Goal: Transaction & Acquisition: Purchase product/service

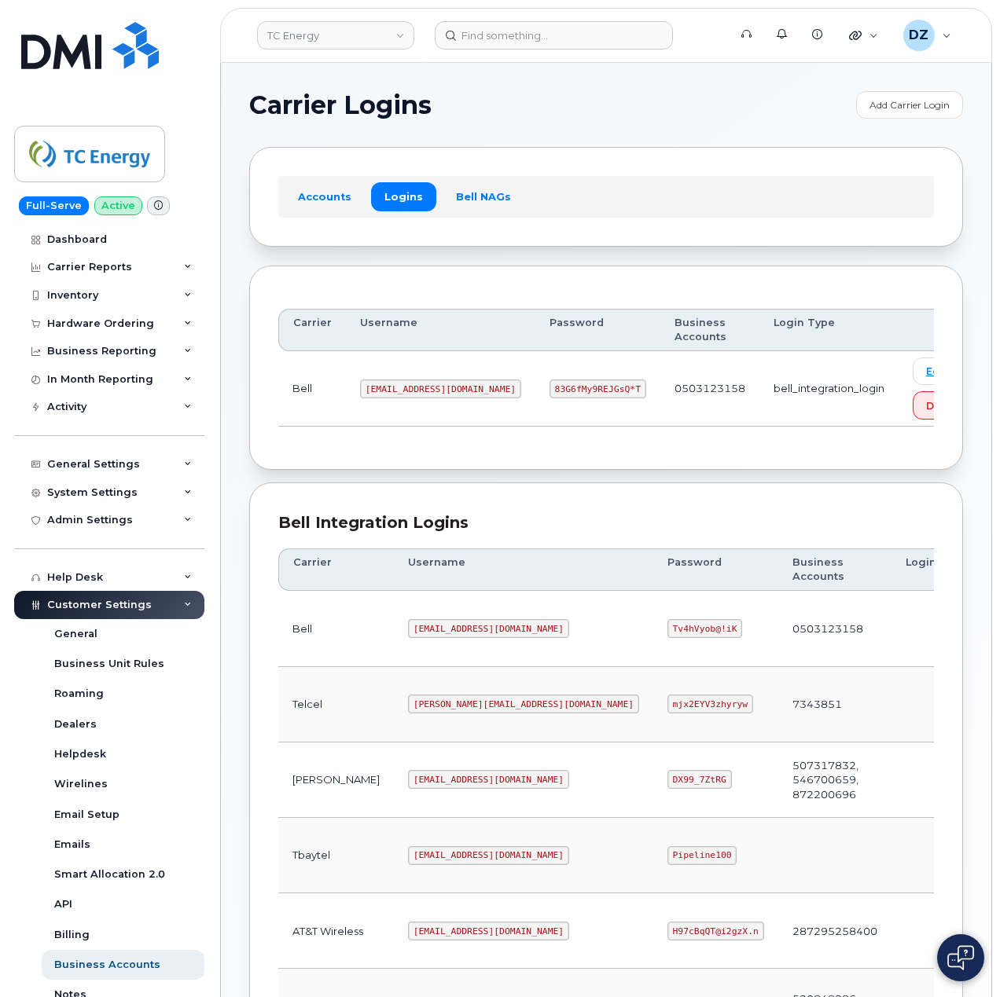
scroll to position [424, 0]
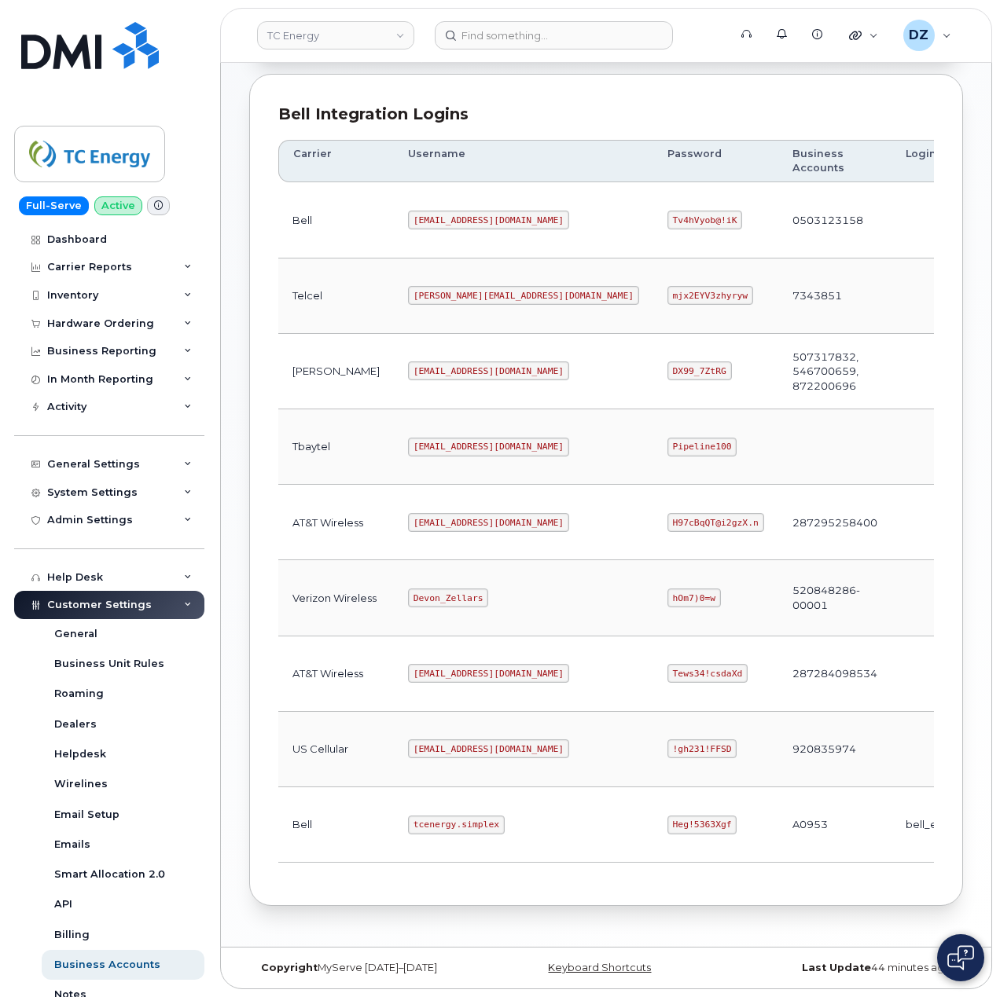
click at [408, 816] on code "tcenergy.simplex" at bounding box center [456, 825] width 97 height 19
click at [426, 824] on code "tcenergy.simplex" at bounding box center [456, 825] width 97 height 19
copy code "tcenergy.simplex"
click at [667, 816] on code "Heg!5363Xgf" at bounding box center [702, 825] width 70 height 19
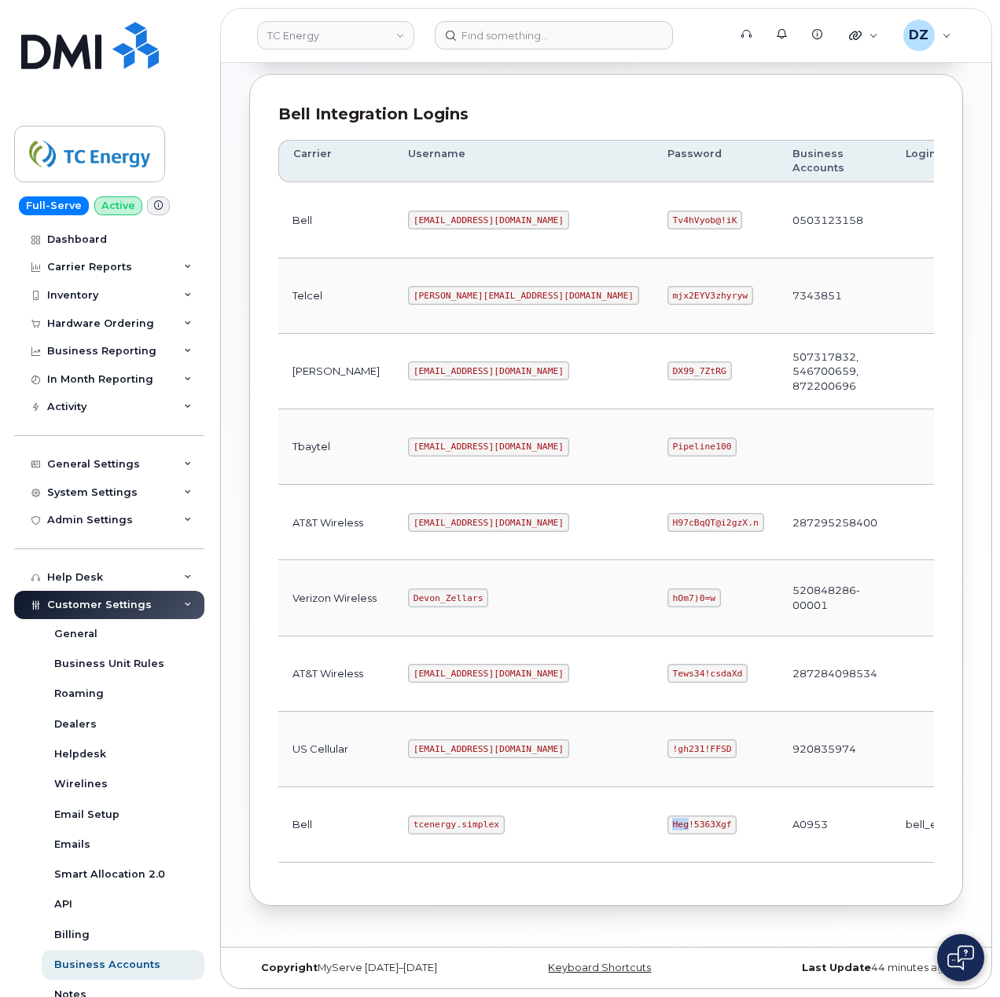
click at [667, 816] on code "Heg!5363Xgf" at bounding box center [702, 825] width 70 height 19
click at [667, 819] on code "Heg!5363Xgf" at bounding box center [702, 825] width 70 height 19
copy code "Heg!5363Xgf"
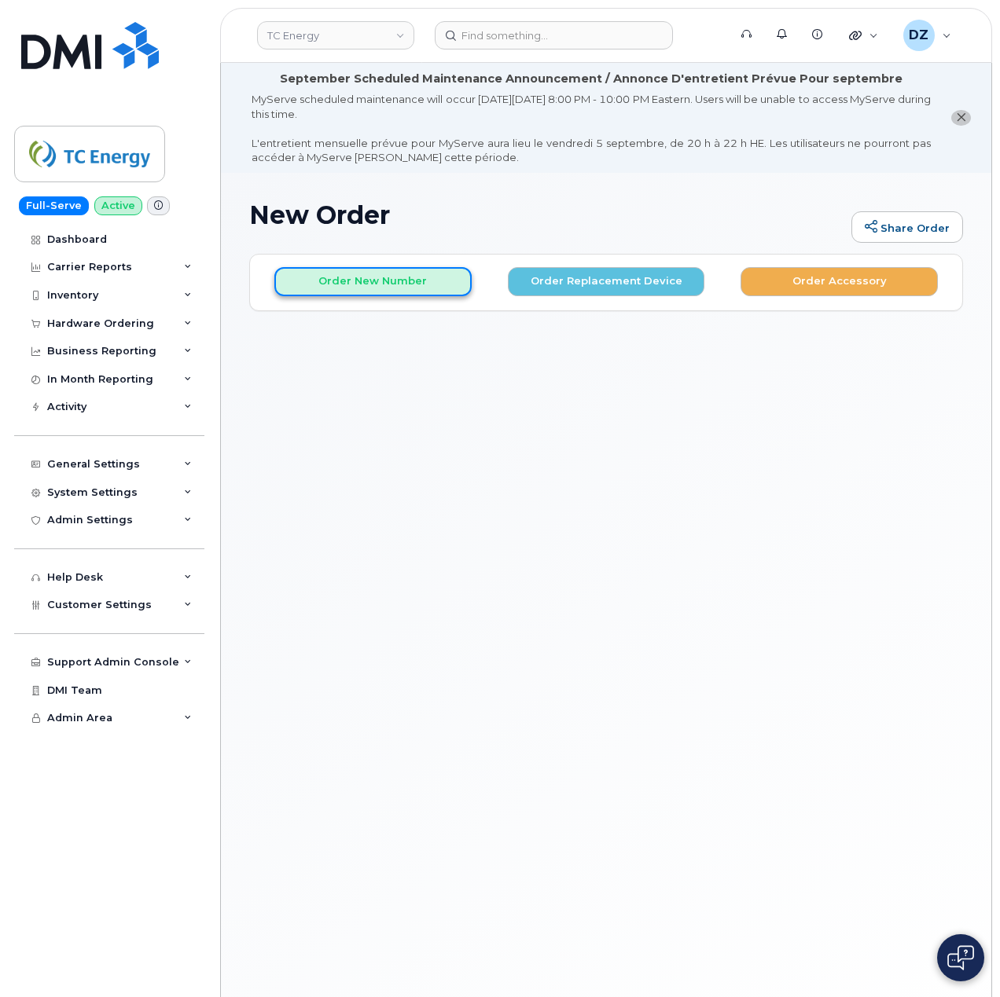
click at [338, 280] on button "Order New Number" at bounding box center [372, 281] width 197 height 29
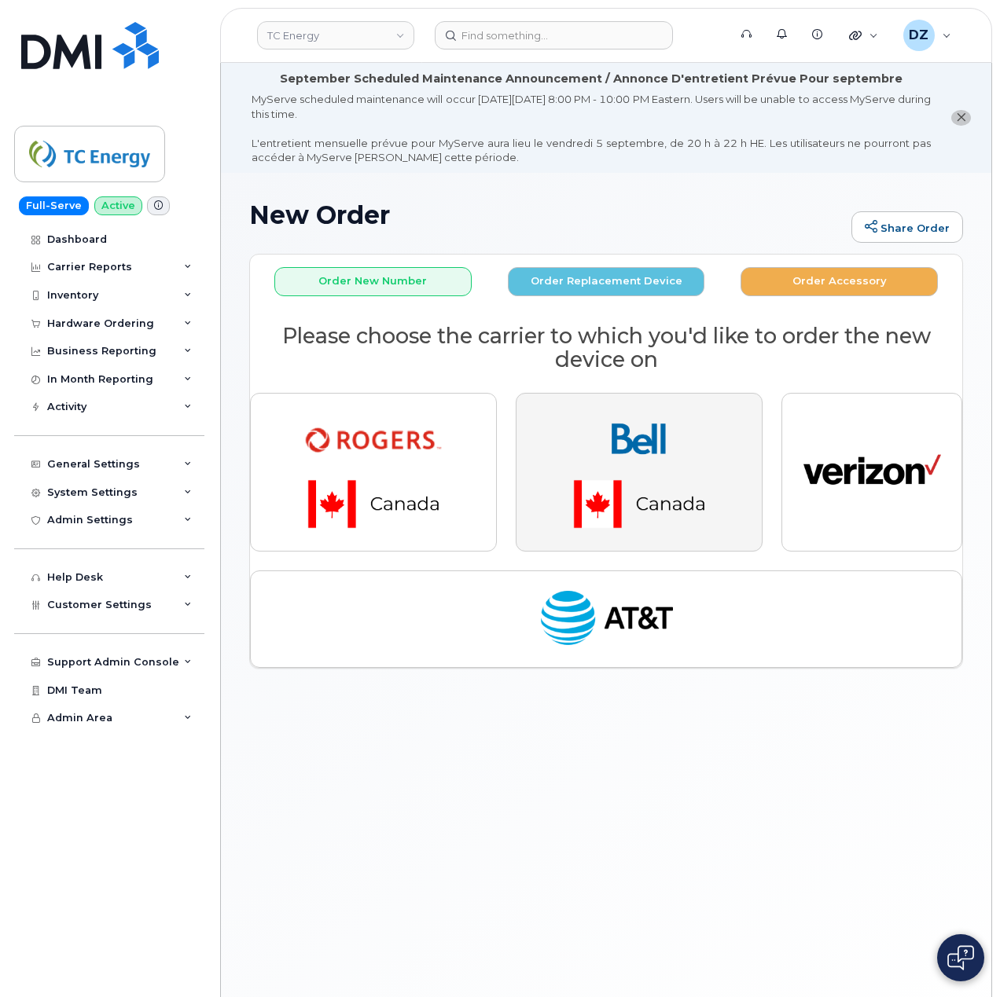
click at [674, 487] on img "button" at bounding box center [639, 472] width 220 height 132
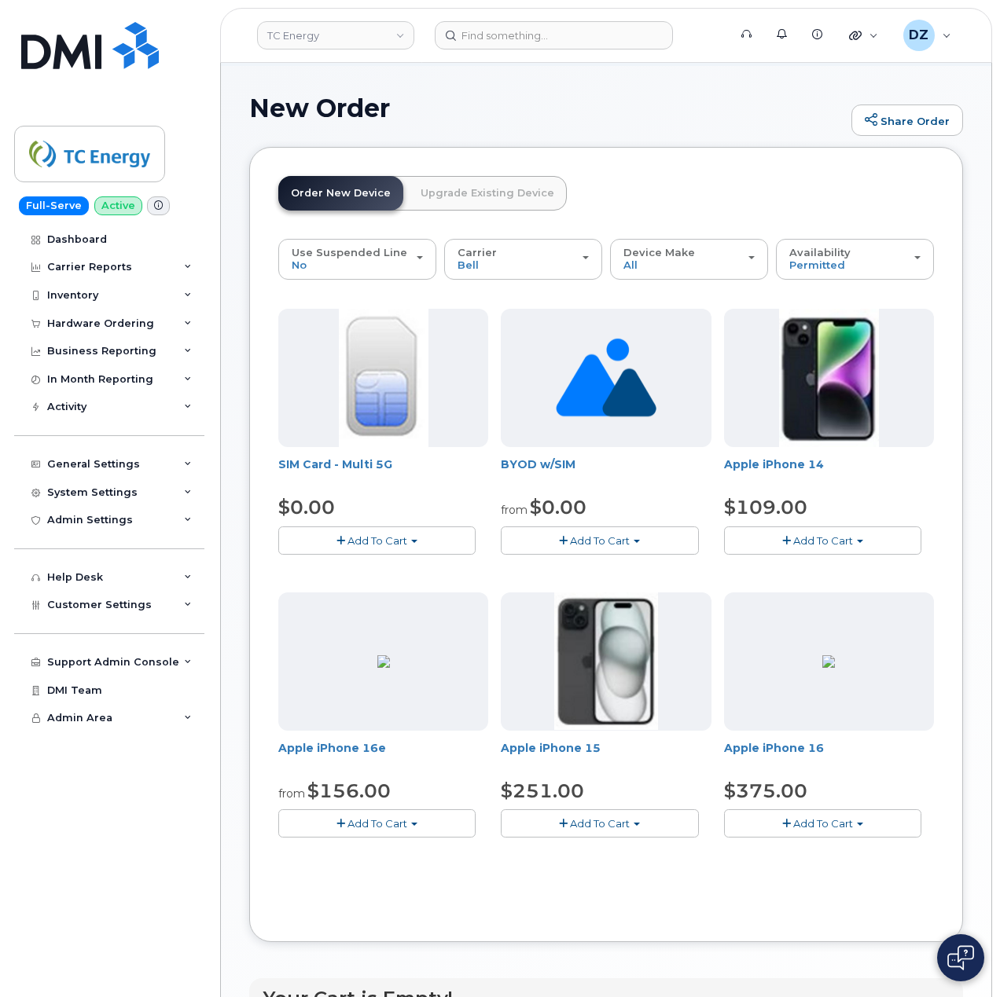
scroll to position [105, 0]
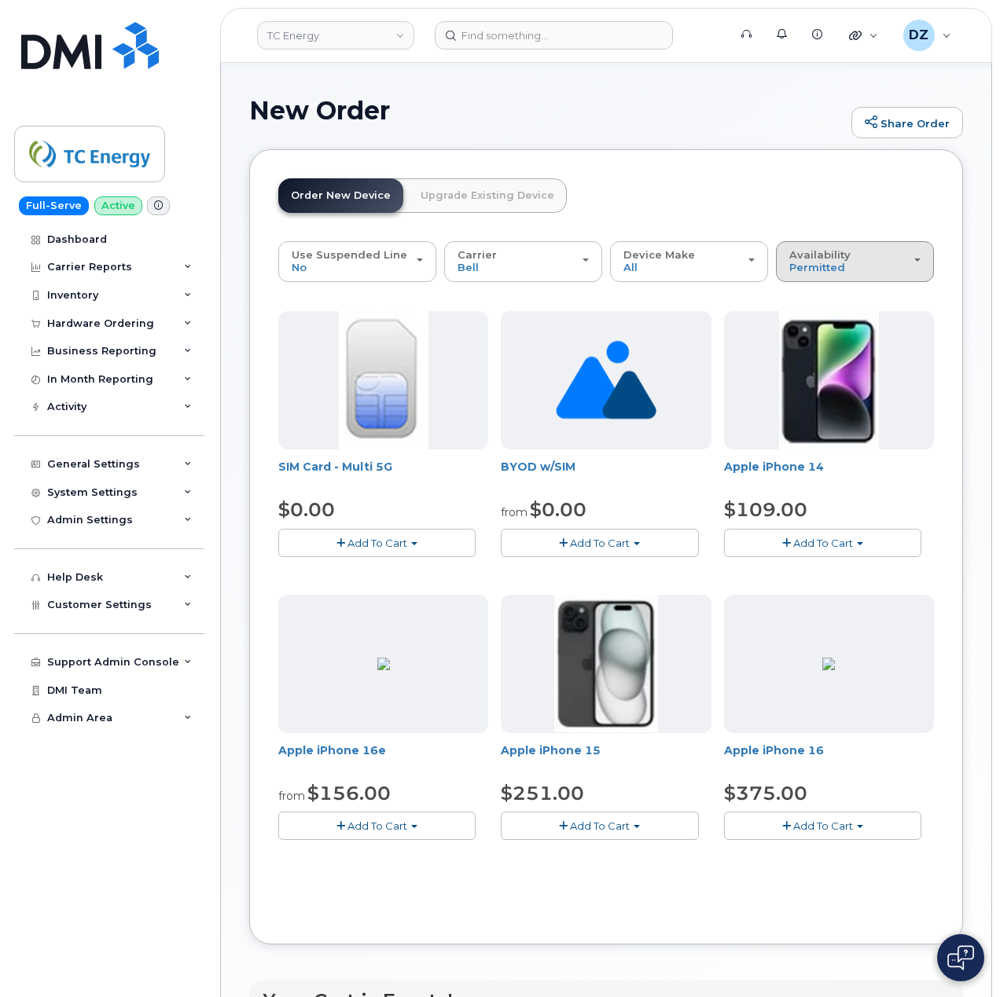
click at [850, 258] on div "Availability Permitted All" at bounding box center [854, 261] width 131 height 24
click at [805, 327] on label "All" at bounding box center [796, 323] width 33 height 19
click at [0, 0] on input "All" at bounding box center [0, 0] width 0 height 0
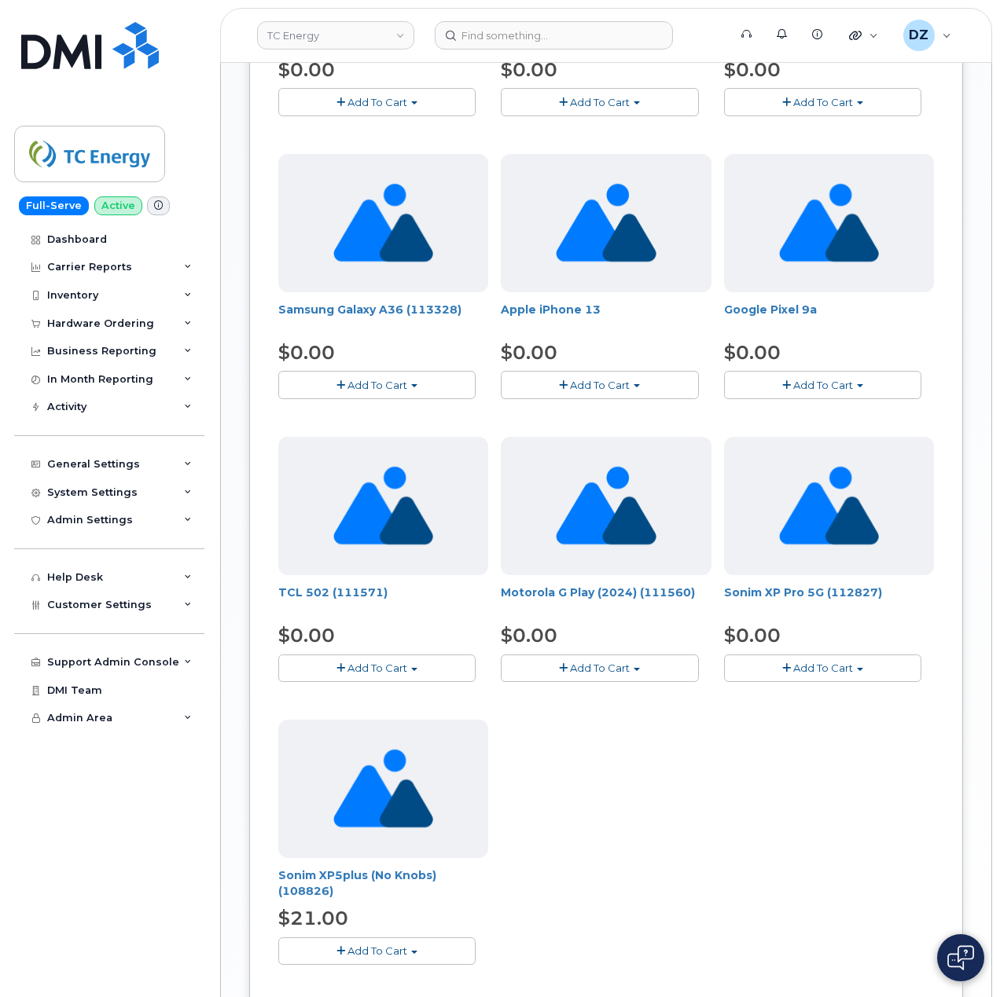
scroll to position [1362, 0]
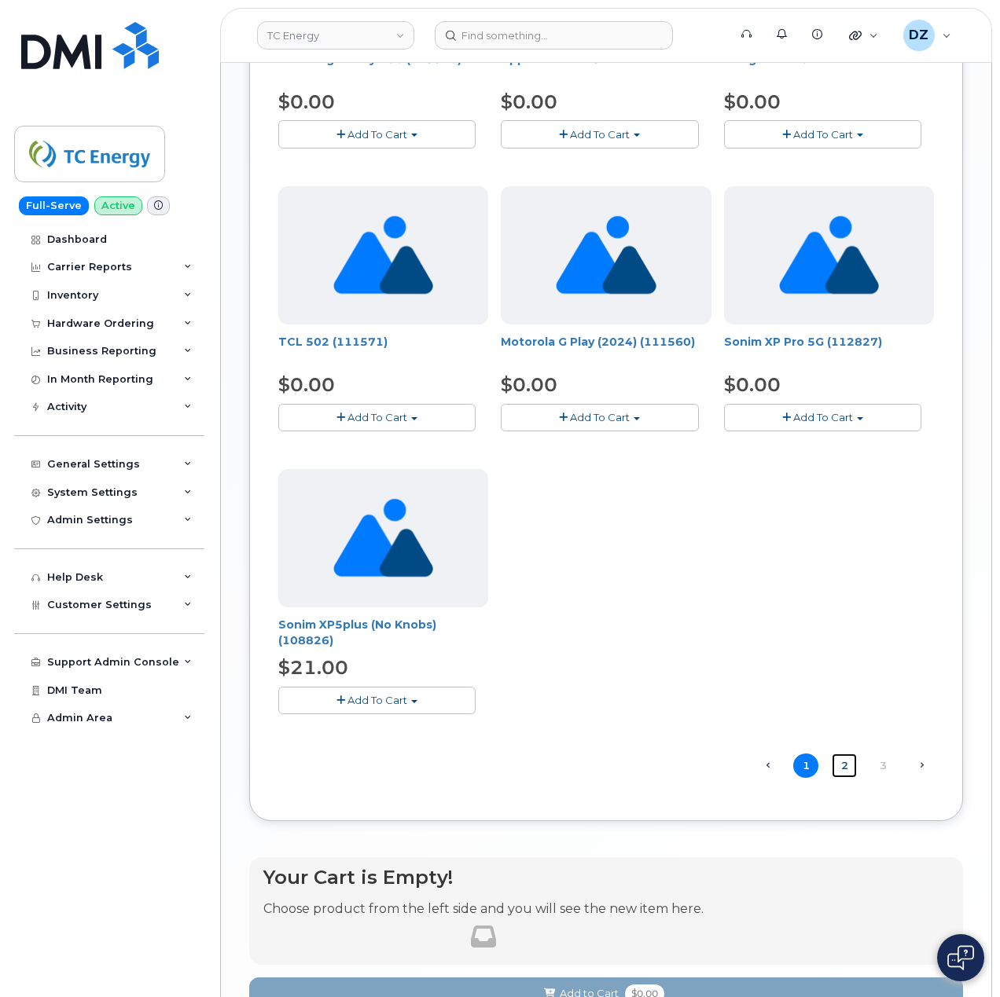
click at [846, 769] on link "2" at bounding box center [843, 766] width 25 height 24
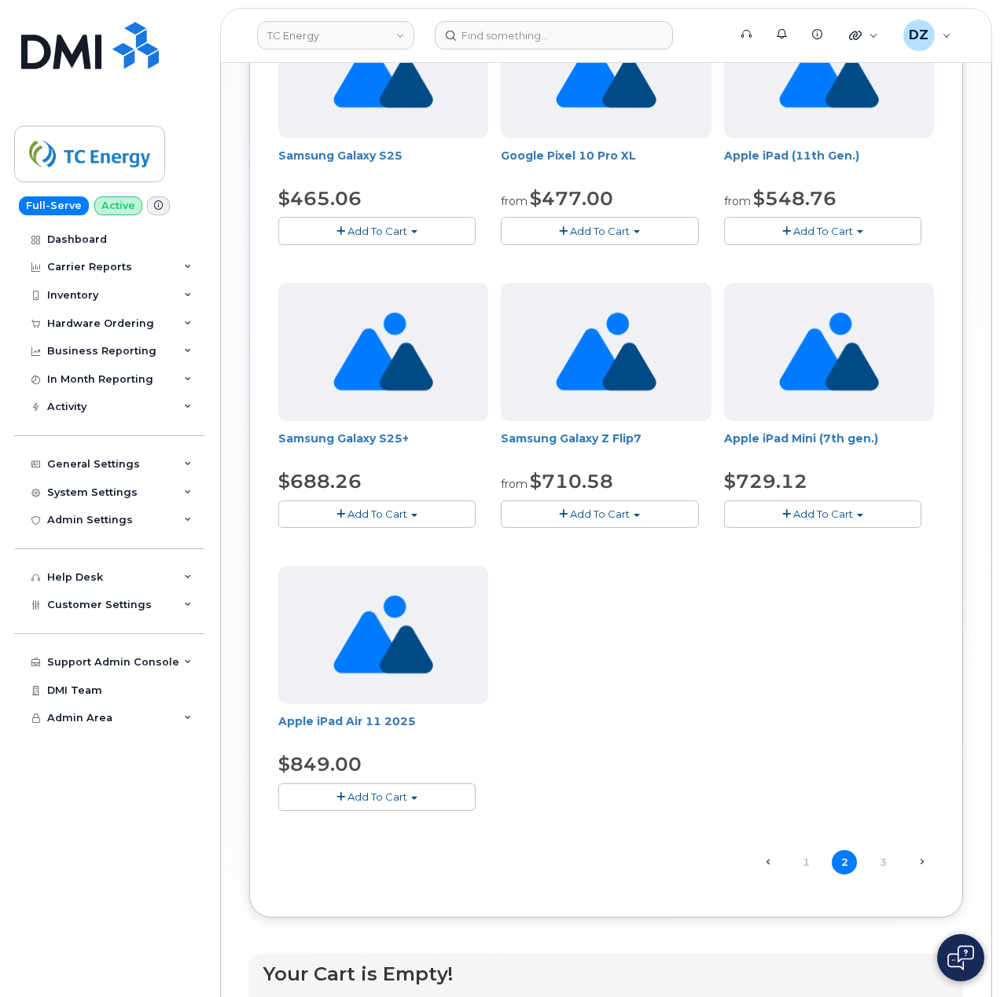
scroll to position [1271, 0]
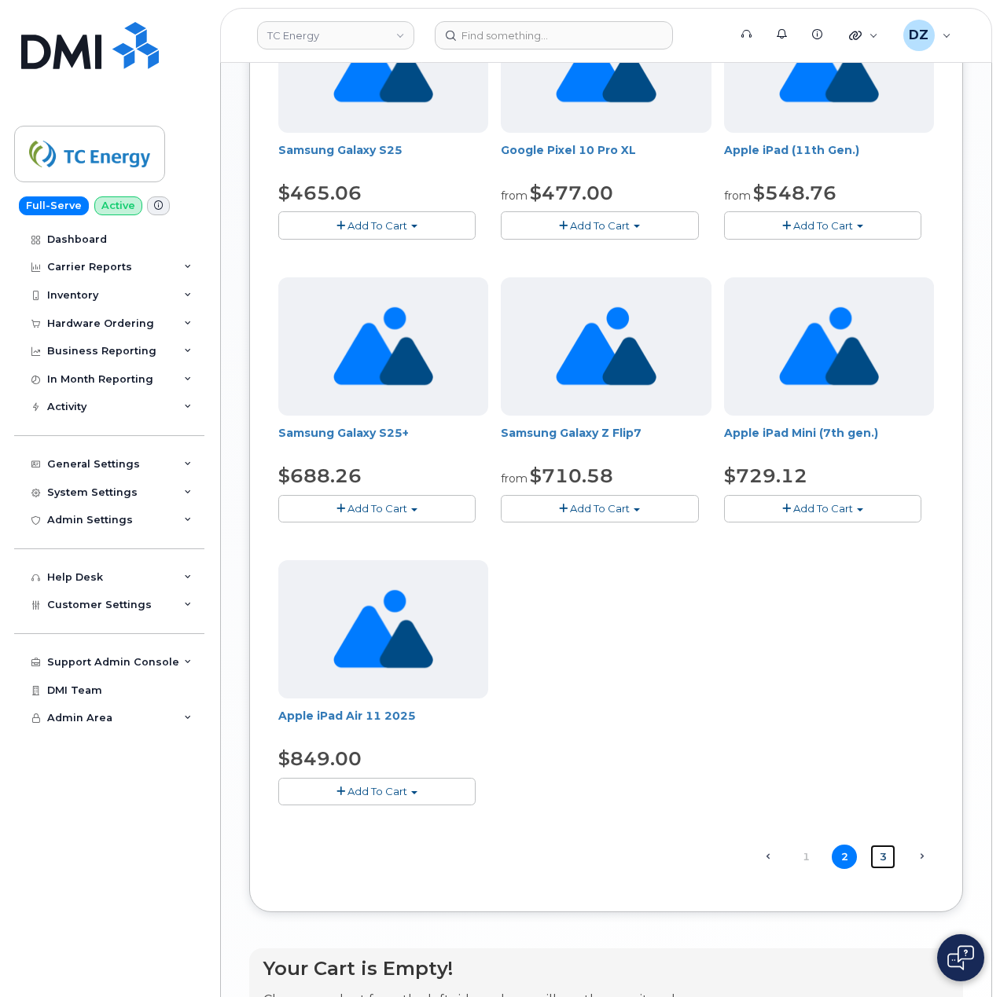
click at [877, 856] on link "3" at bounding box center [882, 857] width 25 height 24
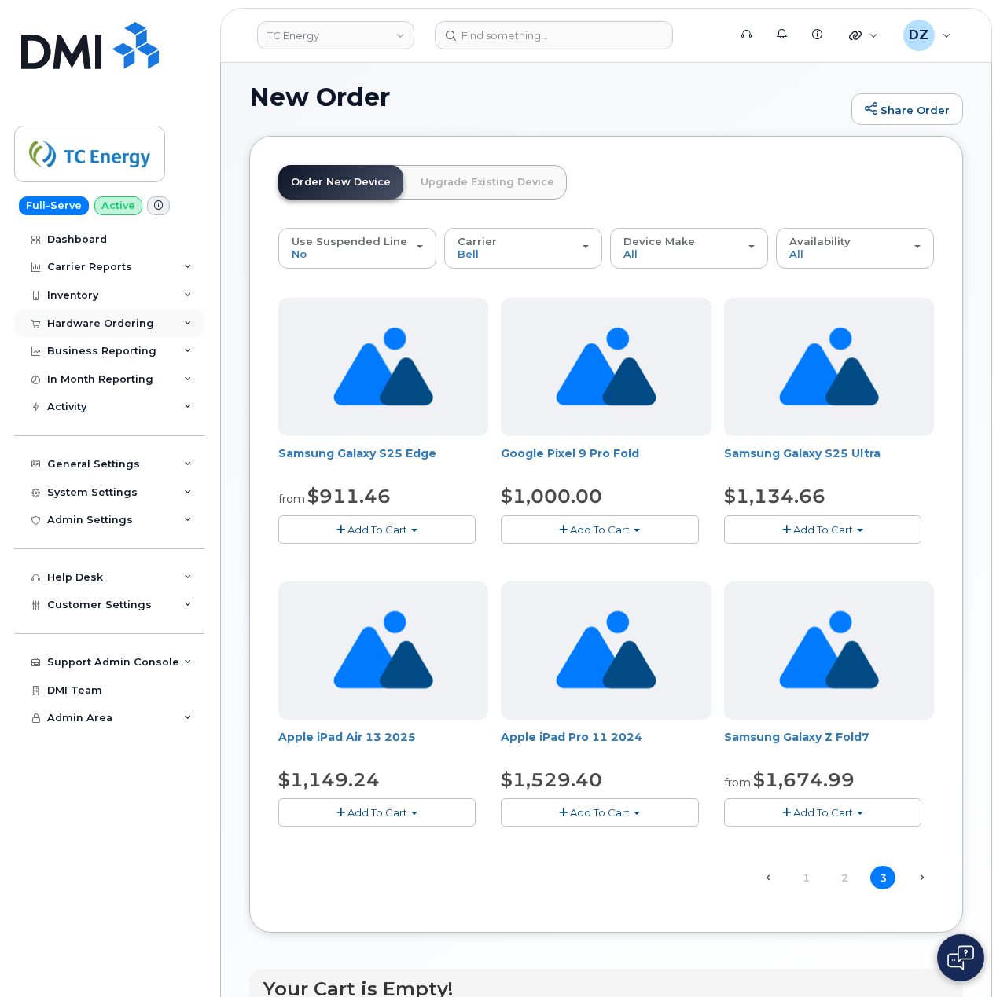
click at [119, 321] on div "Hardware Ordering" at bounding box center [100, 323] width 107 height 13
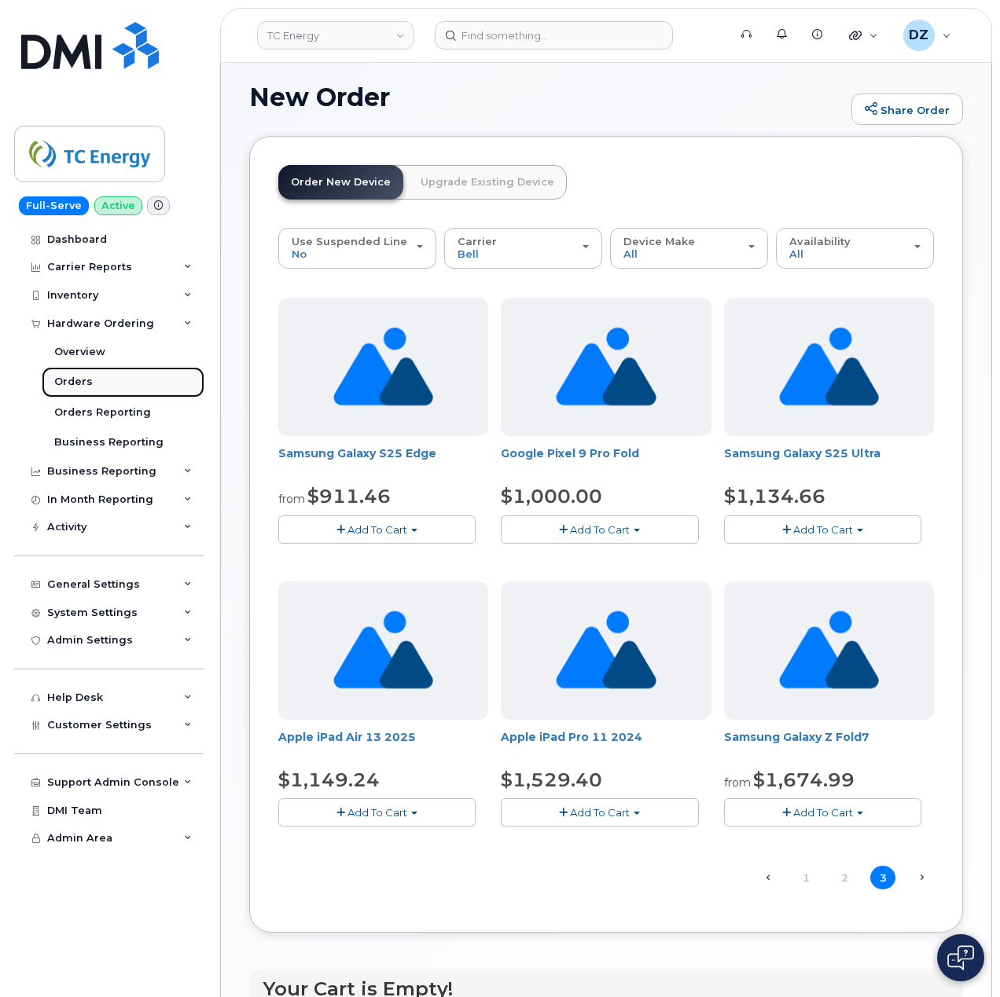
click at [97, 382] on link "Orders" at bounding box center [123, 382] width 163 height 30
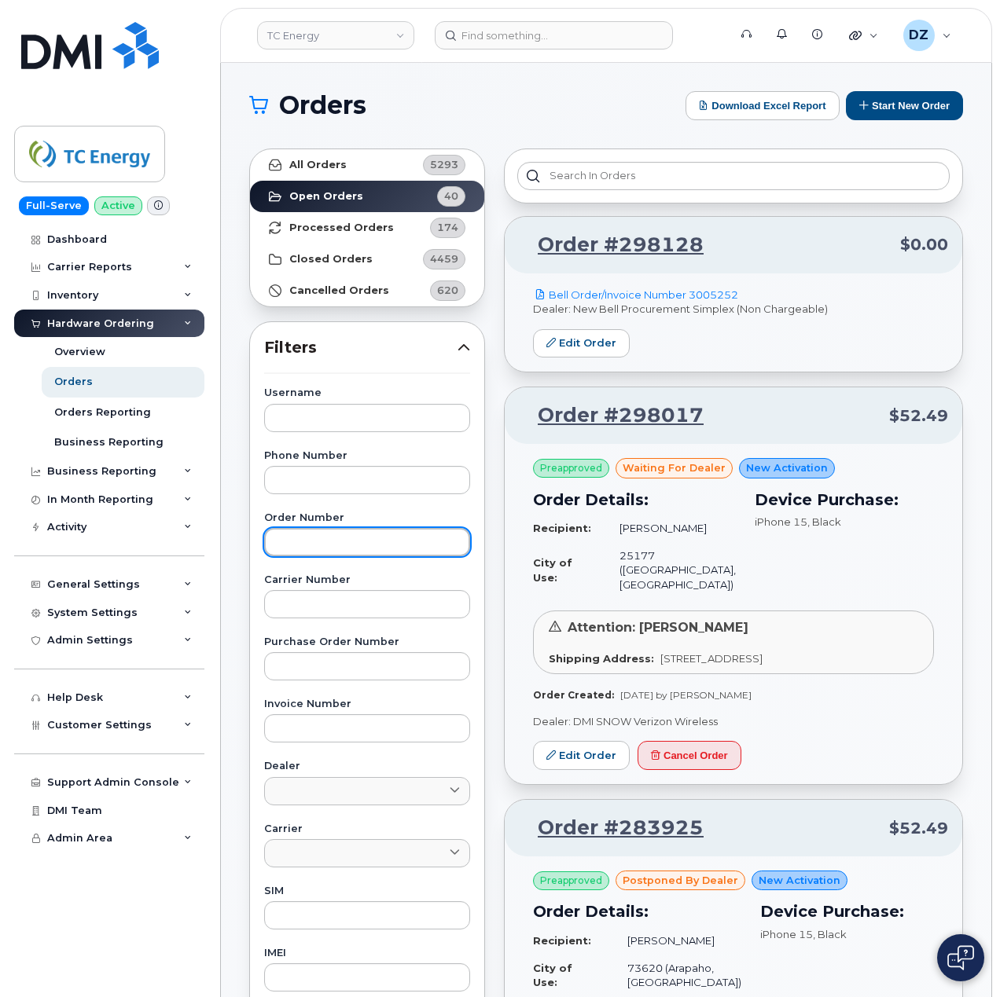
click at [328, 544] on input "text" at bounding box center [367, 542] width 206 height 28
paste input "299763"
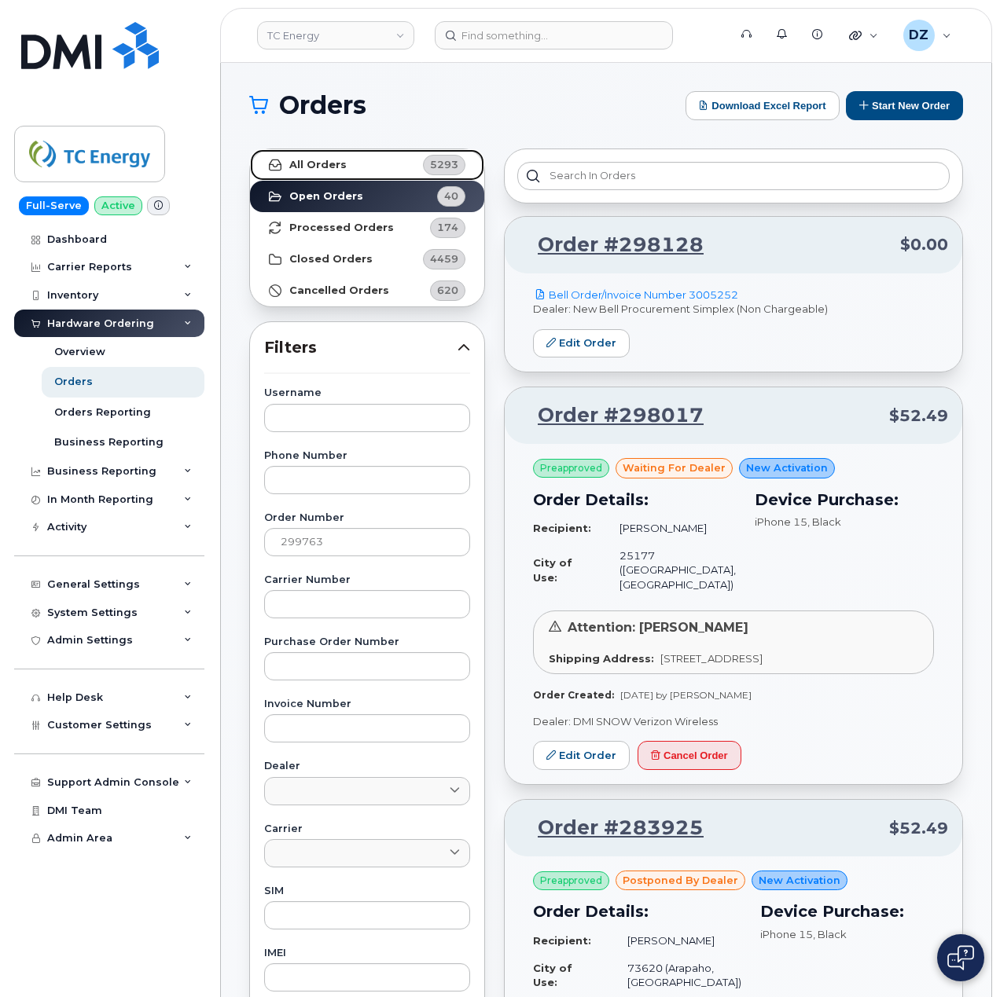
click at [379, 167] on link "All Orders 5293" at bounding box center [367, 164] width 234 height 31
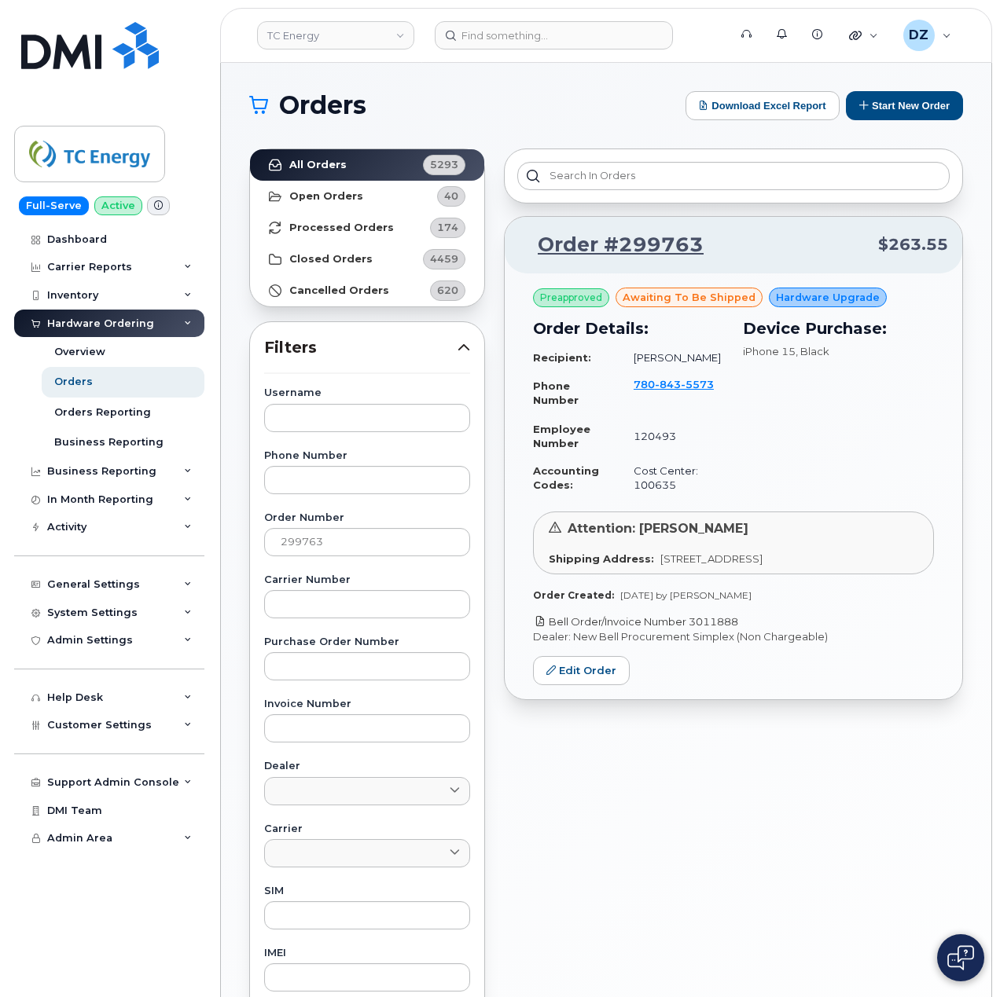
drag, startPoint x: 755, startPoint y: 622, endPoint x: 690, endPoint y: 626, distance: 65.3
click at [690, 626] on p "Bell Order/Invoice Number 3011888" at bounding box center [733, 622] width 401 height 15
copy link "3011888"
click at [324, 539] on input "299763" at bounding box center [367, 542] width 206 height 28
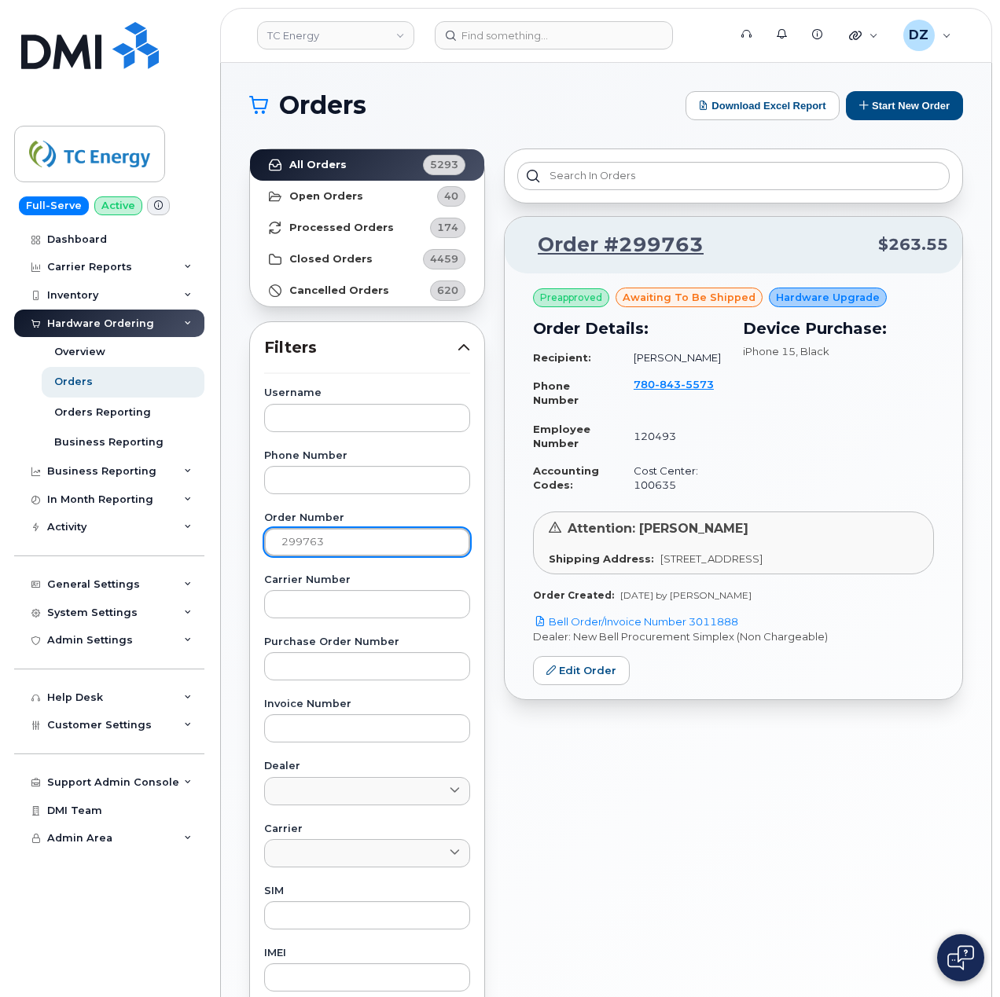
click at [324, 539] on input "299763" at bounding box center [367, 542] width 206 height 28
click at [358, 542] on input "299763" at bounding box center [367, 542] width 206 height 28
paste input "8"
type input "299768"
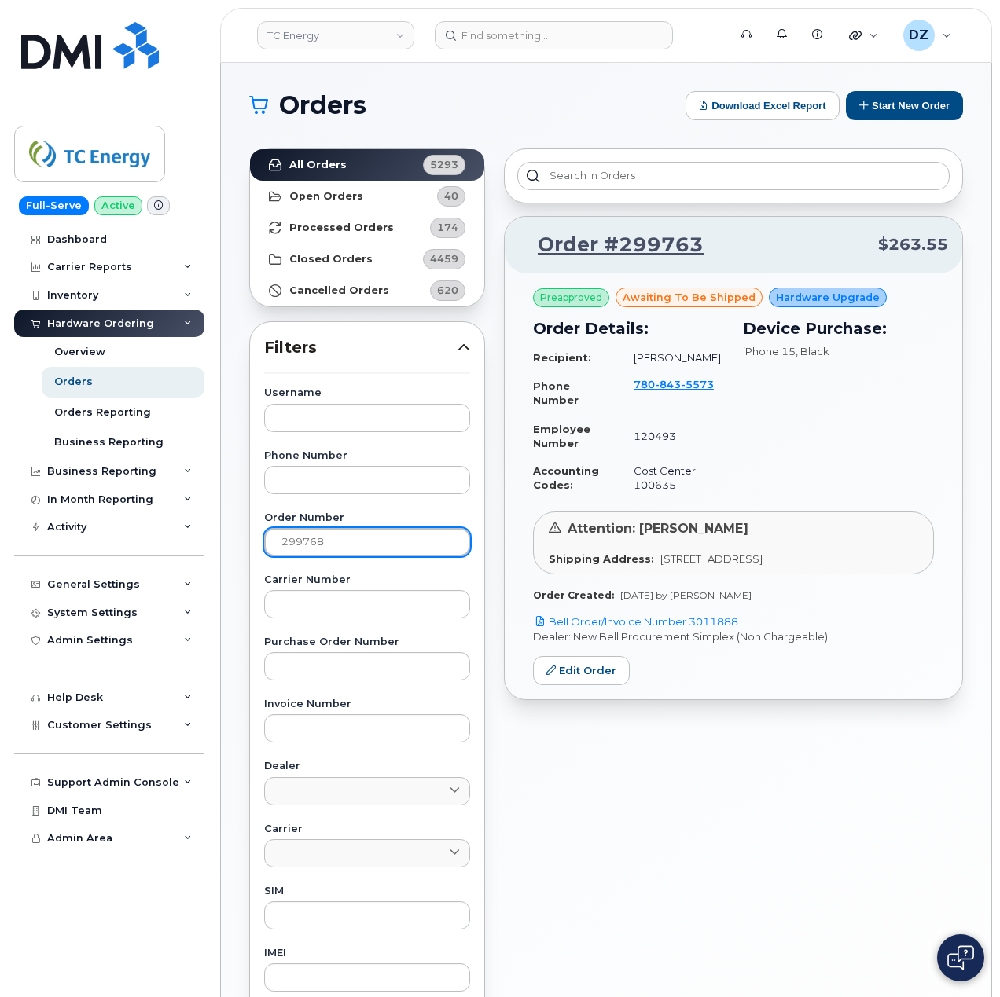
click at [711, 629] on p "Bell Order/Invoice Number 3011919" at bounding box center [733, 622] width 401 height 15
copy p "3011919"
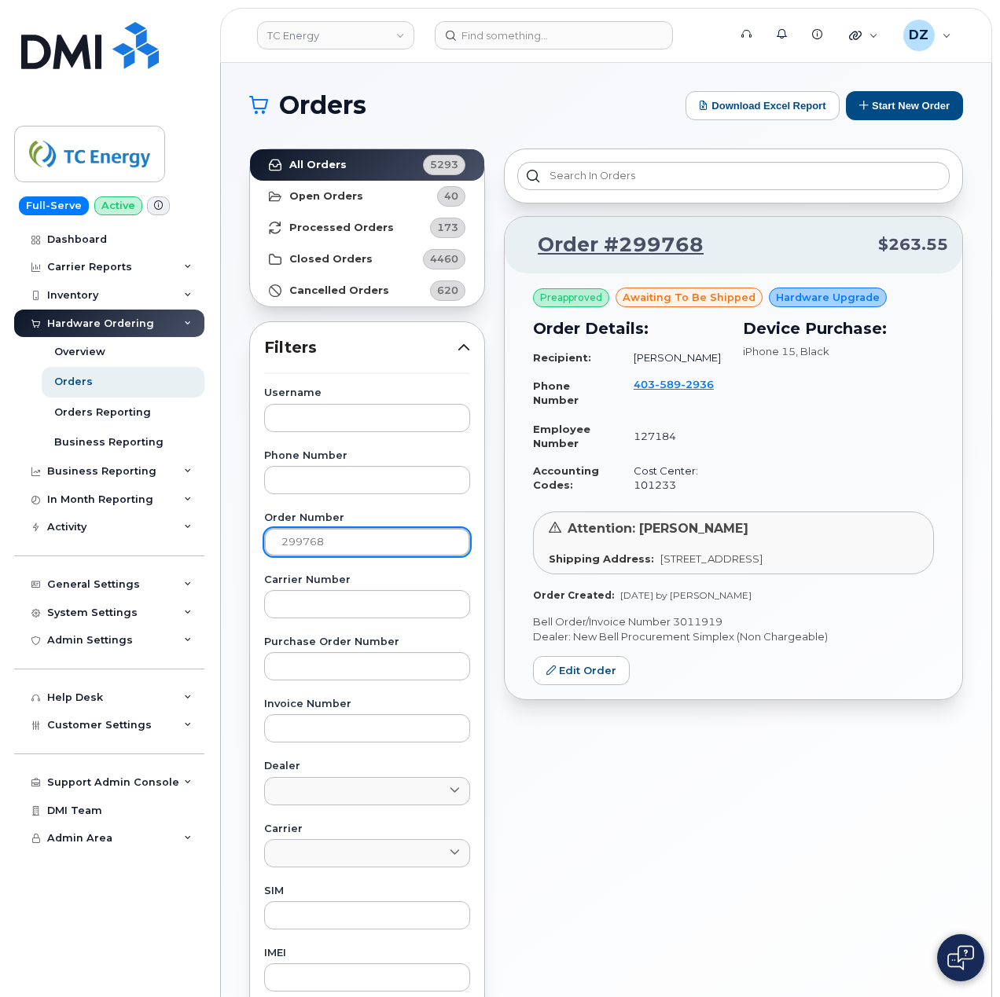
click at [294, 541] on input "299768" at bounding box center [367, 542] width 206 height 28
click at [293, 542] on input "299768" at bounding box center [367, 542] width 206 height 28
click button "Start New Order"
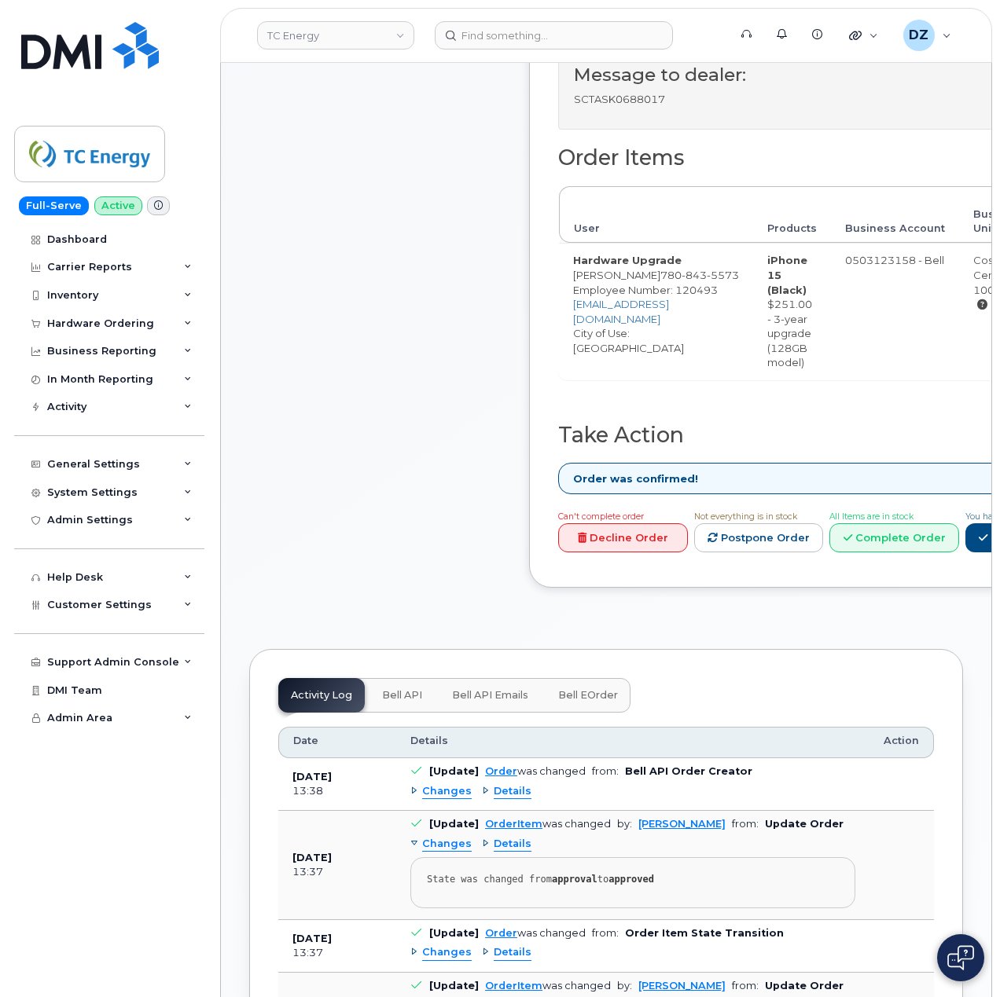
scroll to position [838, 0]
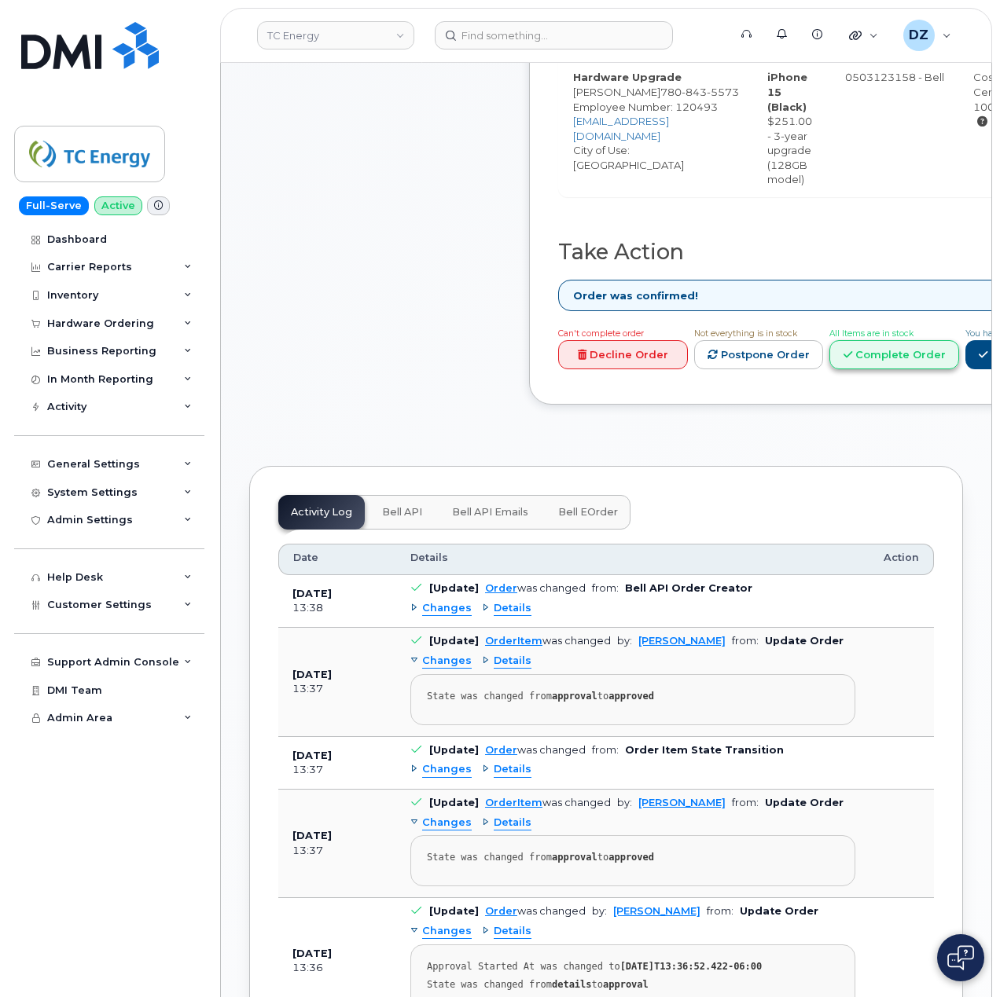
click at [938, 347] on link "Complete Order" at bounding box center [894, 354] width 130 height 29
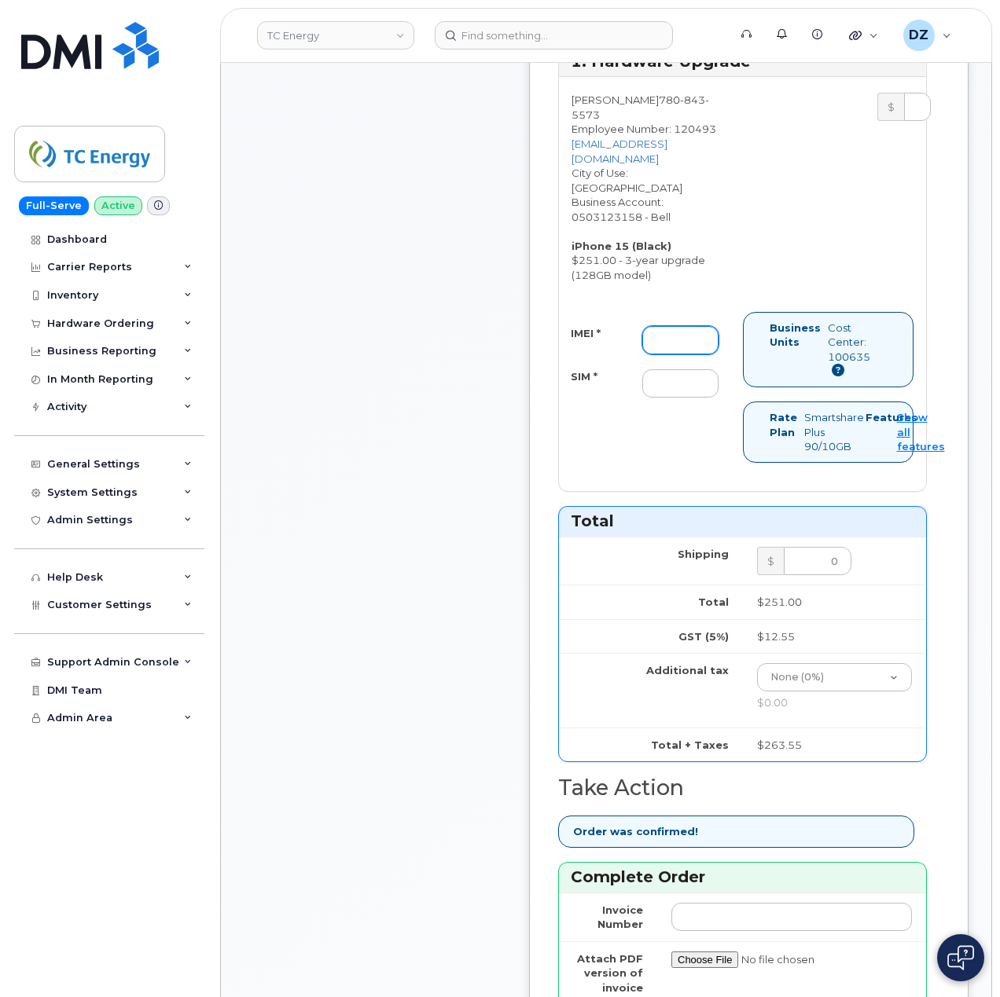
click at [652, 326] on input "IMEI *" at bounding box center [680, 340] width 76 height 28
paste input "355700858883123"
type input "355700858883123"
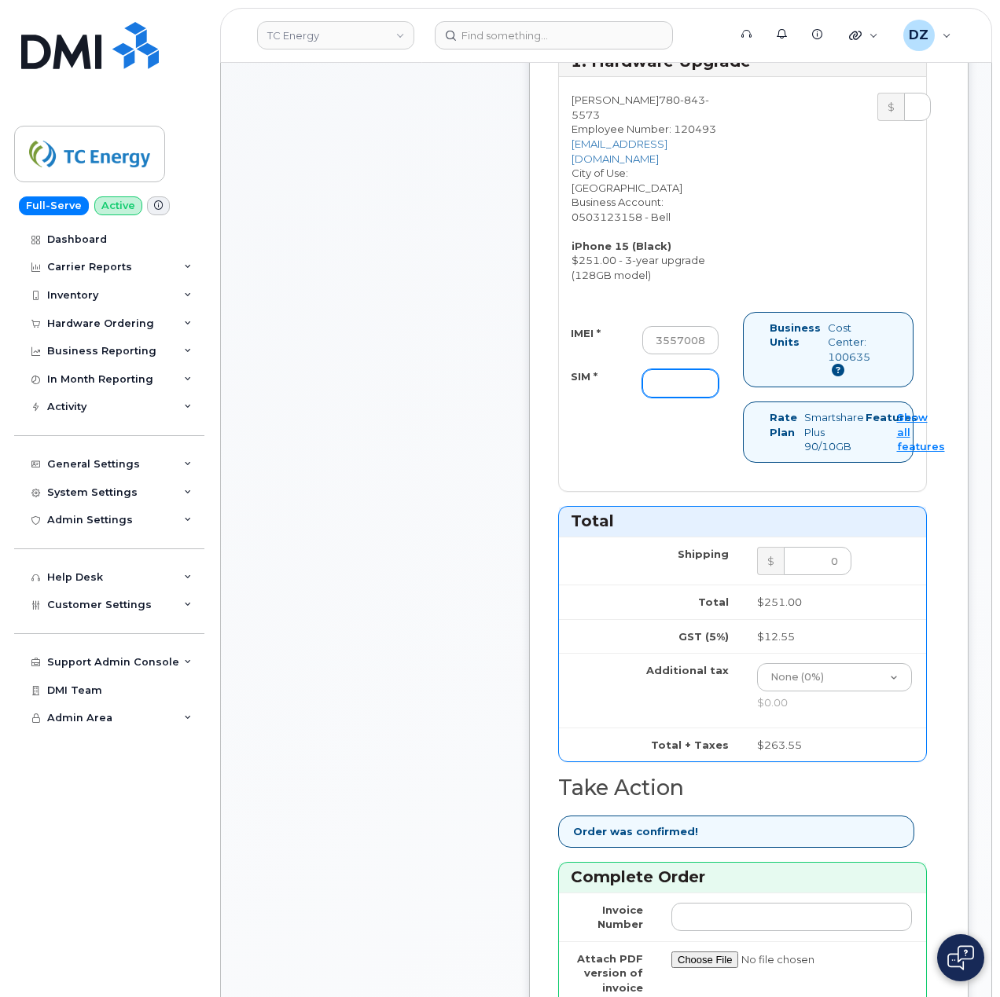
paste input "89XXXXXXXXXXXX460246"
drag, startPoint x: 703, startPoint y: 343, endPoint x: 695, endPoint y: 357, distance: 15.8
click at [702, 369] on input "89XXXXXXXXXXXX460246" at bounding box center [680, 383] width 76 height 28
type input "89XXXXXXXXXXXX460246"
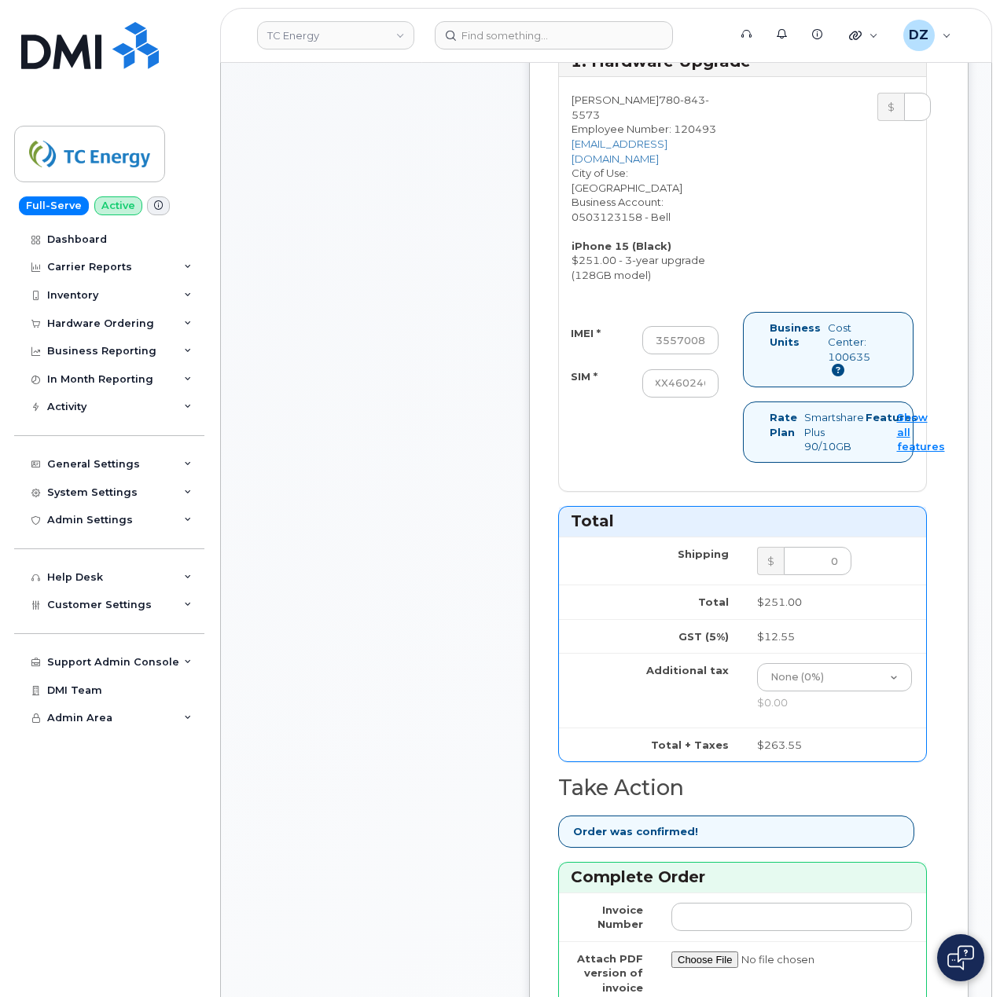
scroll to position [0, 0]
drag, startPoint x: 578, startPoint y: 393, endPoint x: 516, endPoint y: 410, distance: 65.2
click at [523, 402] on div "Comments Leave Comment Order Information $263.55 Created By Devon Zellars Creat…" at bounding box center [606, 469] width 714 height 1915
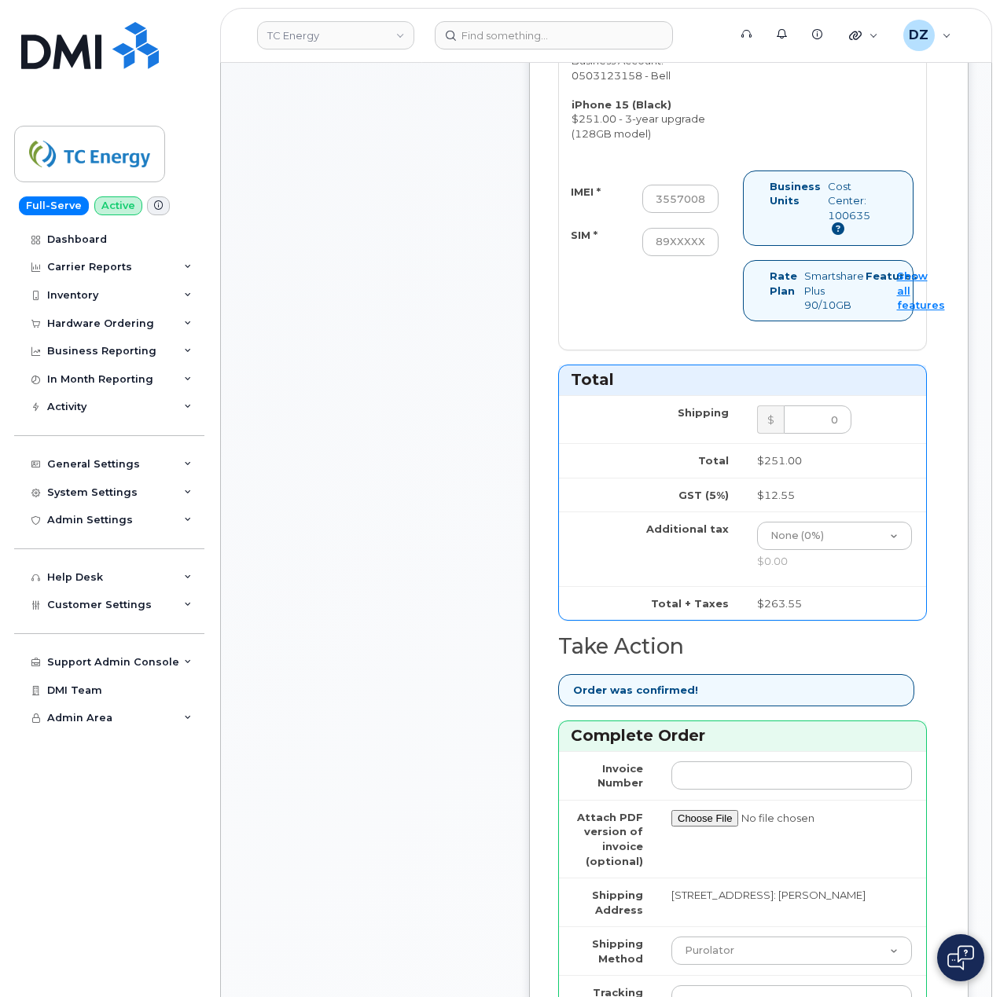
scroll to position [1257, 0]
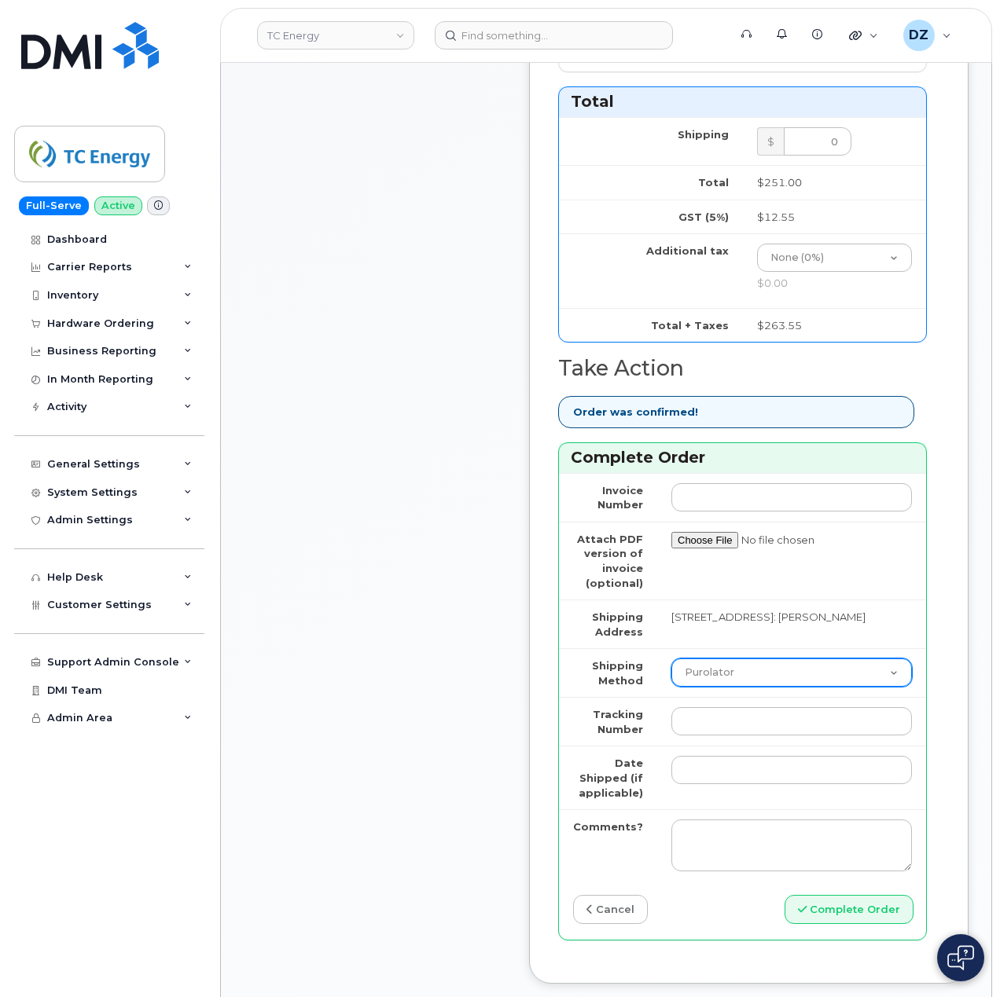
click at [739, 659] on select "Purolator UPS FedEx Canada Post Courier Other Drop Off Pick Up" at bounding box center [791, 673] width 240 height 28
select select "FedEx"
click at [671, 659] on select "Purolator UPS FedEx Canada Post Courier Other Drop Off Pick Up" at bounding box center [791, 673] width 240 height 28
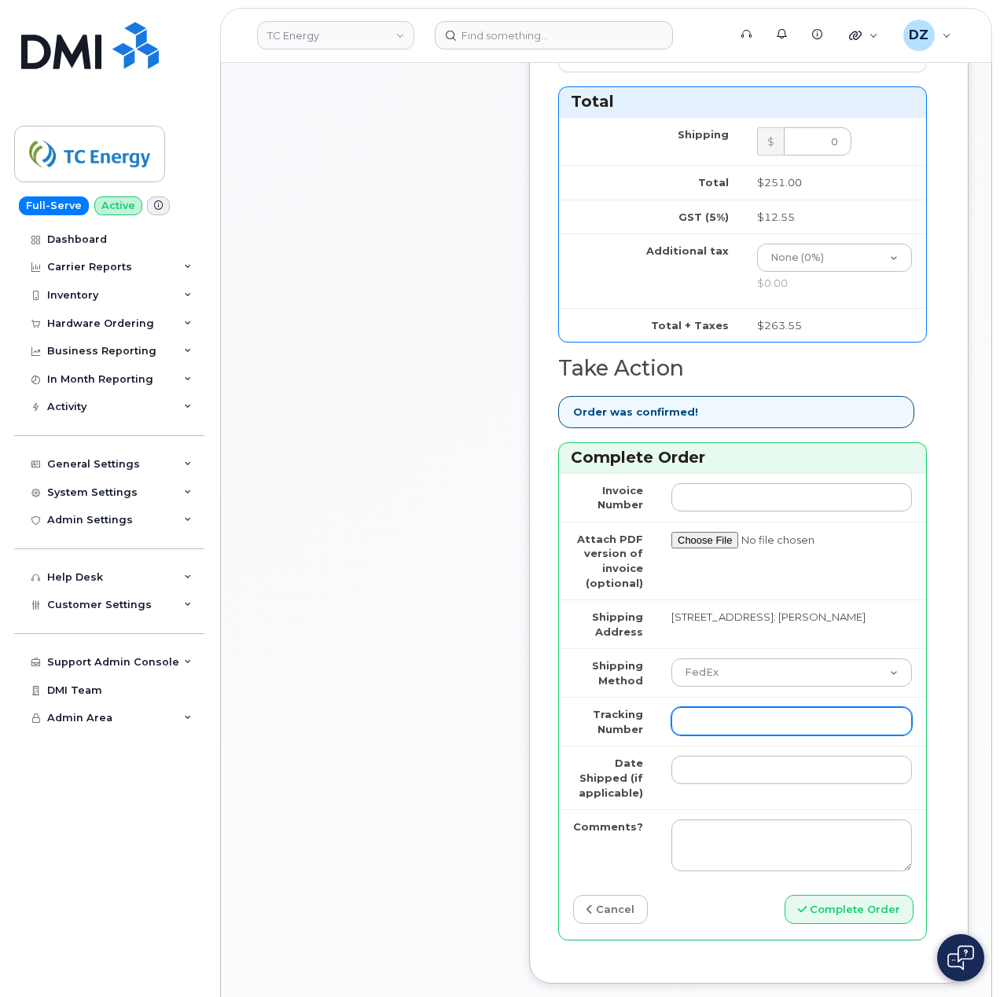
click at [721, 707] on input "Tracking Number" at bounding box center [791, 721] width 240 height 28
paste input "476423822585"
type input "476423822585"
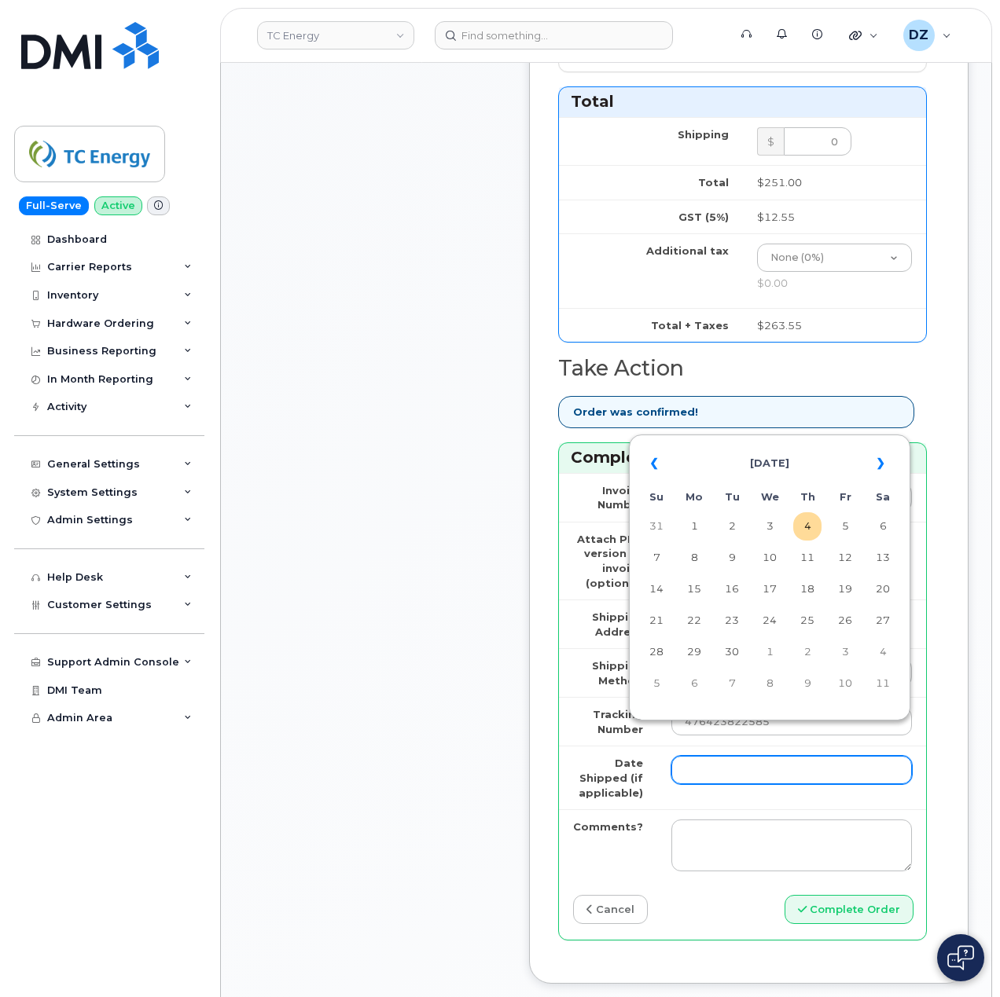
click at [704, 756] on input "Date Shipped (if applicable)" at bounding box center [791, 770] width 240 height 28
click at [768, 531] on td "3" at bounding box center [769, 526] width 28 height 28
type input "2025-09-03"
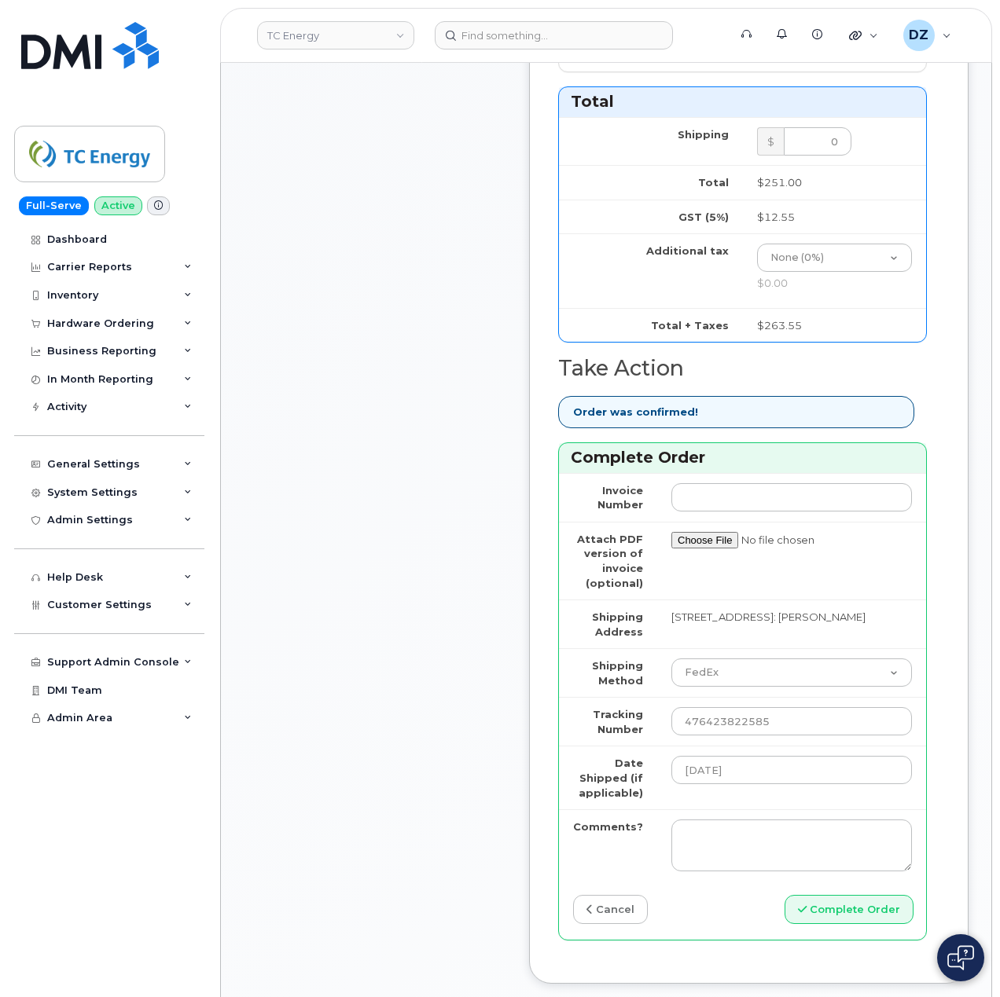
click at [478, 776] on div "Comments Leave Comment" at bounding box center [374, 49] width 251 height 1915
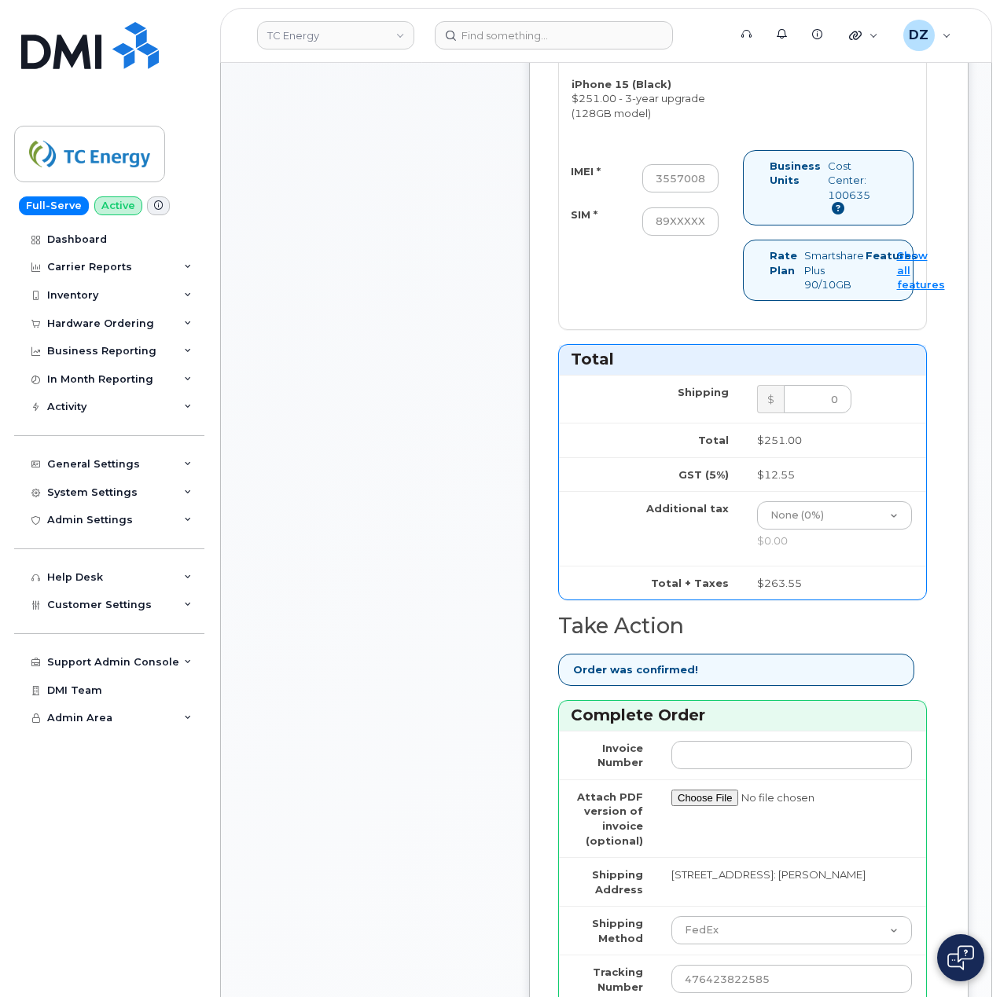
scroll to position [1362, 0]
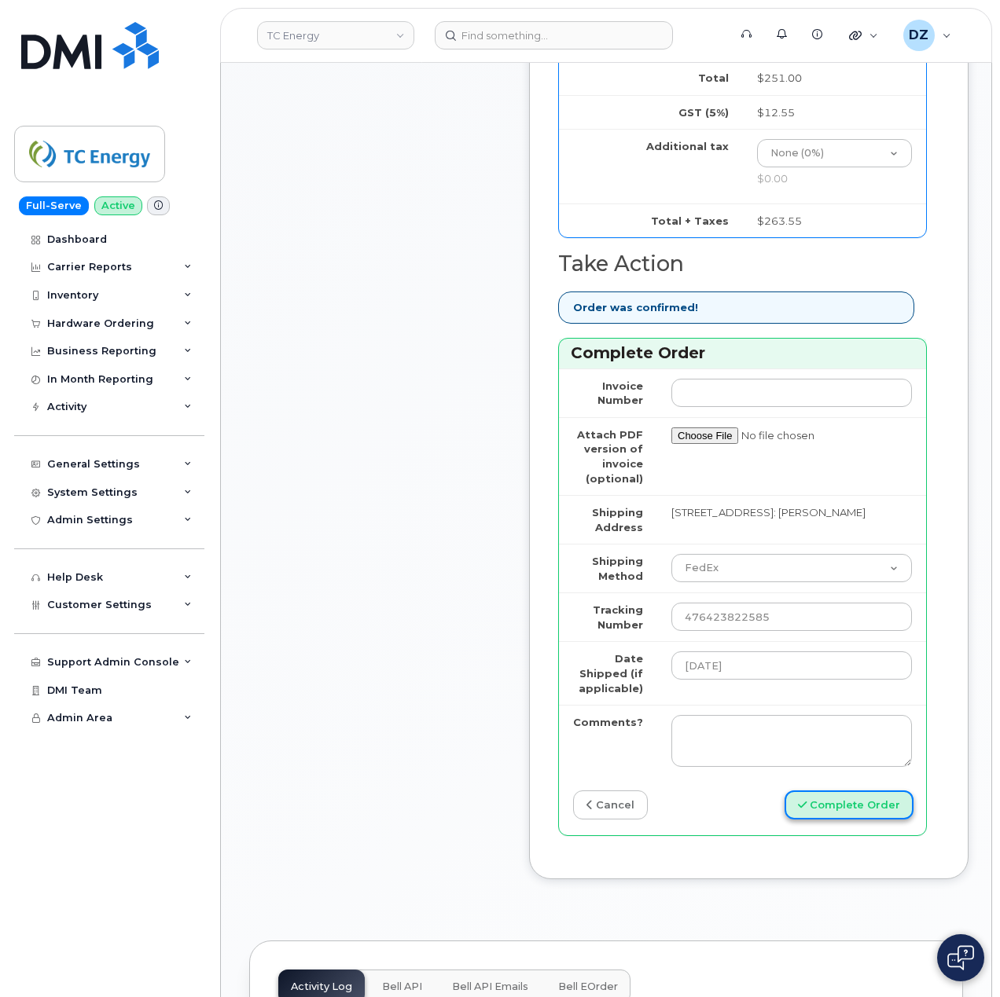
click at [866, 791] on button "Complete Order" at bounding box center [848, 805] width 129 height 29
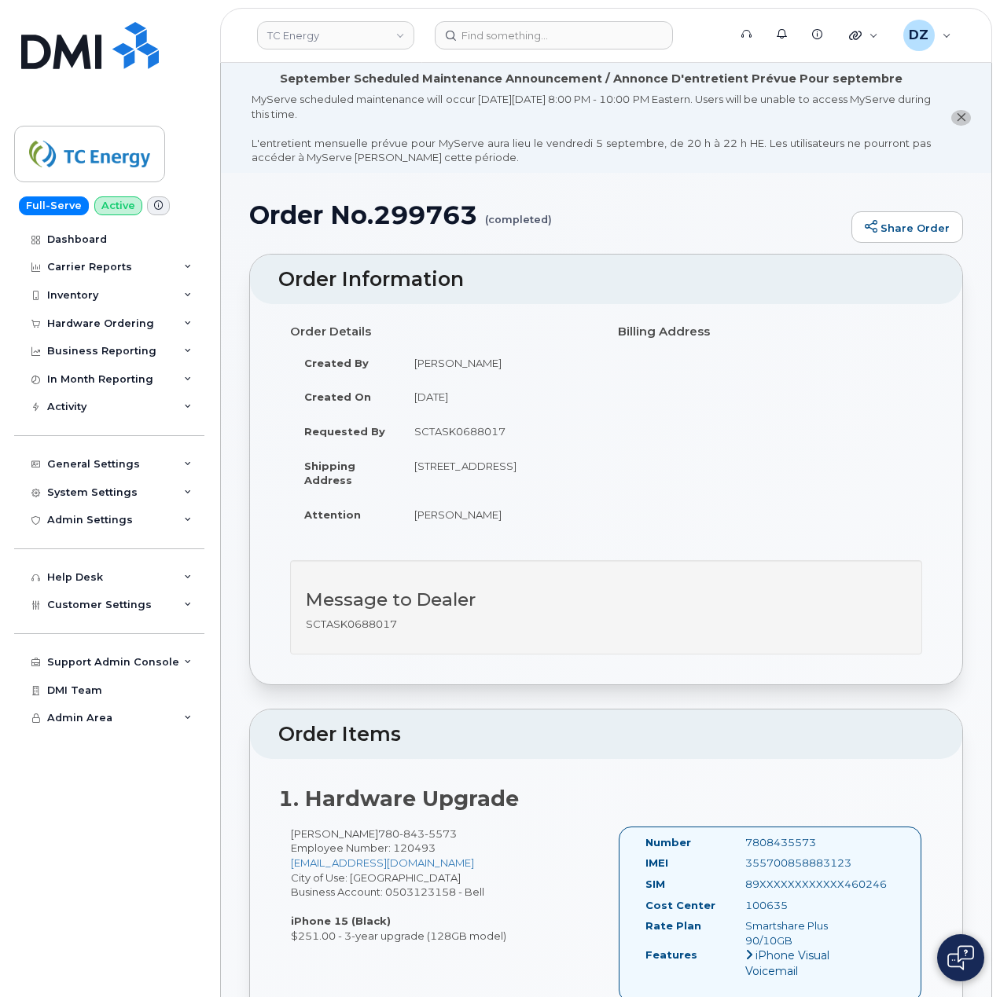
scroll to position [419, 0]
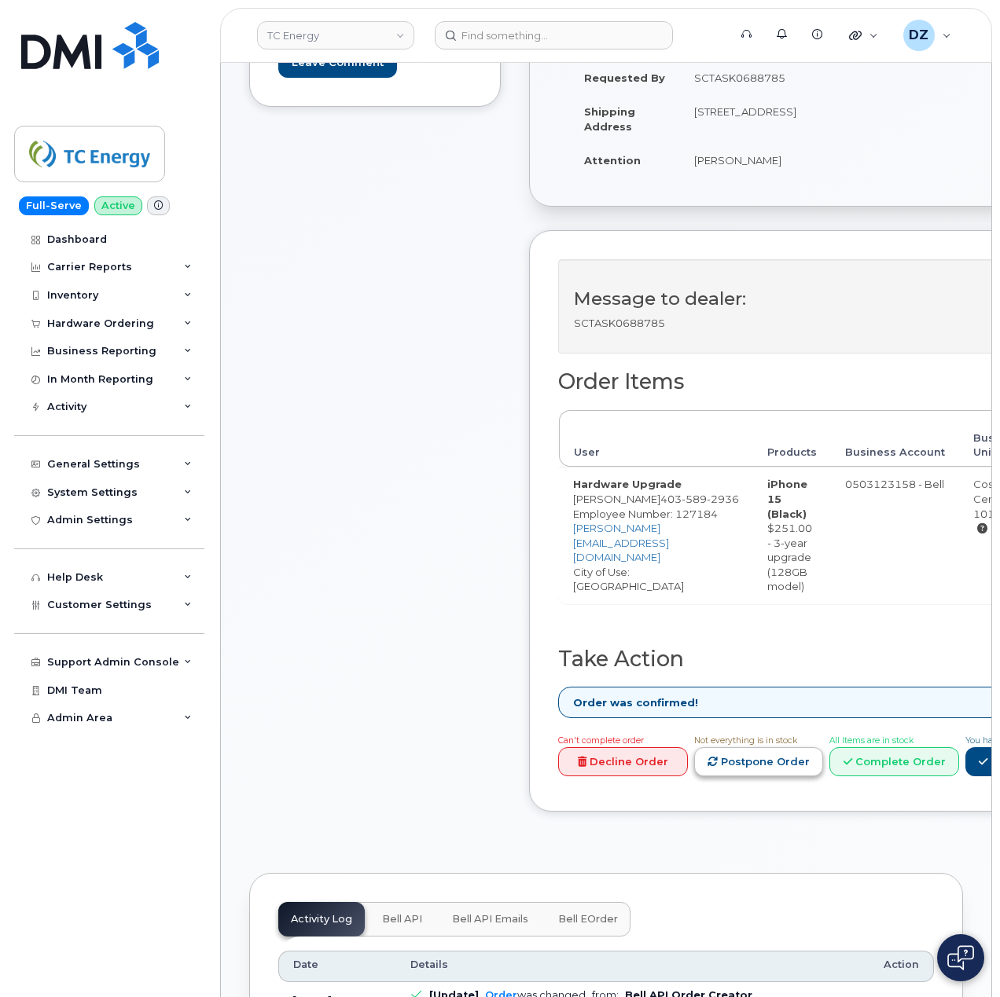
scroll to position [629, 0]
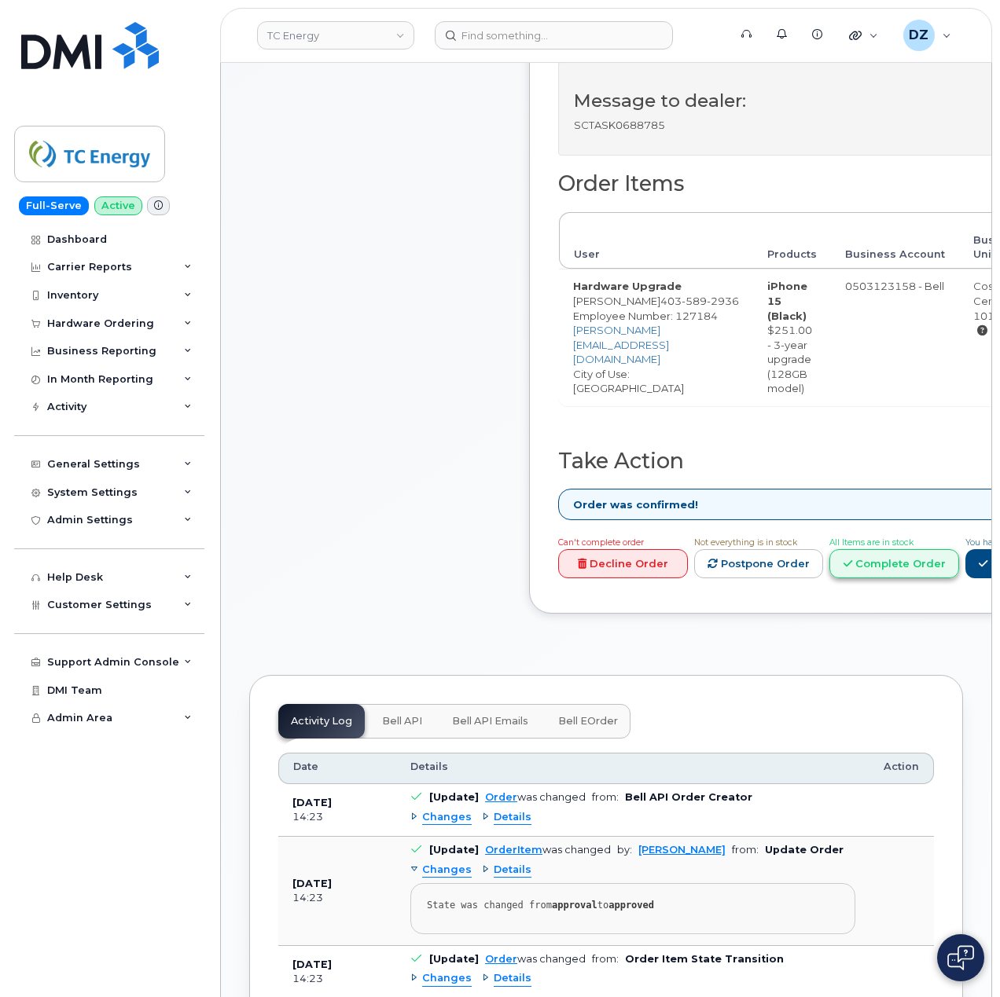
click at [959, 563] on link "Complete Order" at bounding box center [894, 563] width 130 height 29
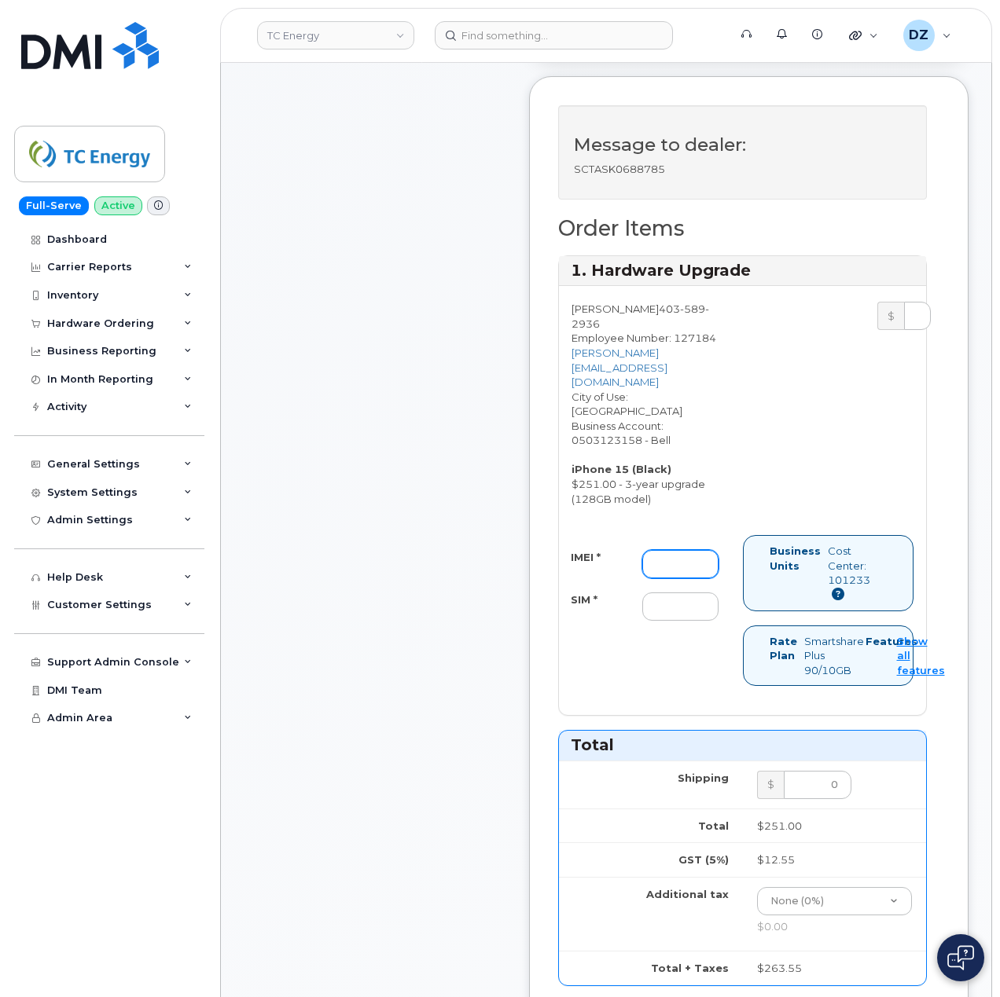
drag, startPoint x: 677, startPoint y: 523, endPoint x: 666, endPoint y: 522, distance: 11.0
click at [677, 550] on input "IMEI *" at bounding box center [680, 564] width 76 height 28
paste input "355700859399095"
type input "355700859399095"
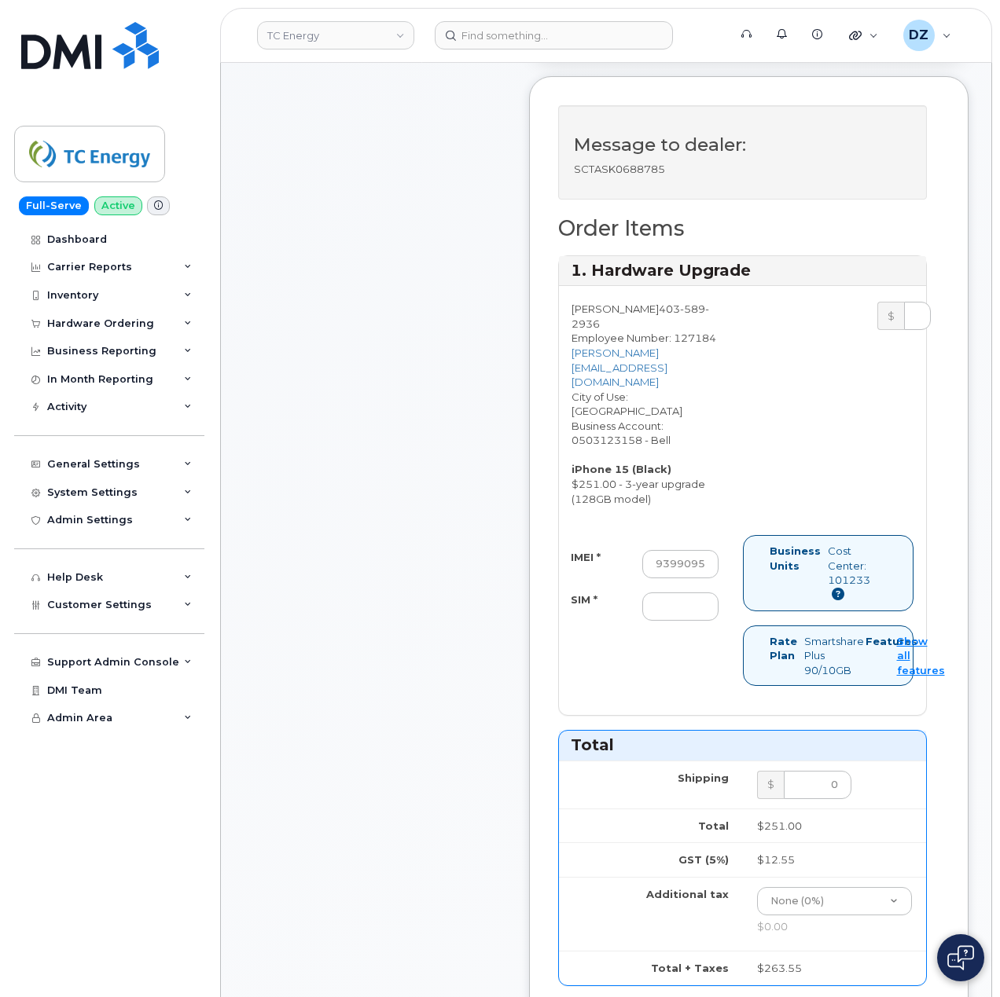
scroll to position [0, 0]
click at [674, 593] on input "SIM *" at bounding box center [680, 607] width 76 height 28
paste input "89XXXXXXXXXXXX460238"
type input "89XXXXXXXXXXXX460238"
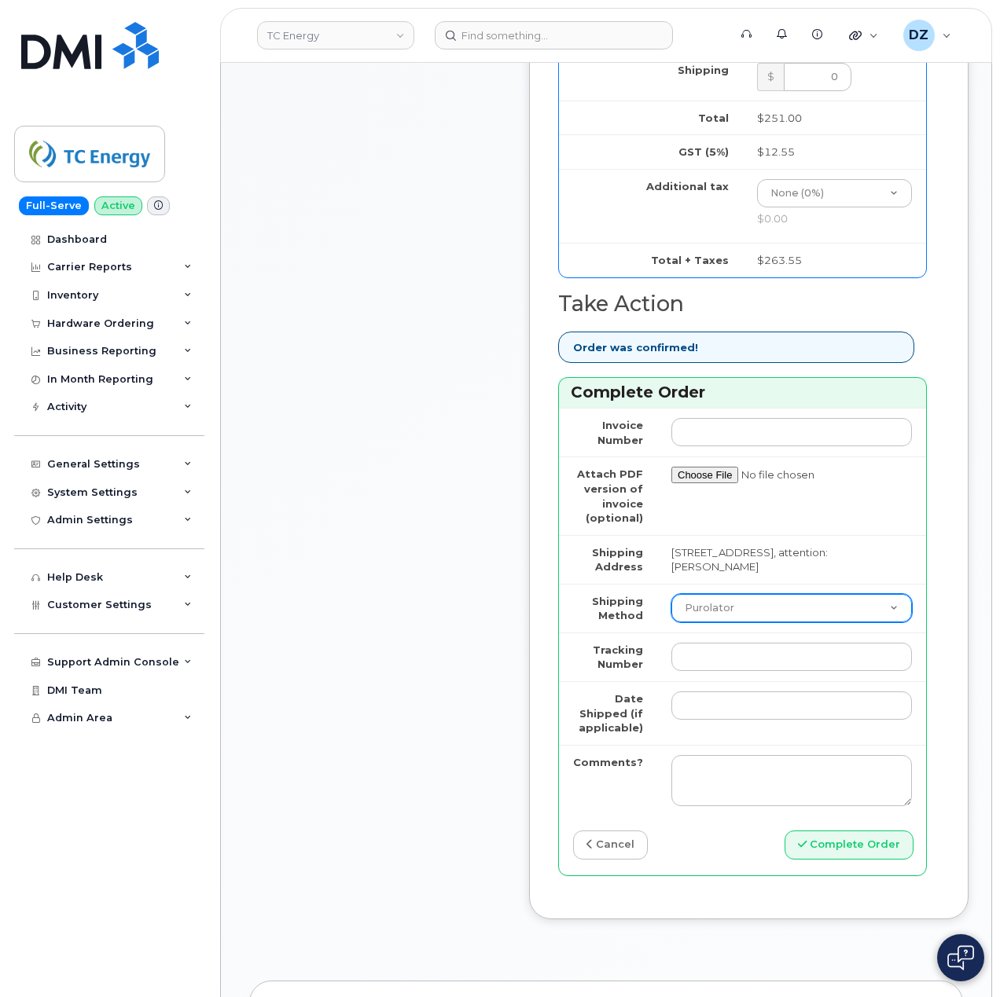
scroll to position [1362, 0]
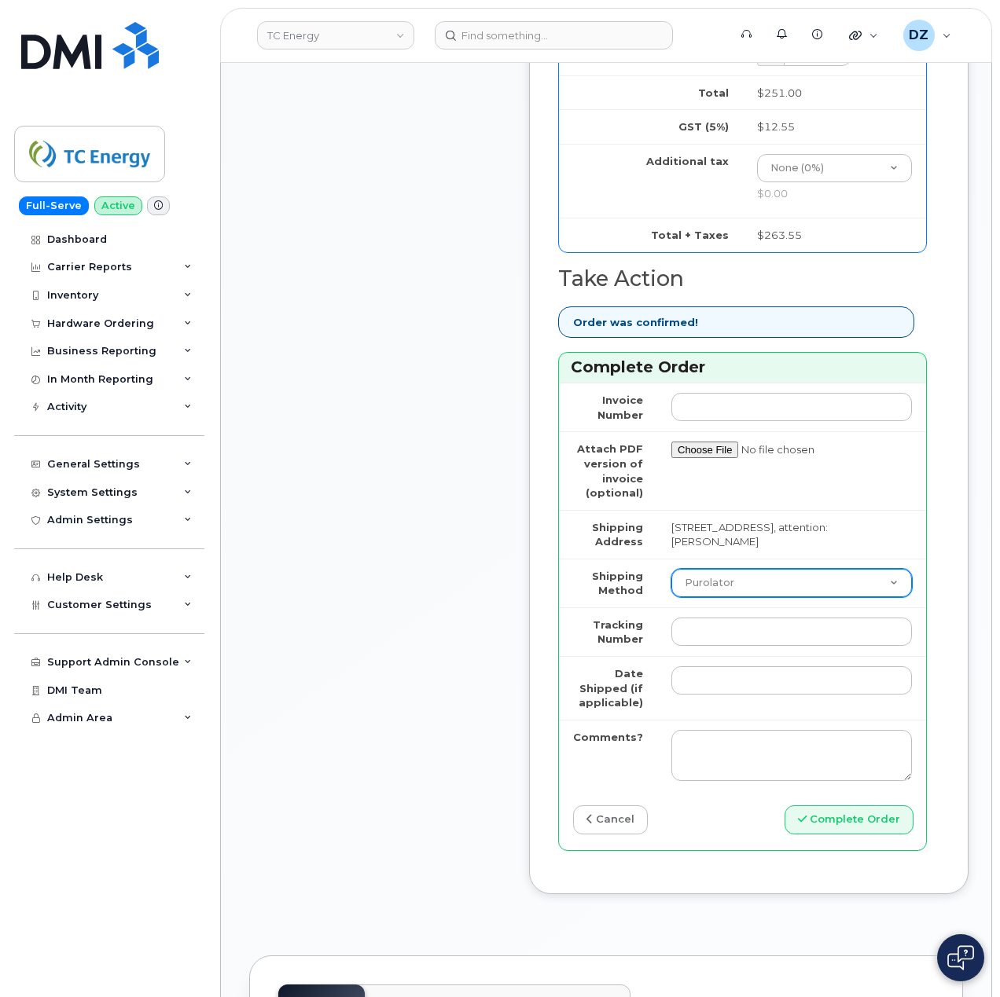
click at [739, 569] on select "Purolator UPS FedEx Canada Post Courier Other Drop Off Pick Up" at bounding box center [791, 583] width 240 height 28
select select "FedEx"
click at [671, 569] on select "Purolator UPS FedEx Canada Post Courier Other Drop Off Pick Up" at bounding box center [791, 583] width 240 height 28
click at [708, 618] on input "Tracking Number" at bounding box center [791, 632] width 240 height 28
paste input "475744910790"
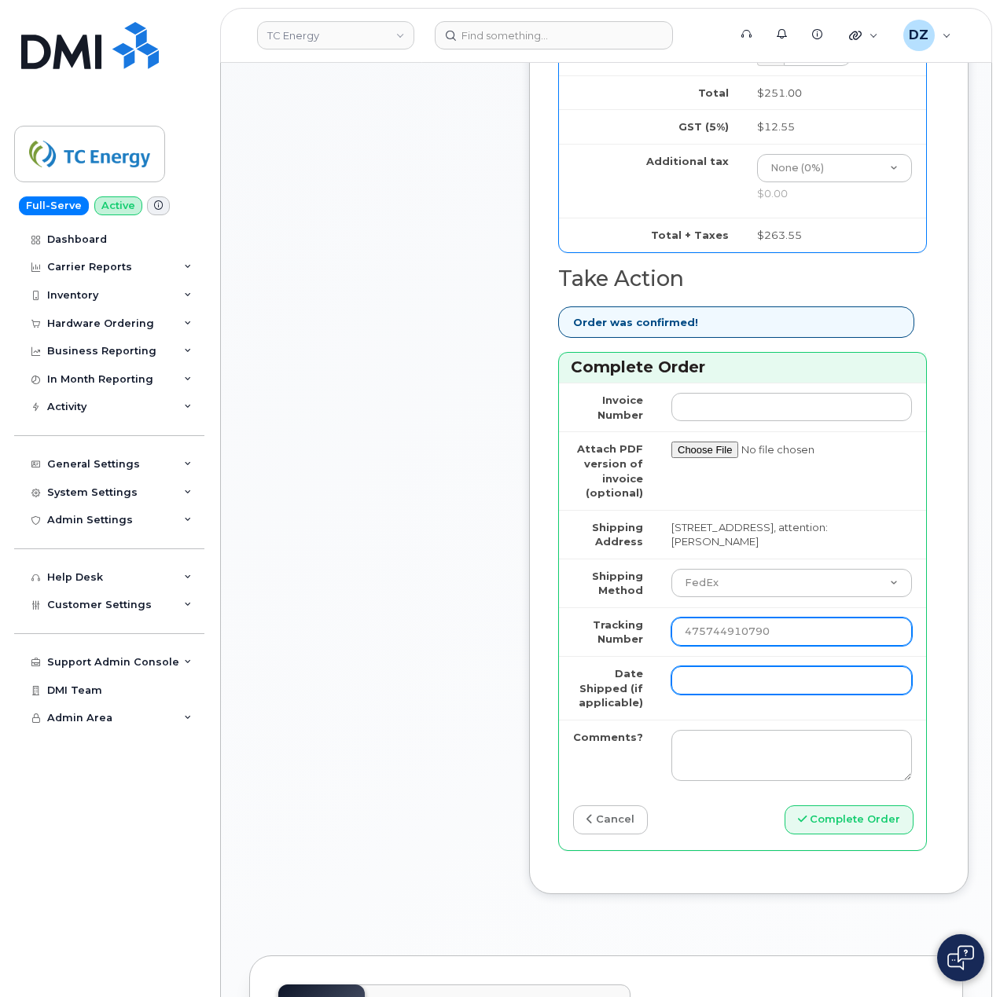
type input "475744910790"
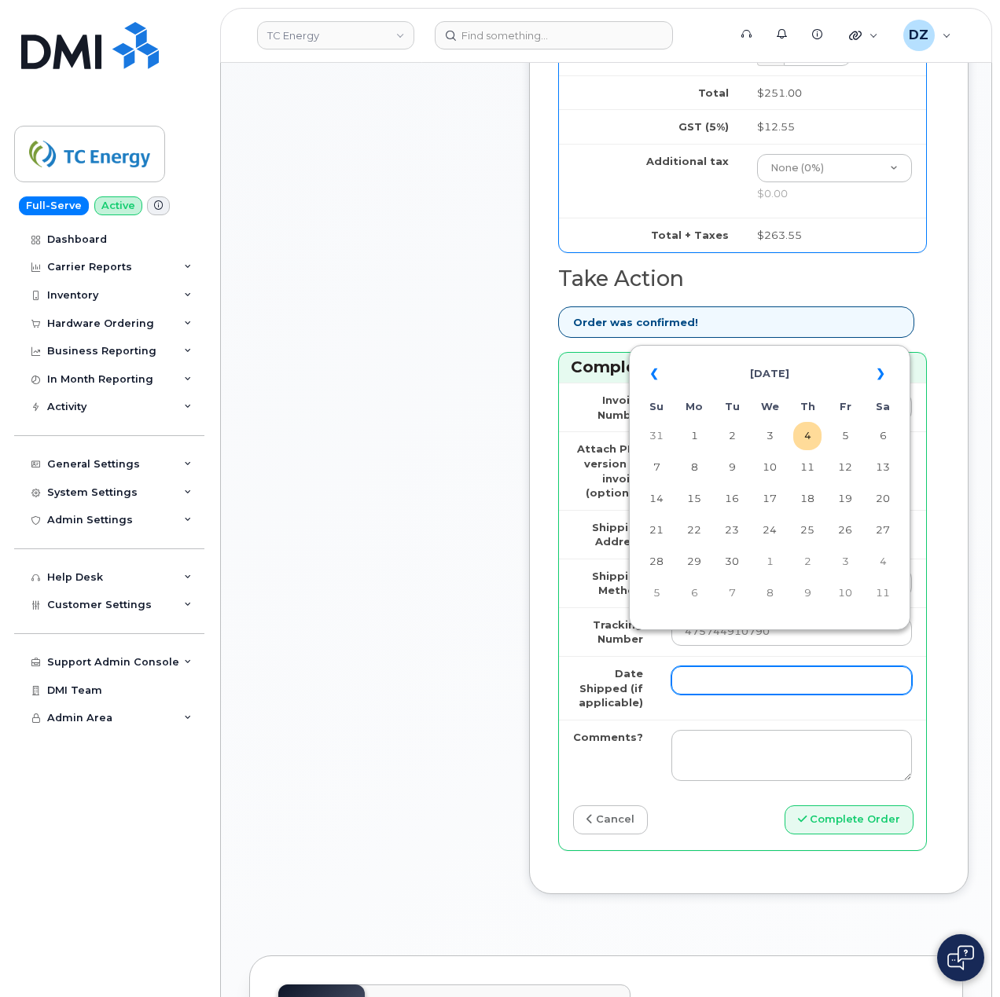
click at [692, 666] on input "Date Shipped (if applicable)" at bounding box center [791, 680] width 240 height 28
click at [765, 435] on td "3" at bounding box center [769, 436] width 28 height 28
type input "2025-09-03"
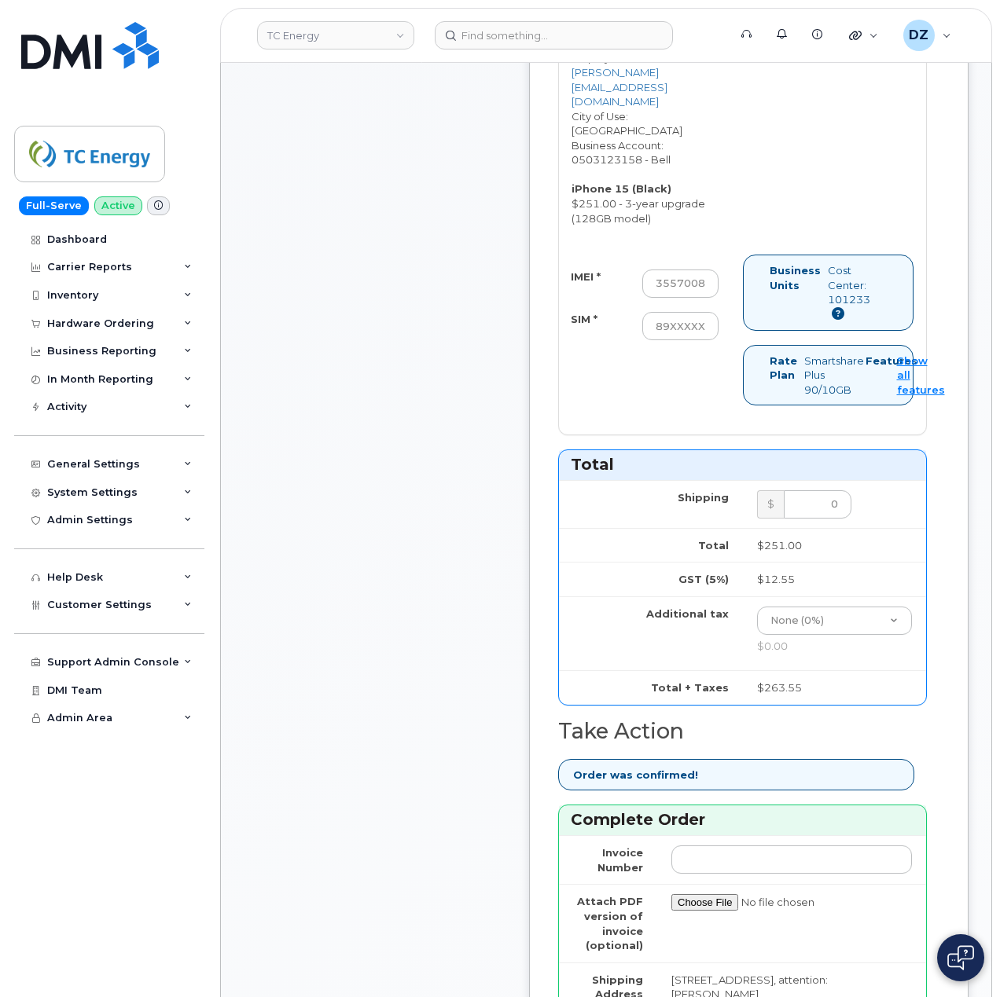
scroll to position [1257, 0]
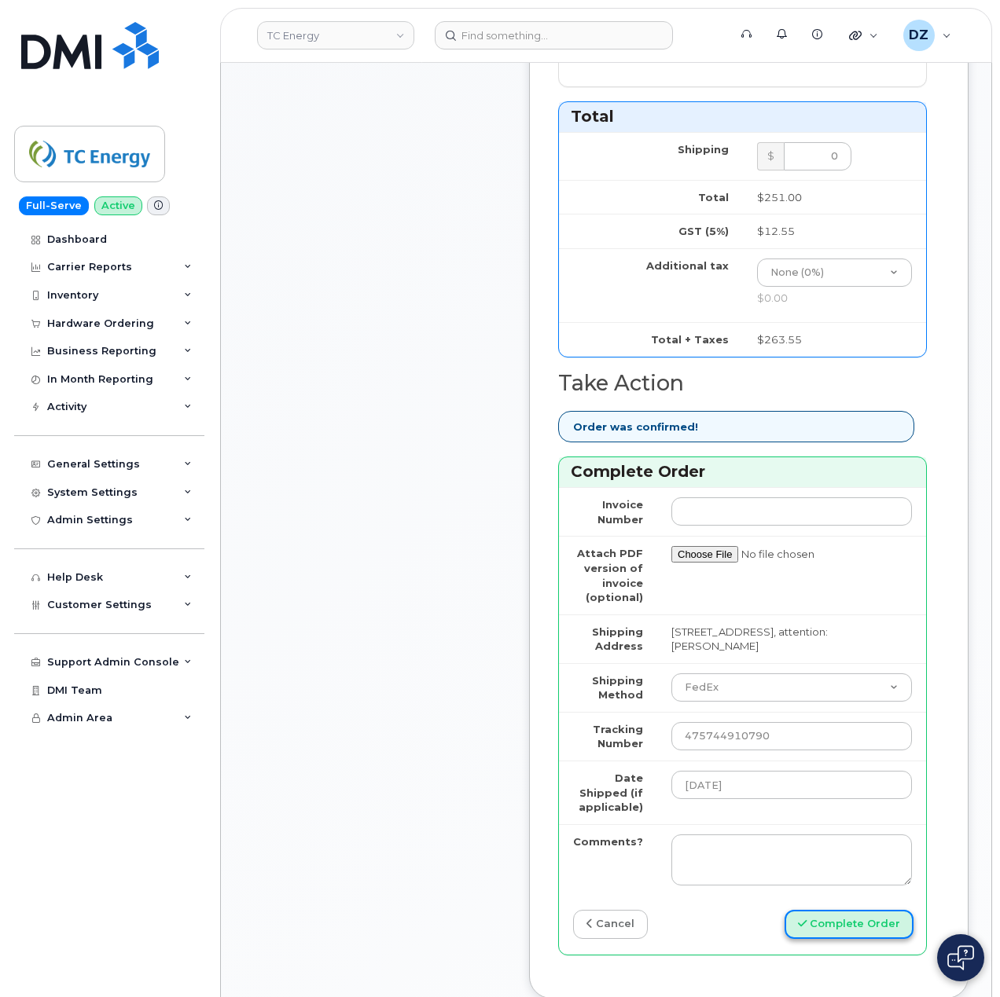
click at [824, 910] on button "Complete Order" at bounding box center [848, 924] width 129 height 29
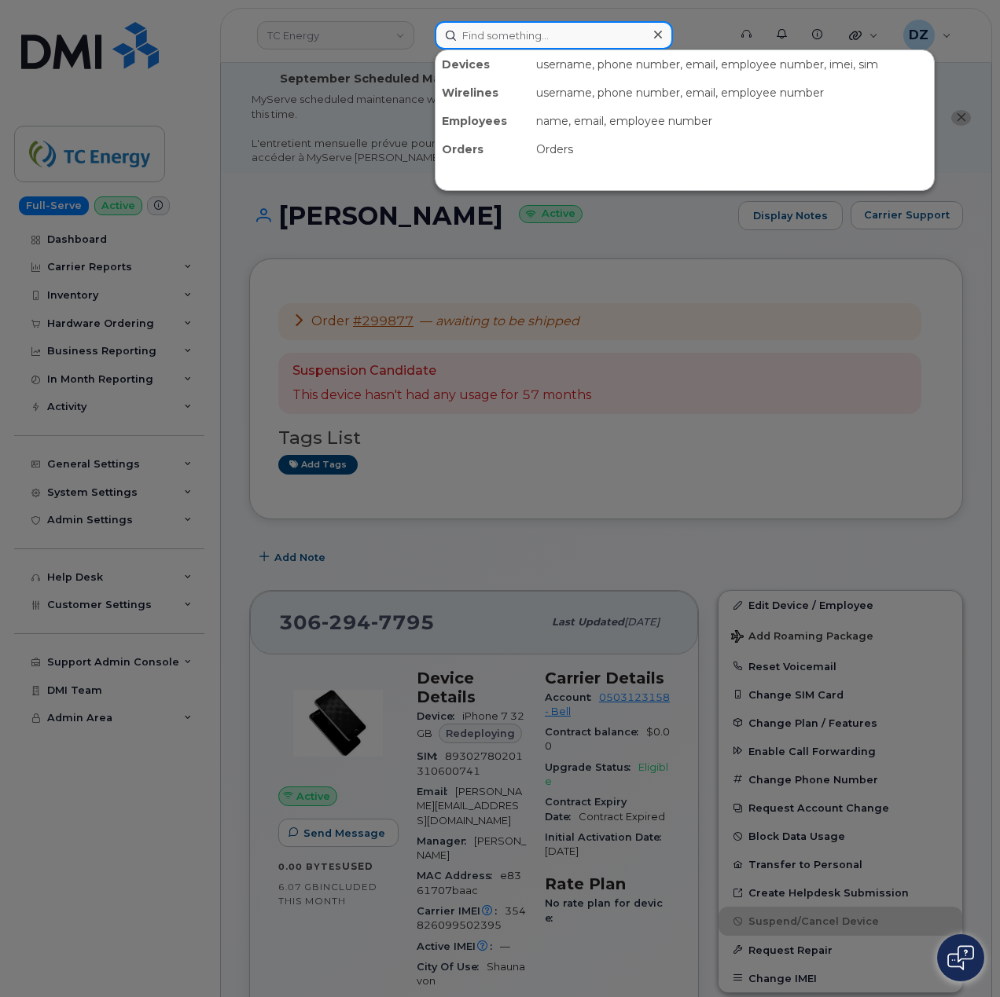
click at [511, 32] on input at bounding box center [554, 35] width 238 height 28
paste input "785 747 6989"
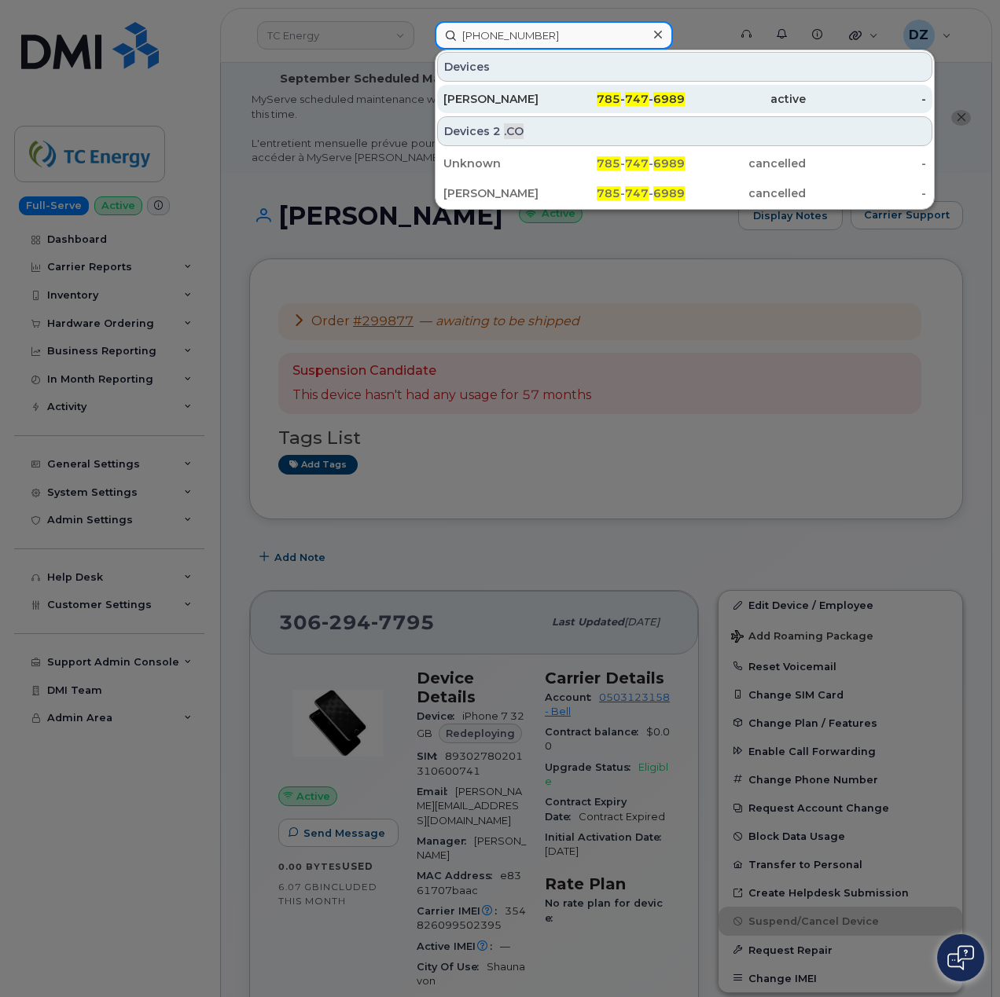
type input "785 747 6989"
click at [538, 94] on div "Grant Knoettgen" at bounding box center [503, 99] width 121 height 16
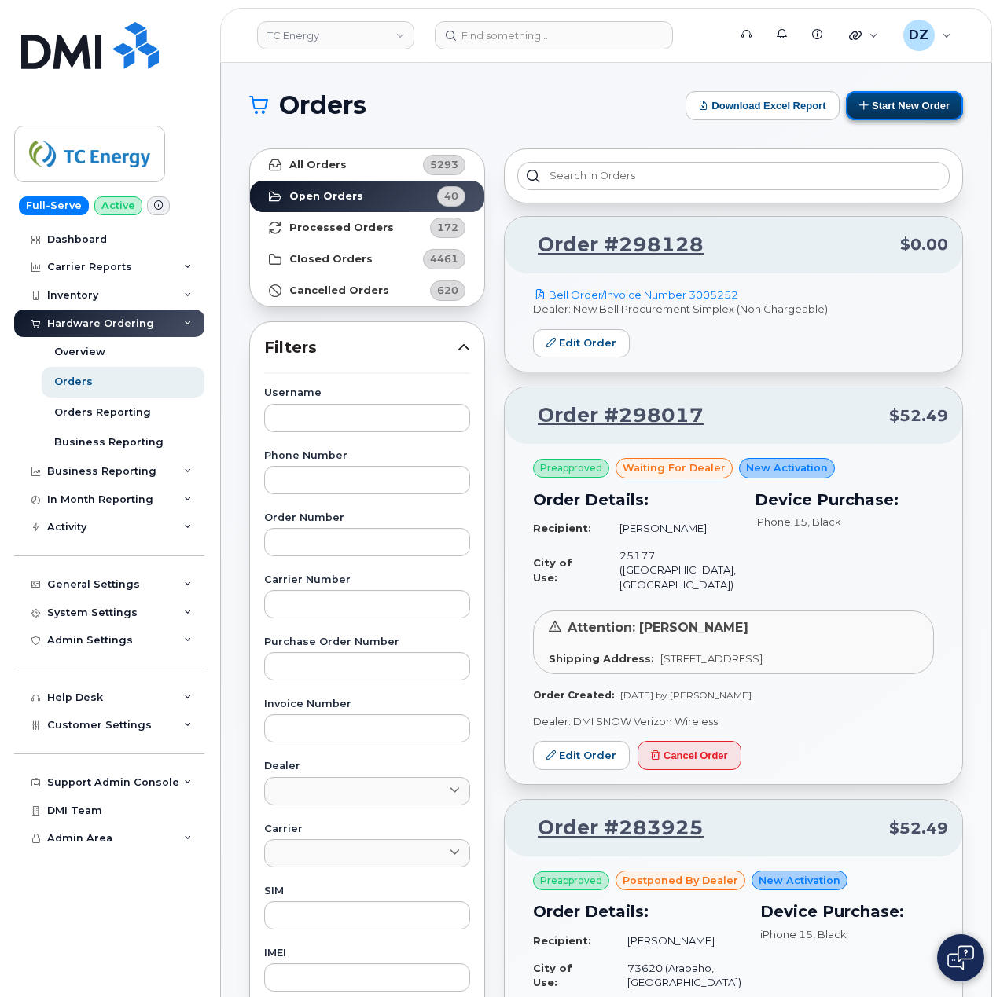
click at [886, 105] on button "Start New Order" at bounding box center [904, 105] width 117 height 29
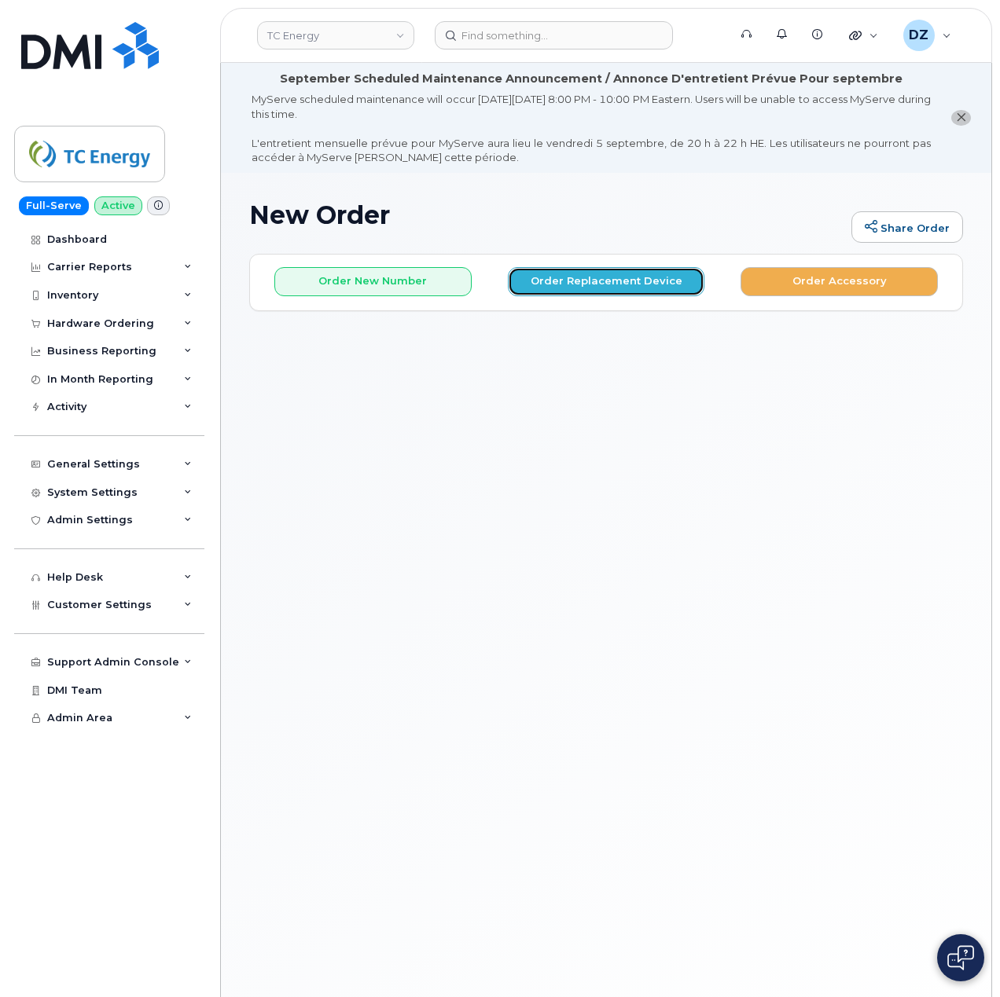
click at [569, 274] on button "Order Replacement Device" at bounding box center [606, 281] width 197 height 29
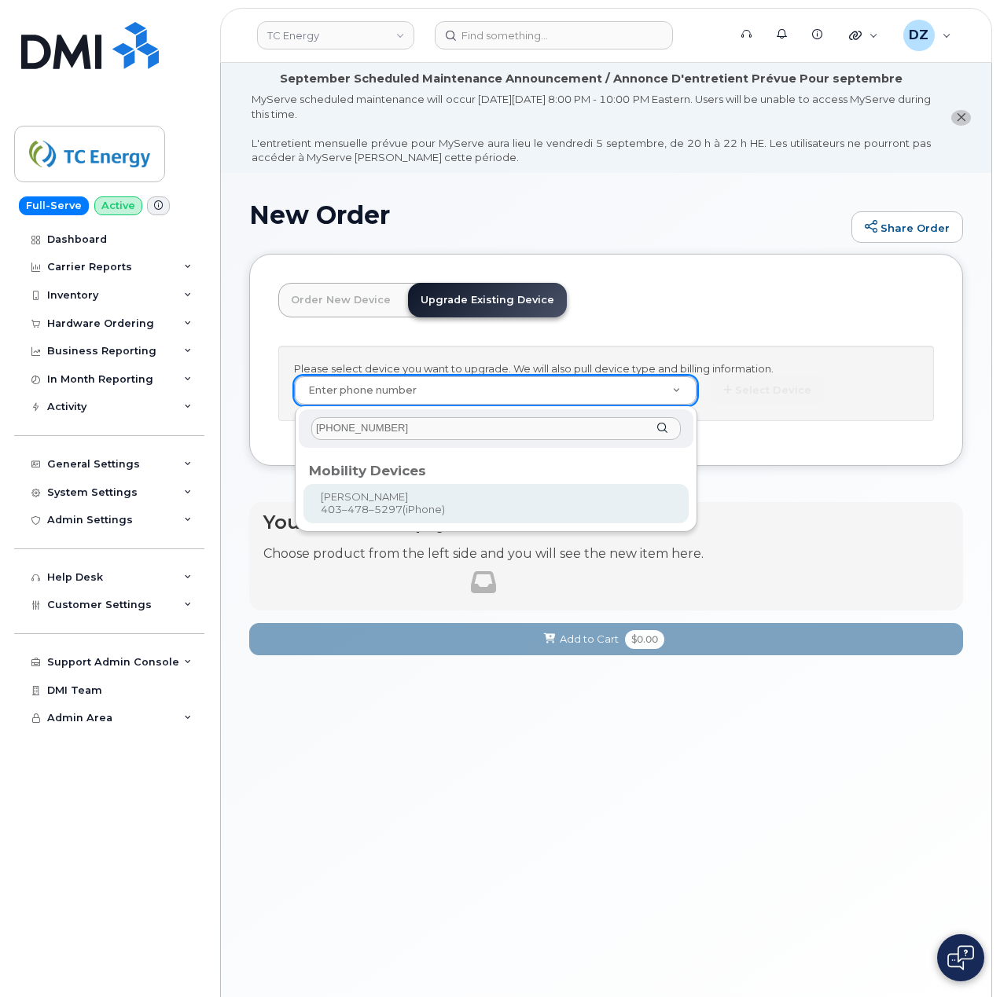
type input "403-478-5297"
type input "557397"
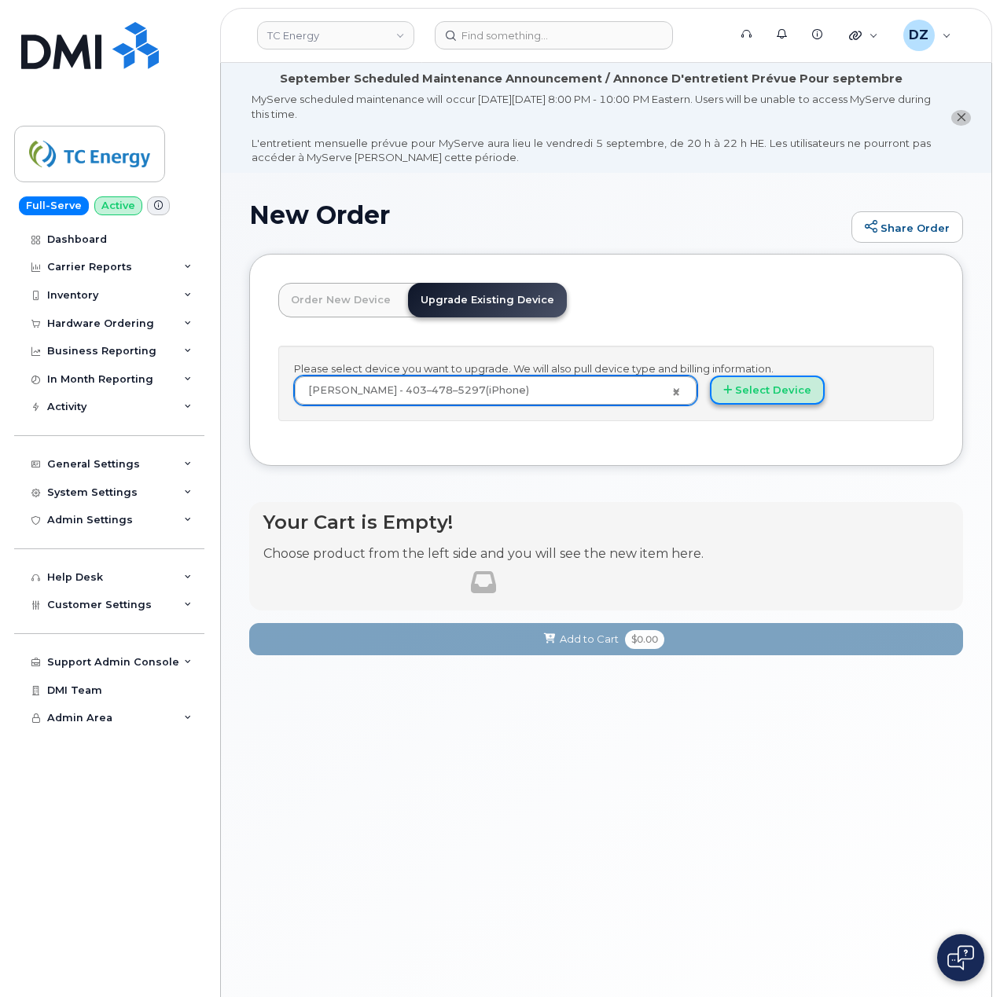
click at [759, 399] on button "Select Device" at bounding box center [767, 390] width 115 height 29
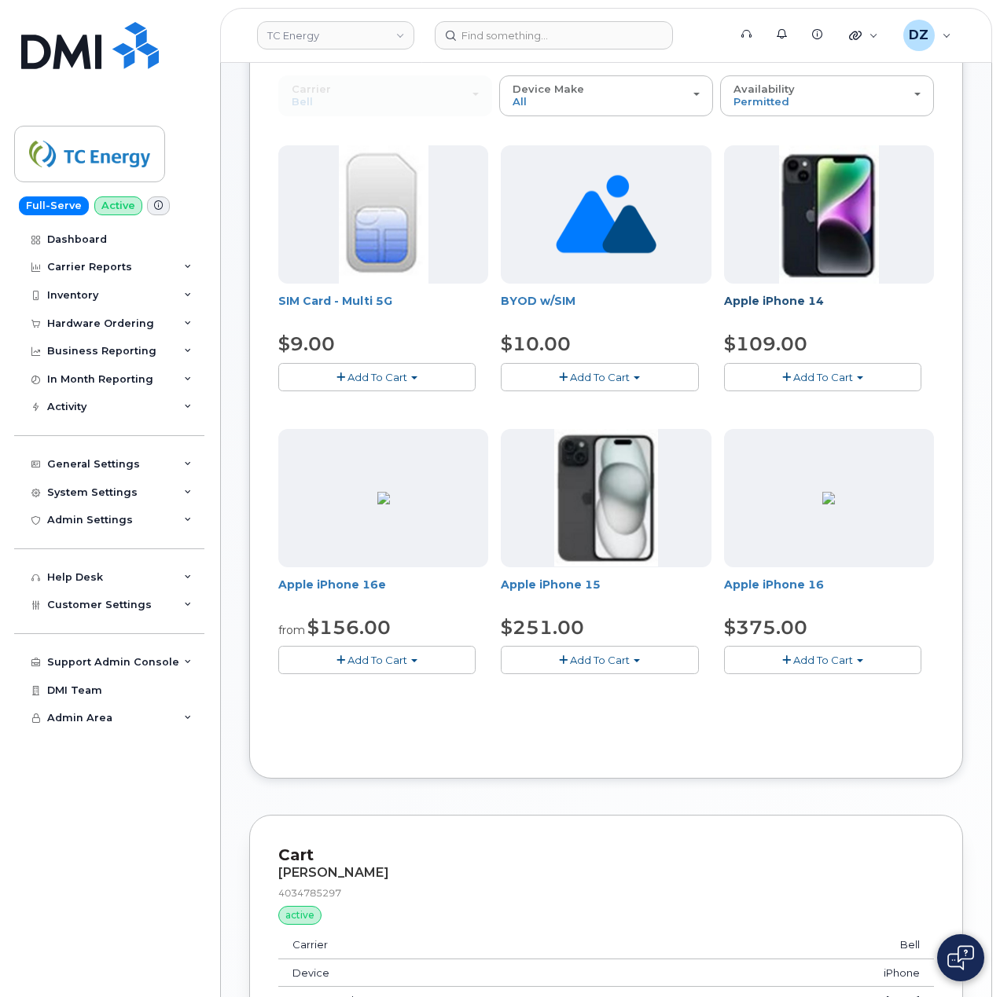
scroll to position [314, 0]
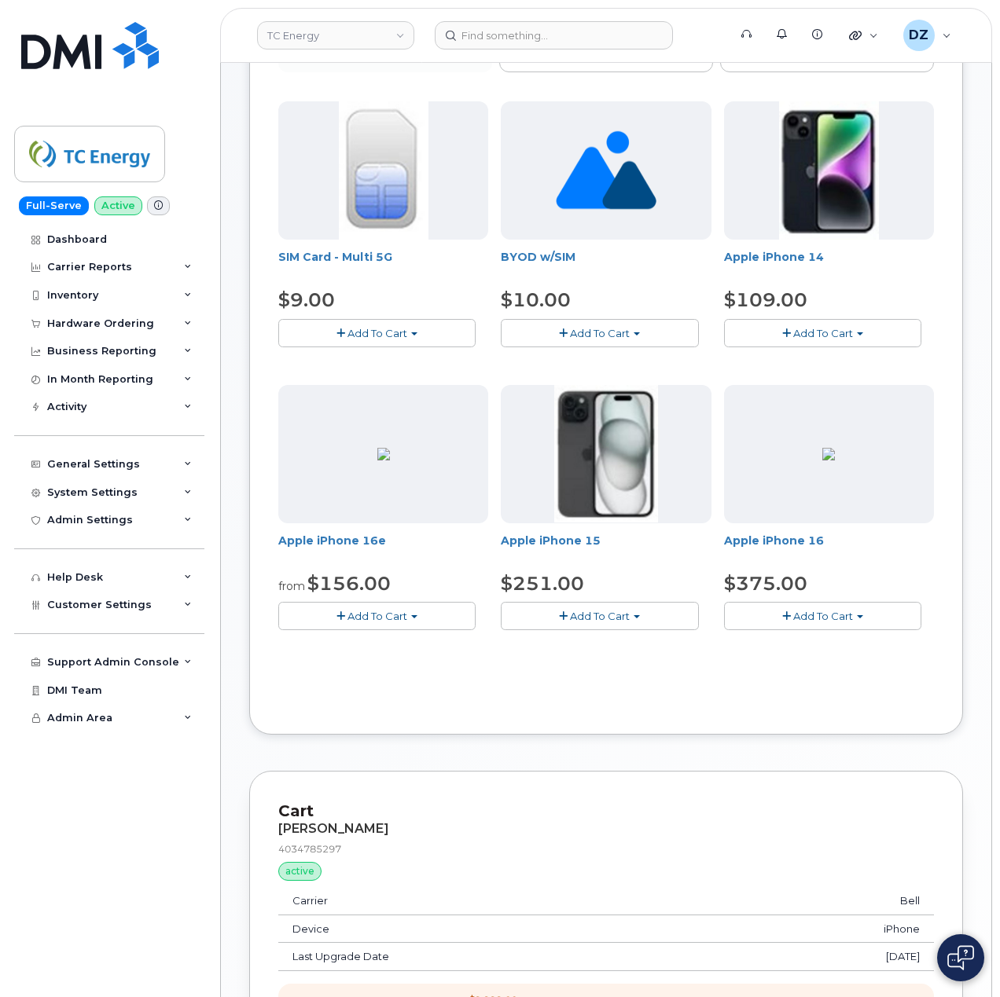
click at [633, 617] on span "button" at bounding box center [636, 616] width 6 height 3
click at [627, 666] on link "$251.00 - 3-year upgrade (128GB model)" at bounding box center [628, 665] width 247 height 20
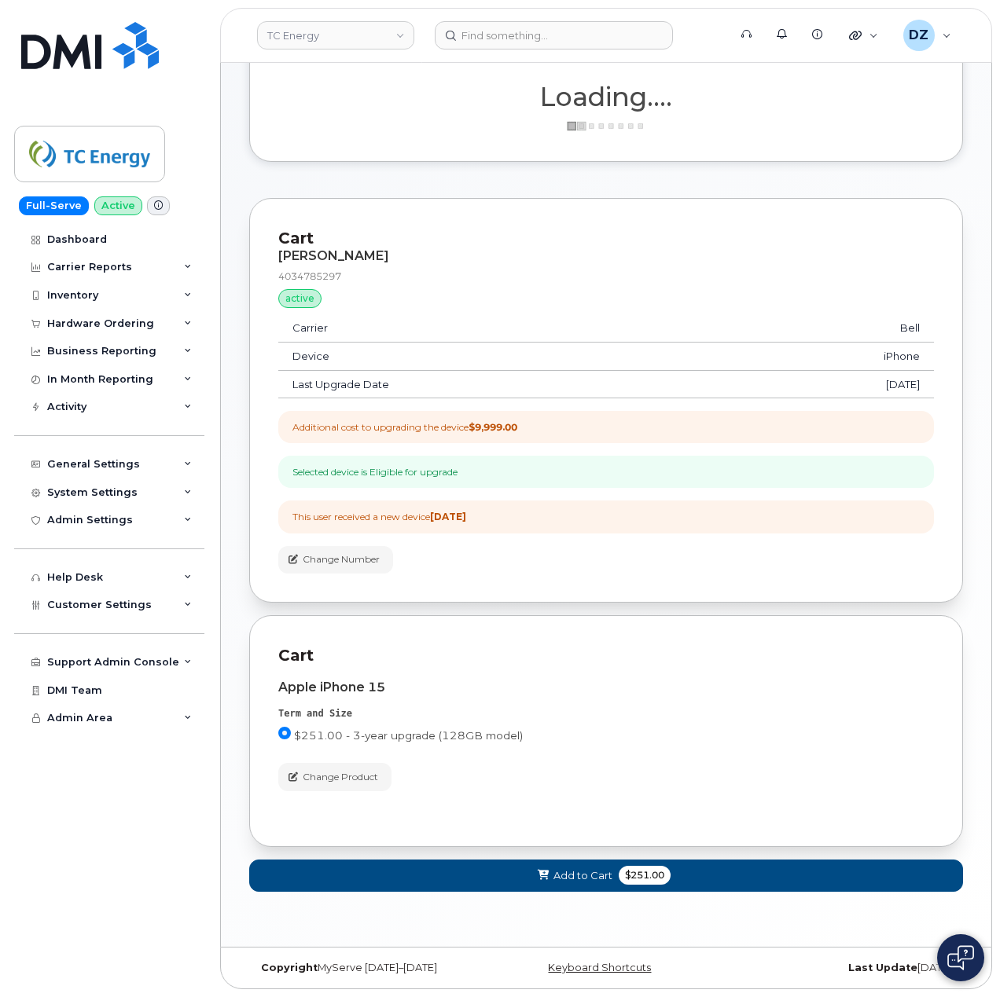
scroll to position [281, 0]
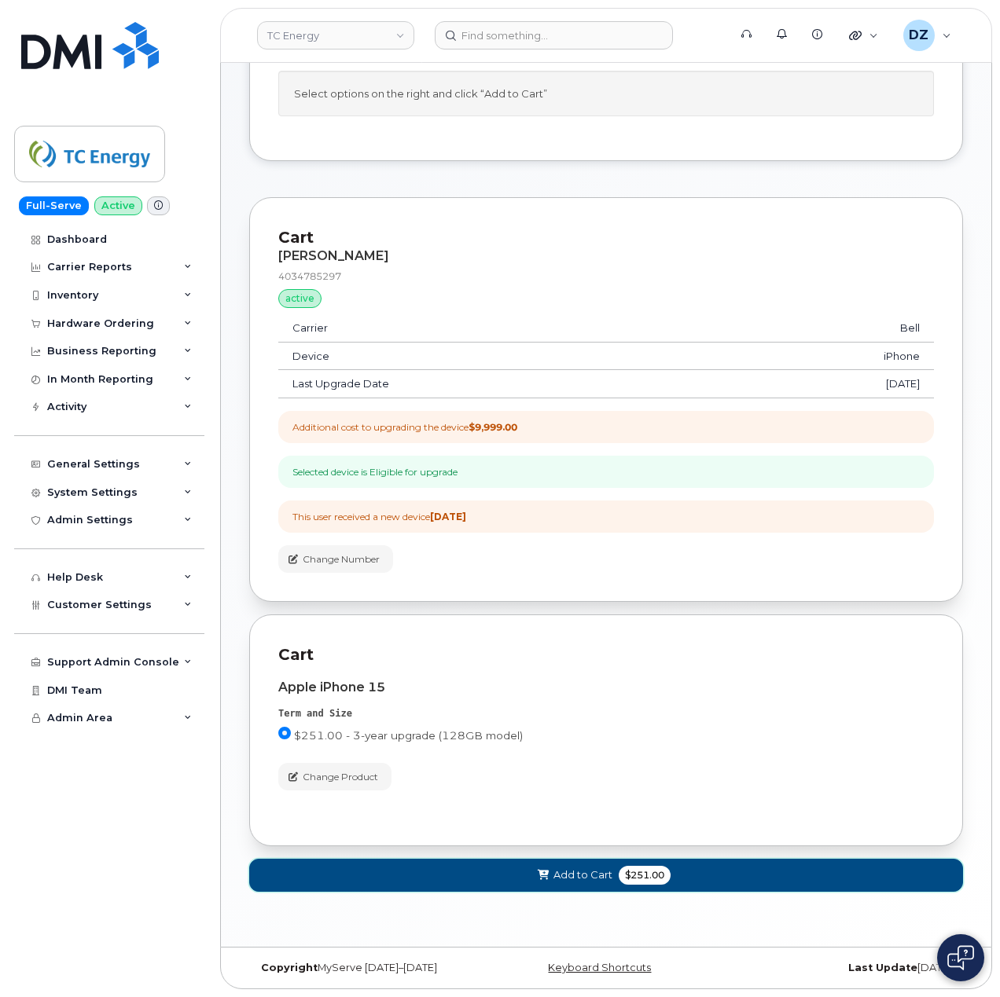
click at [591, 875] on span "Add to Cart" at bounding box center [582, 875] width 59 height 15
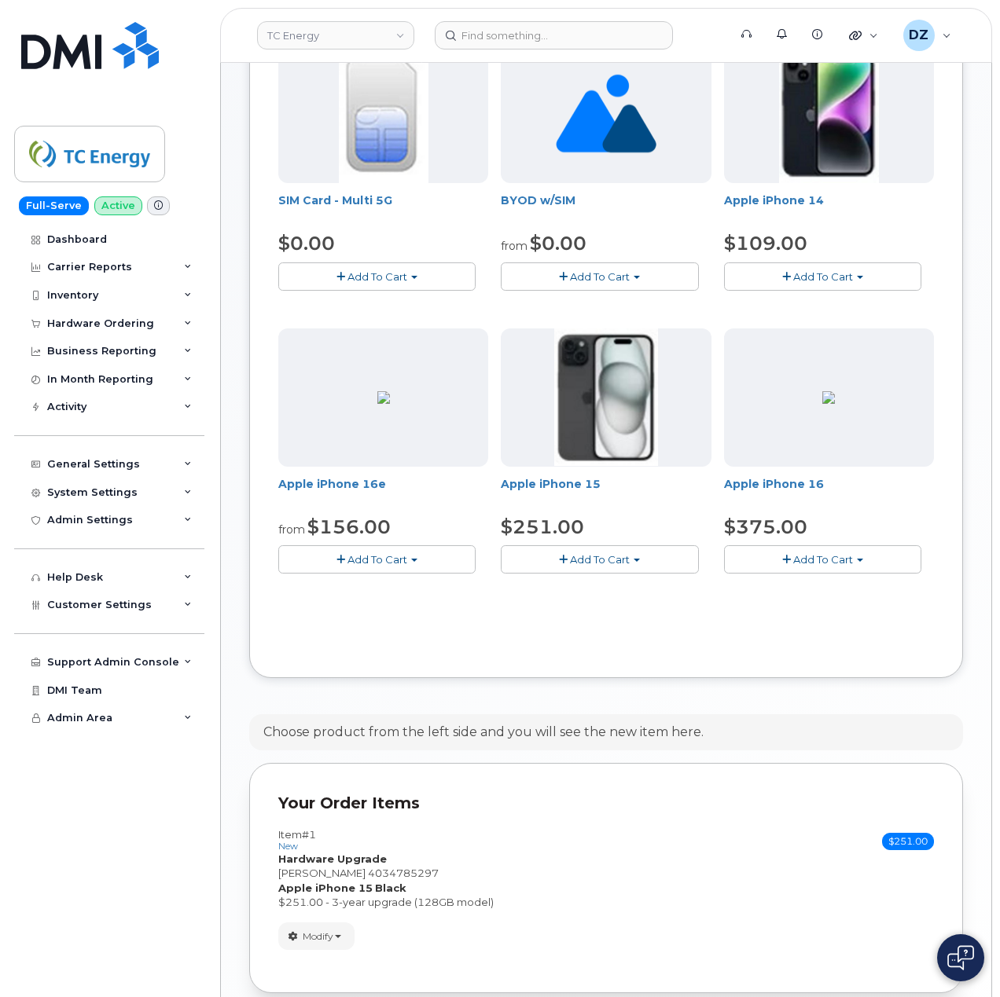
scroll to position [509, 0]
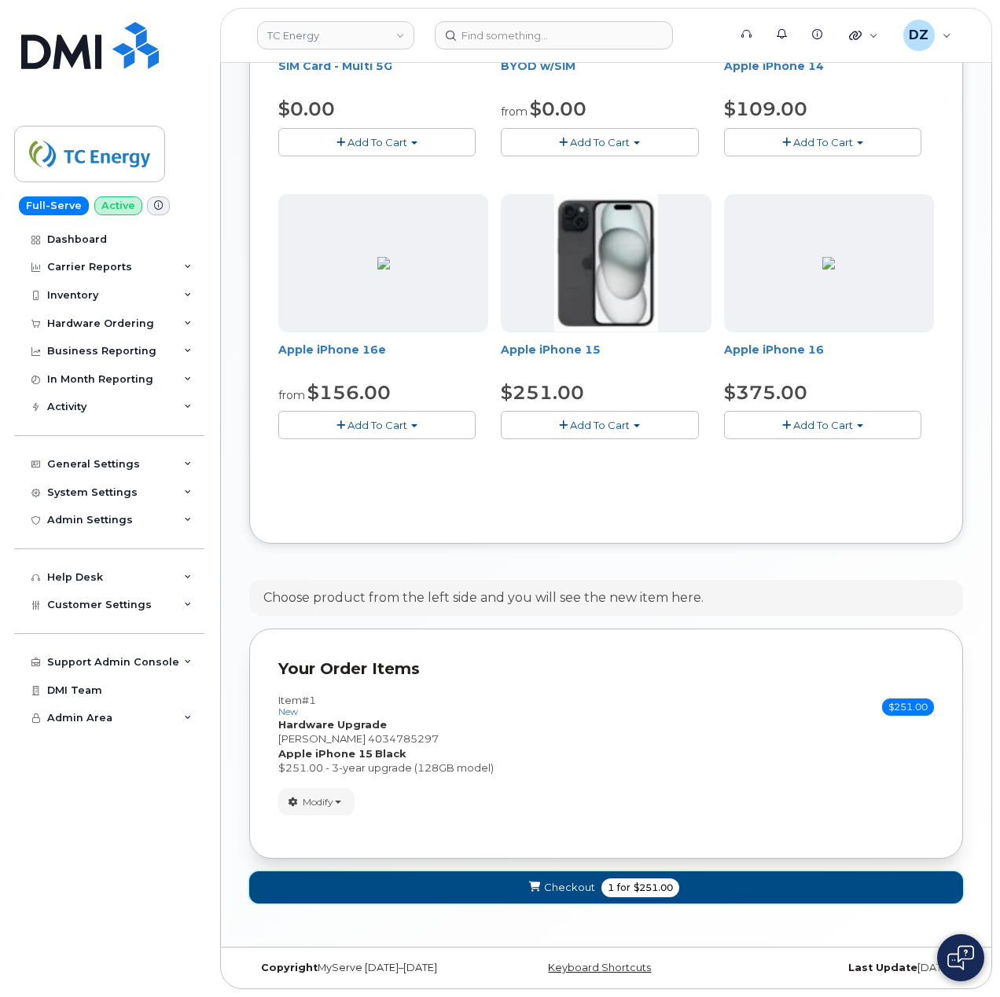
click at [614, 890] on span "for" at bounding box center [624, 888] width 20 height 14
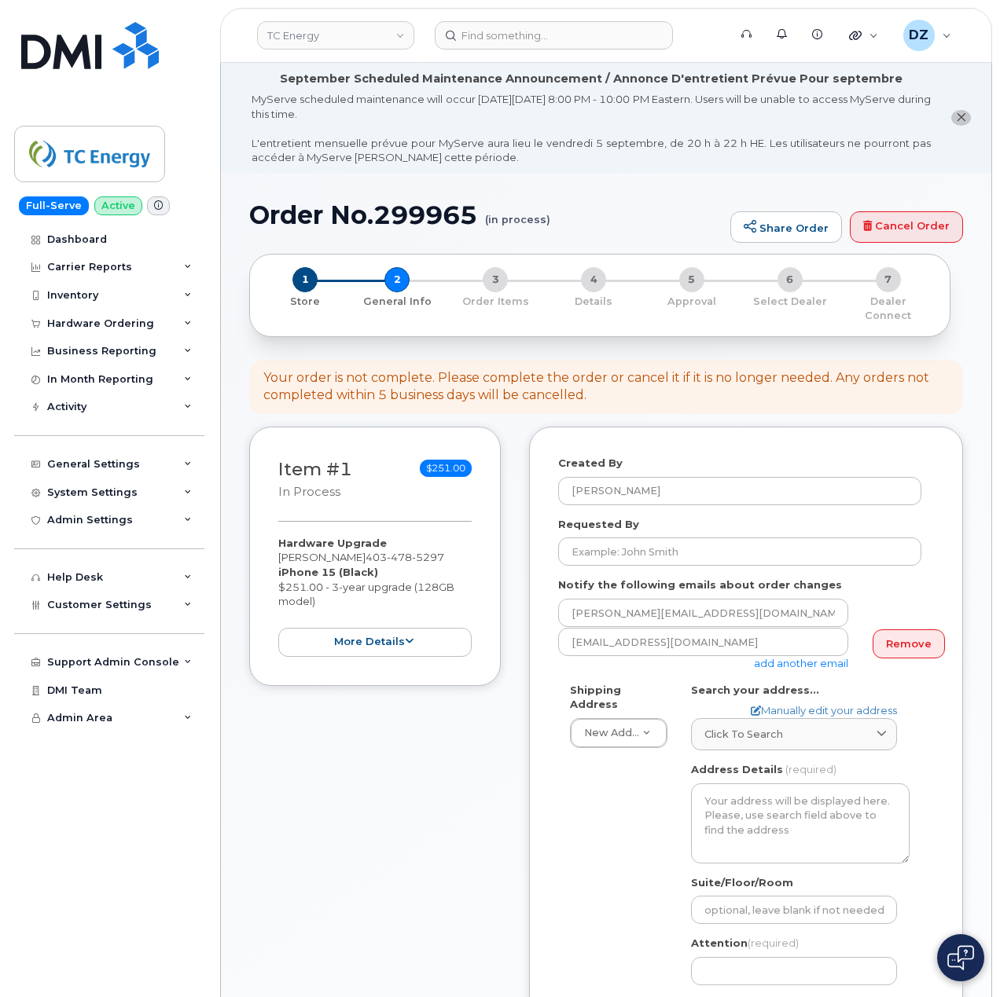
select select
click at [661, 538] on input "Requested By" at bounding box center [739, 552] width 363 height 28
paste input "SCTASK0688770"
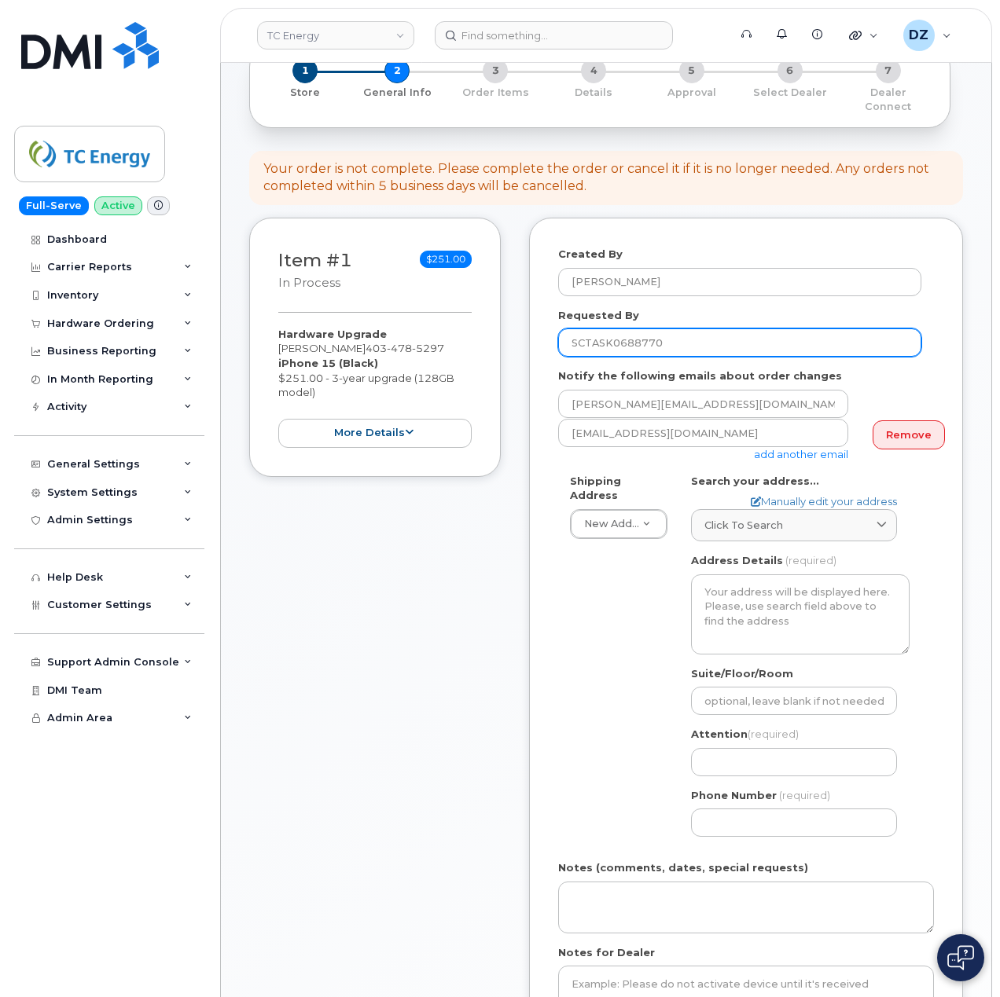
scroll to position [419, 0]
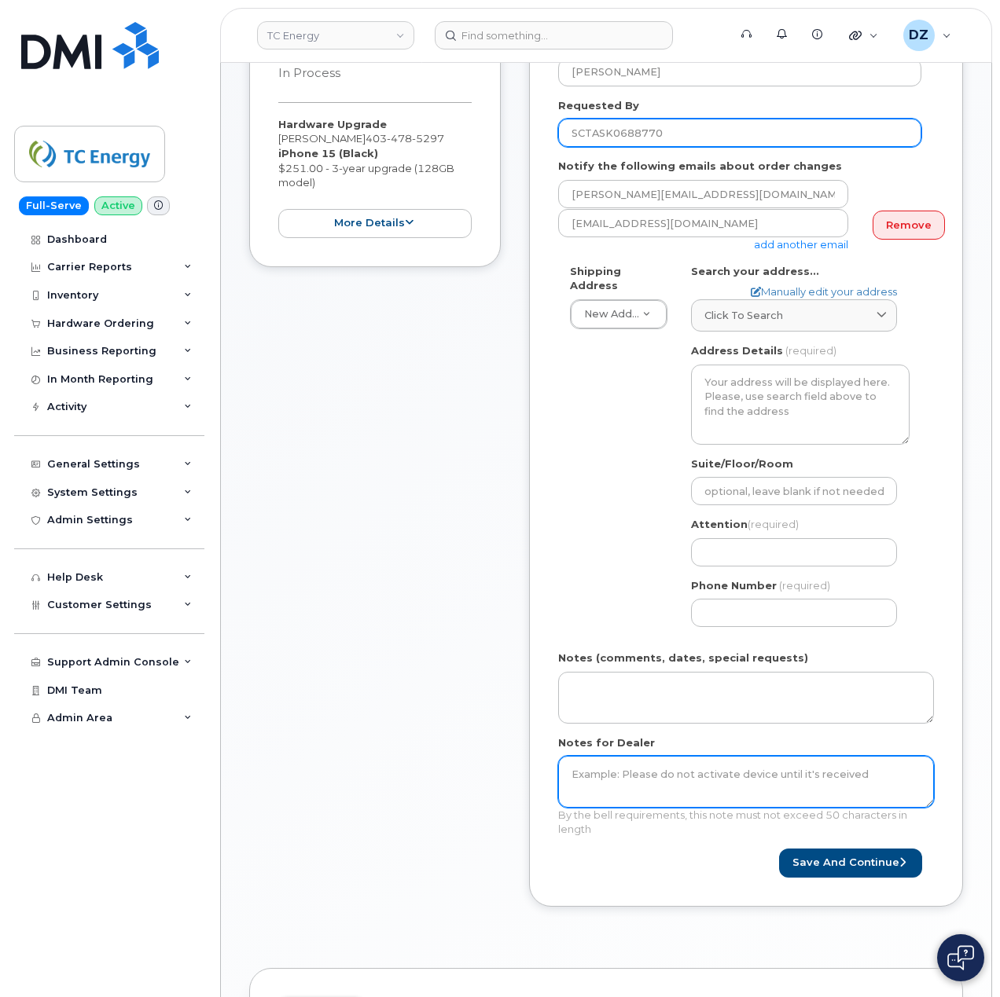
type input "SCTASK0688770"
click at [604, 768] on textarea "Notes for Dealer" at bounding box center [746, 782] width 376 height 52
paste textarea "SCTASK0688770"
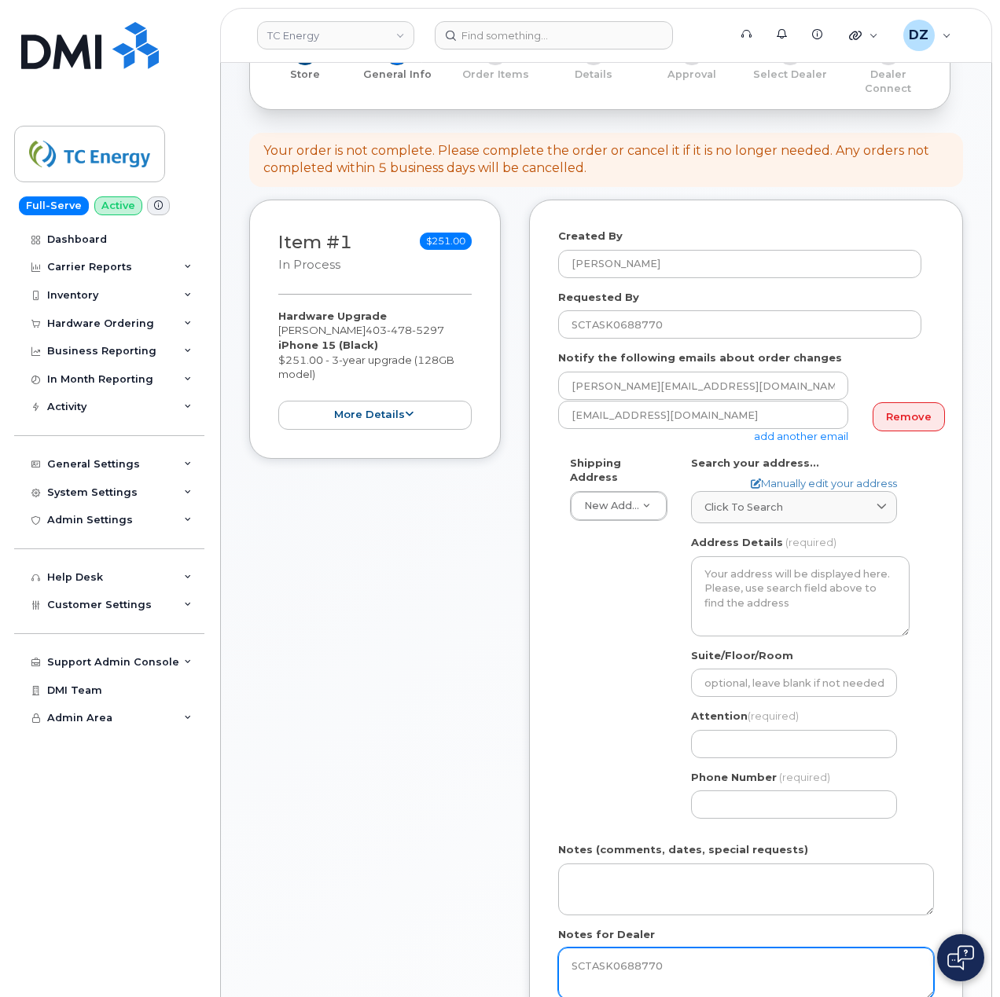
scroll to position [209, 0]
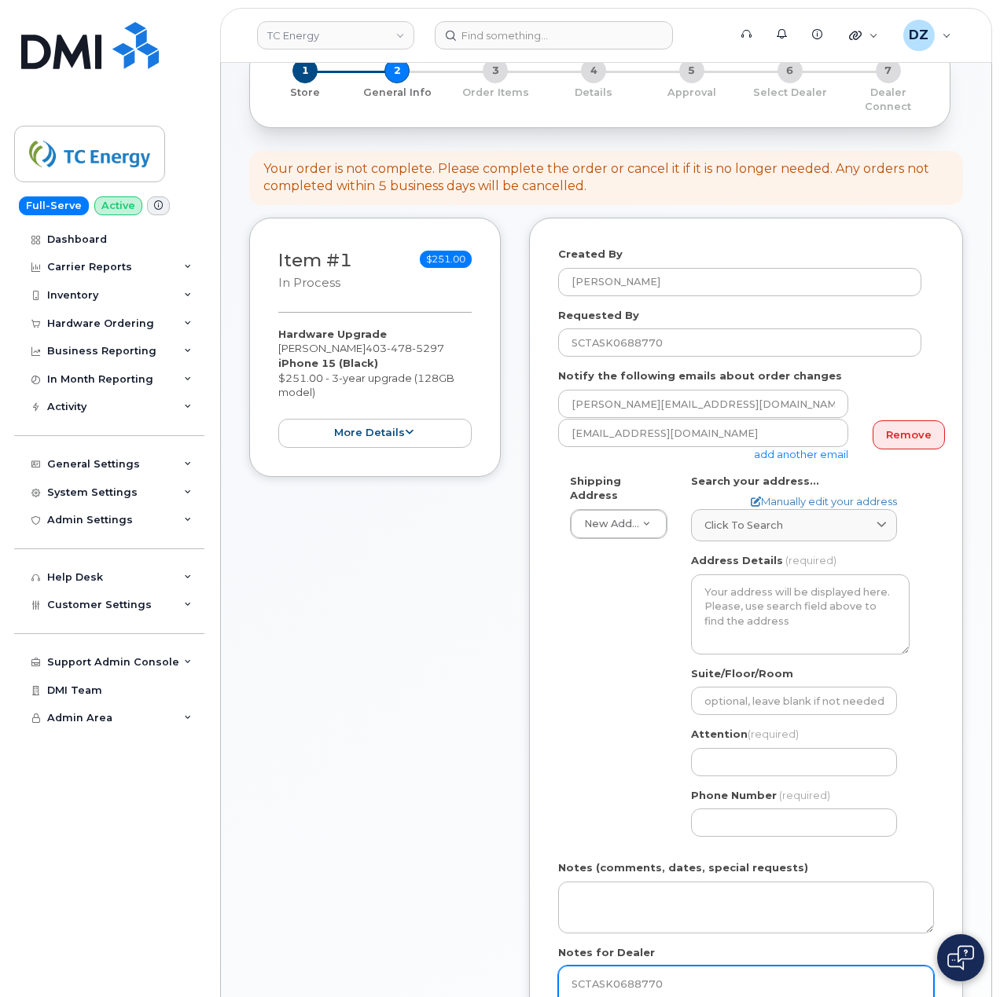
type textarea "SCTASK0688770"
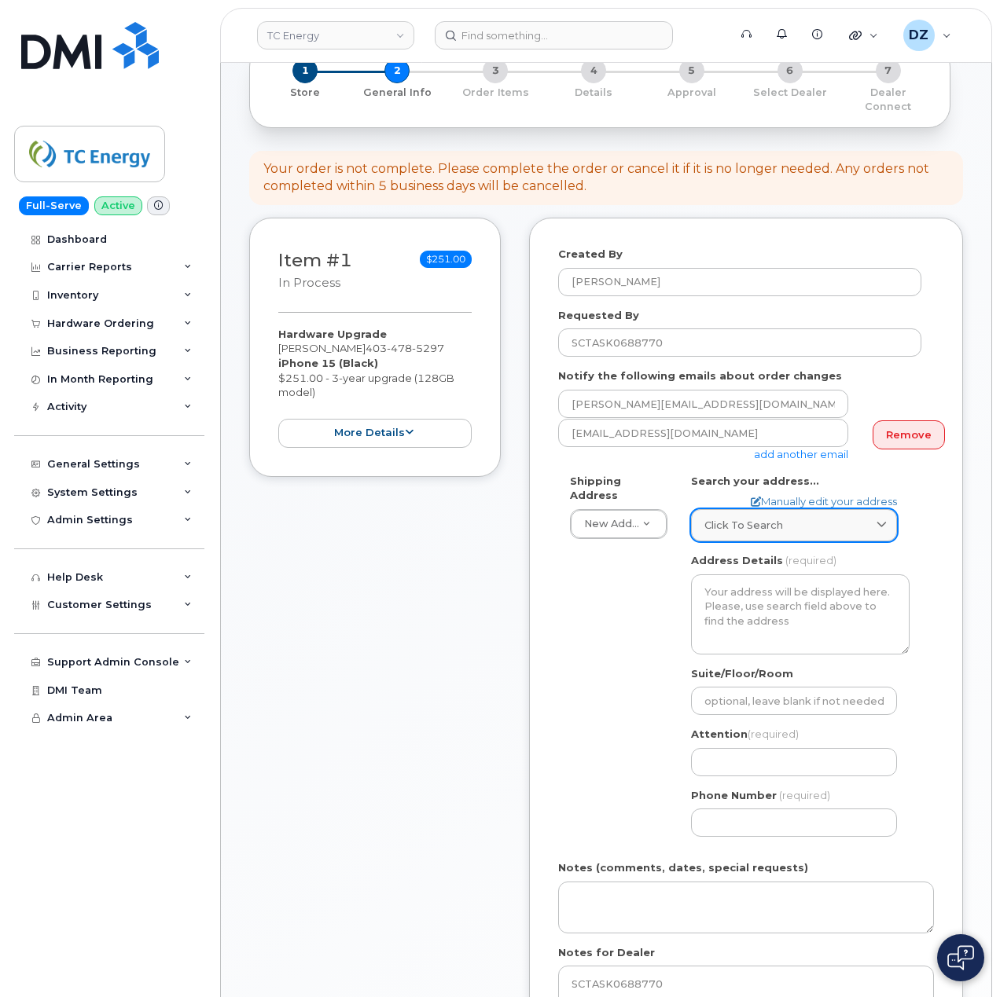
click at [755, 520] on link "Click to search" at bounding box center [794, 525] width 206 height 32
paste input "1725 [STREET_ADDRESS]"
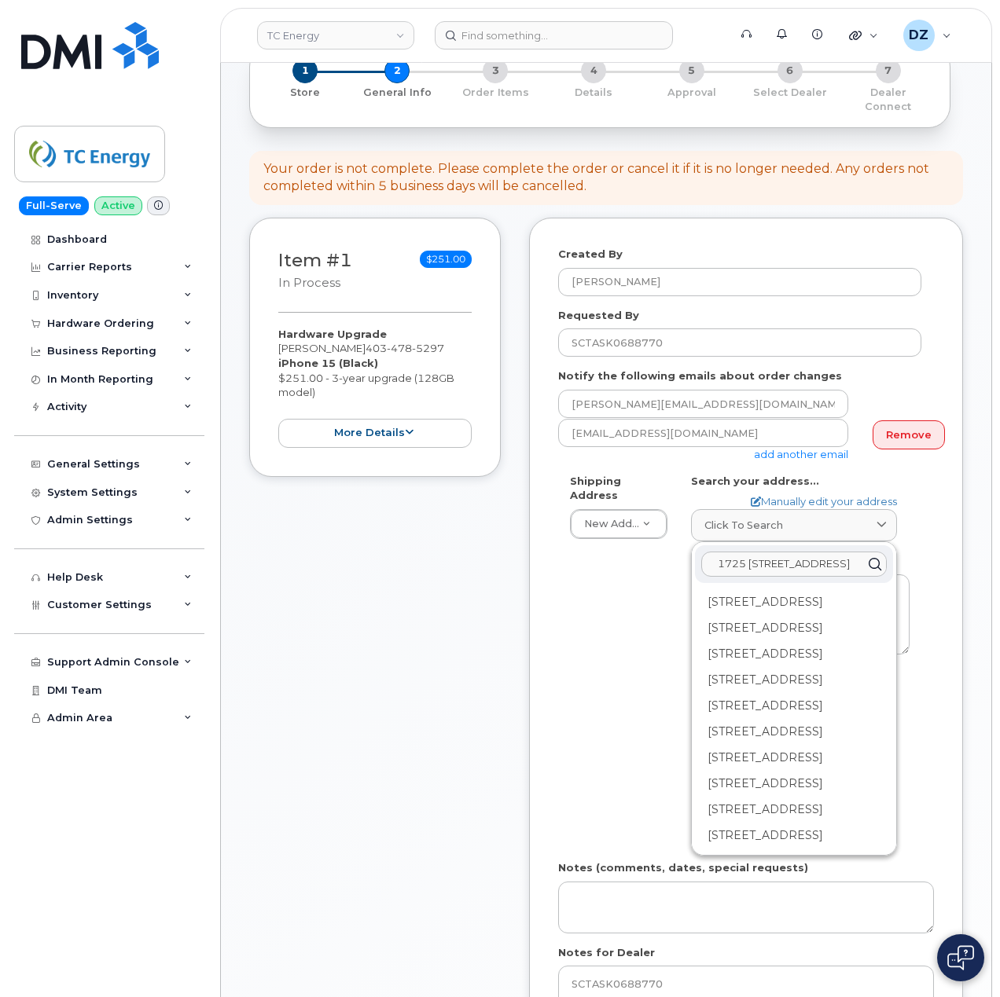
click at [787, 552] on input "1725 [STREET_ADDRESS]" at bounding box center [793, 564] width 185 height 25
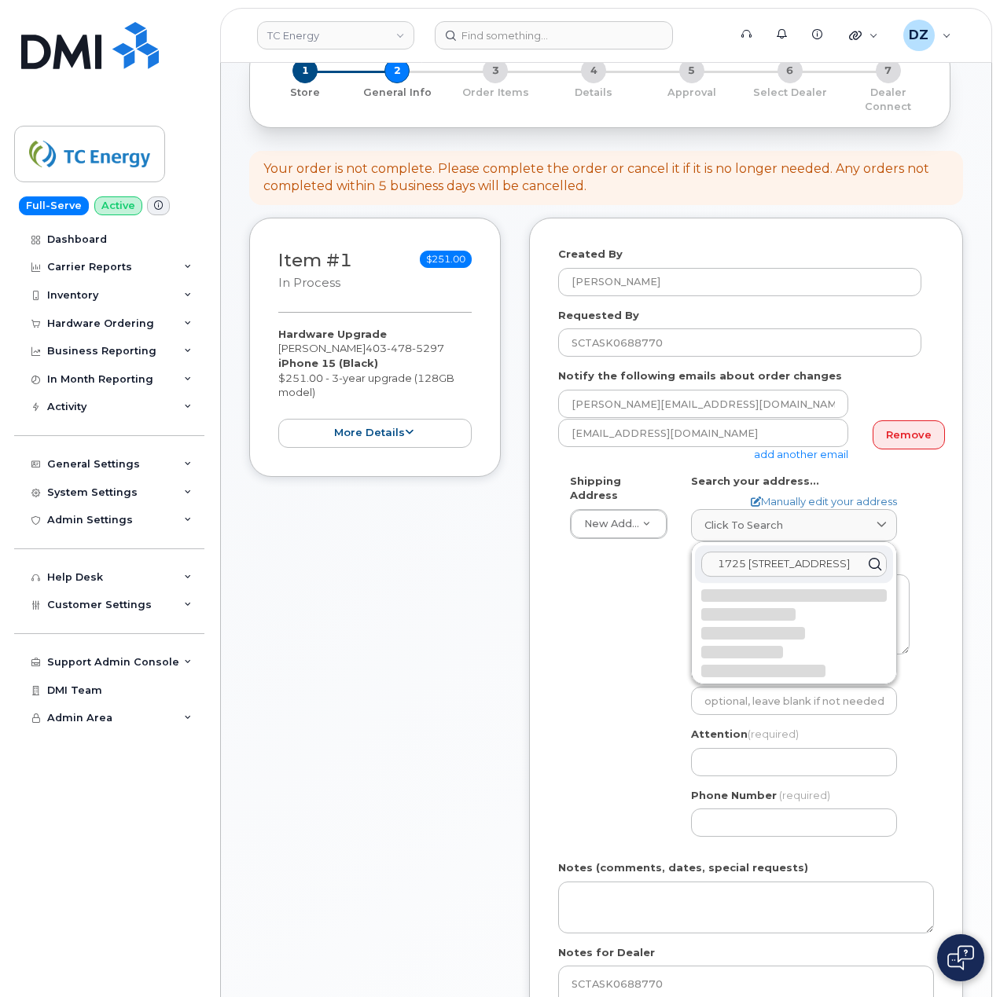
scroll to position [0, 63]
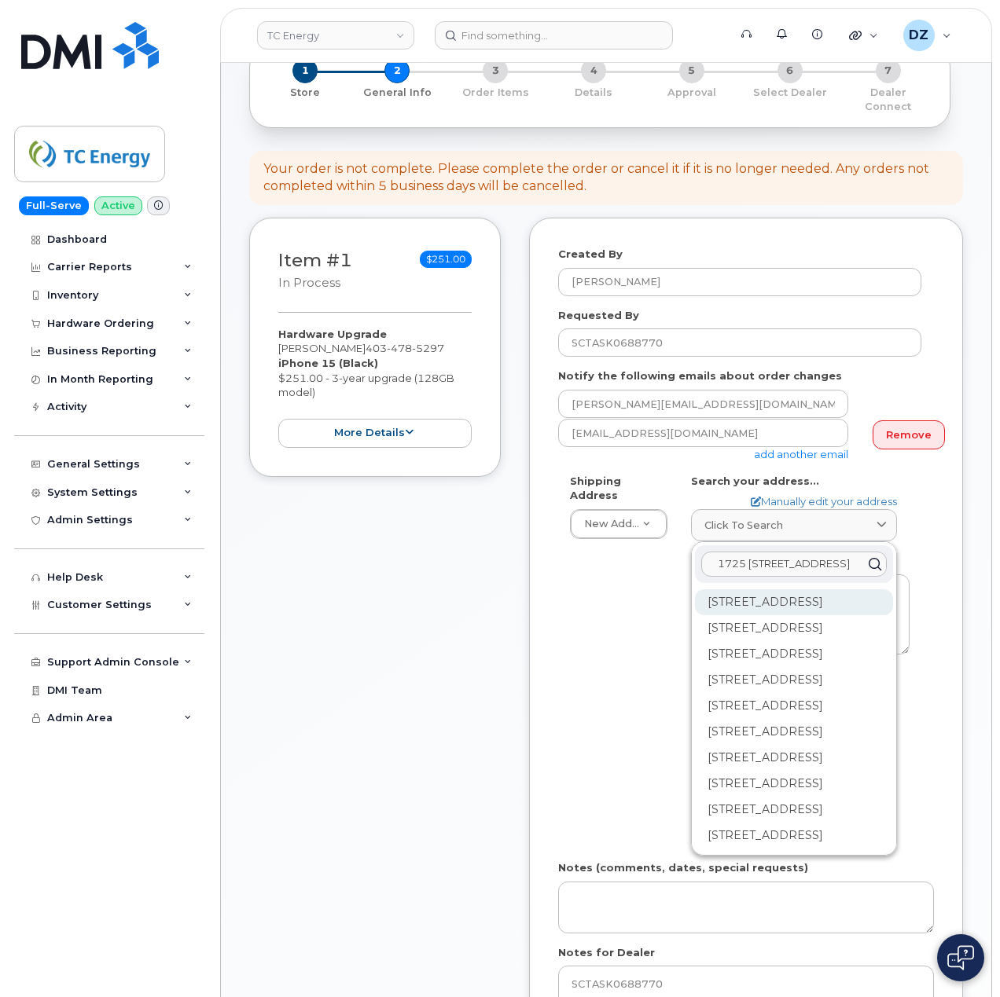
type input "1725 [STREET_ADDRESS]"
click at [774, 589] on div "[STREET_ADDRESS]" at bounding box center [794, 602] width 198 height 26
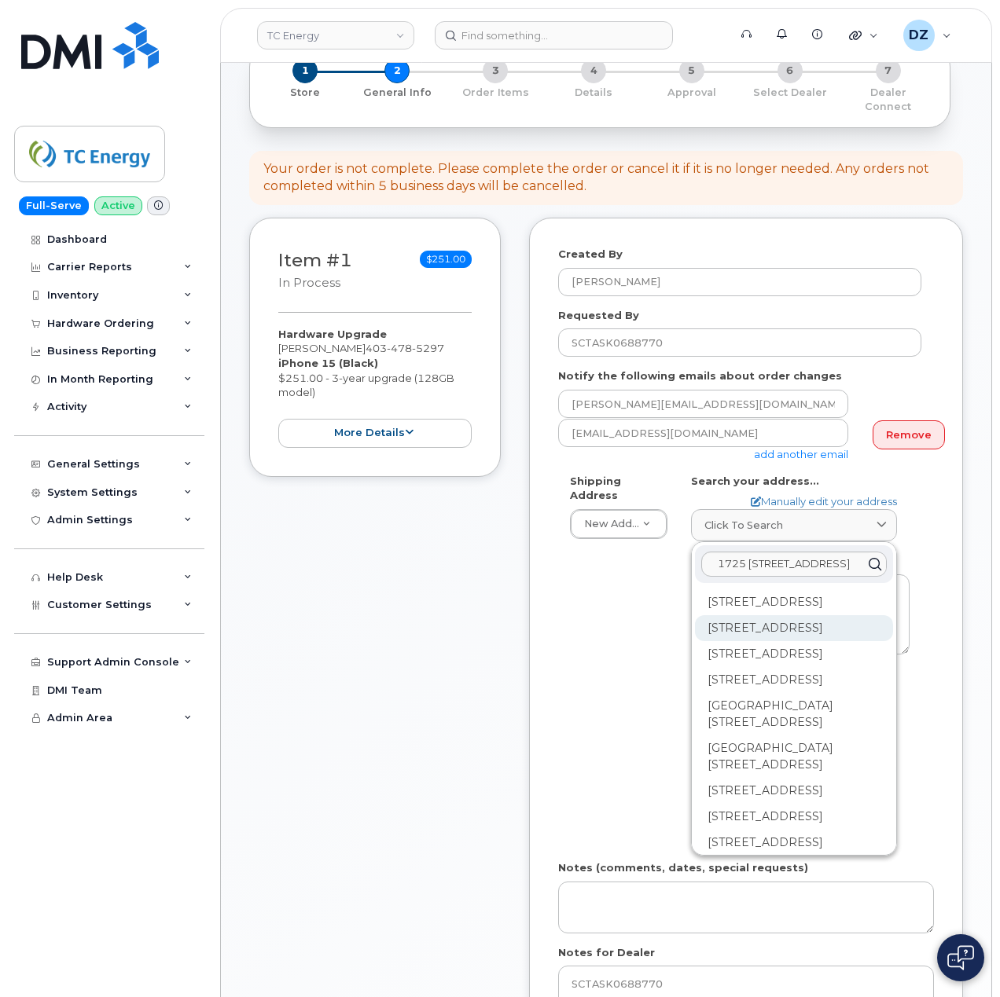
scroll to position [105, 0]
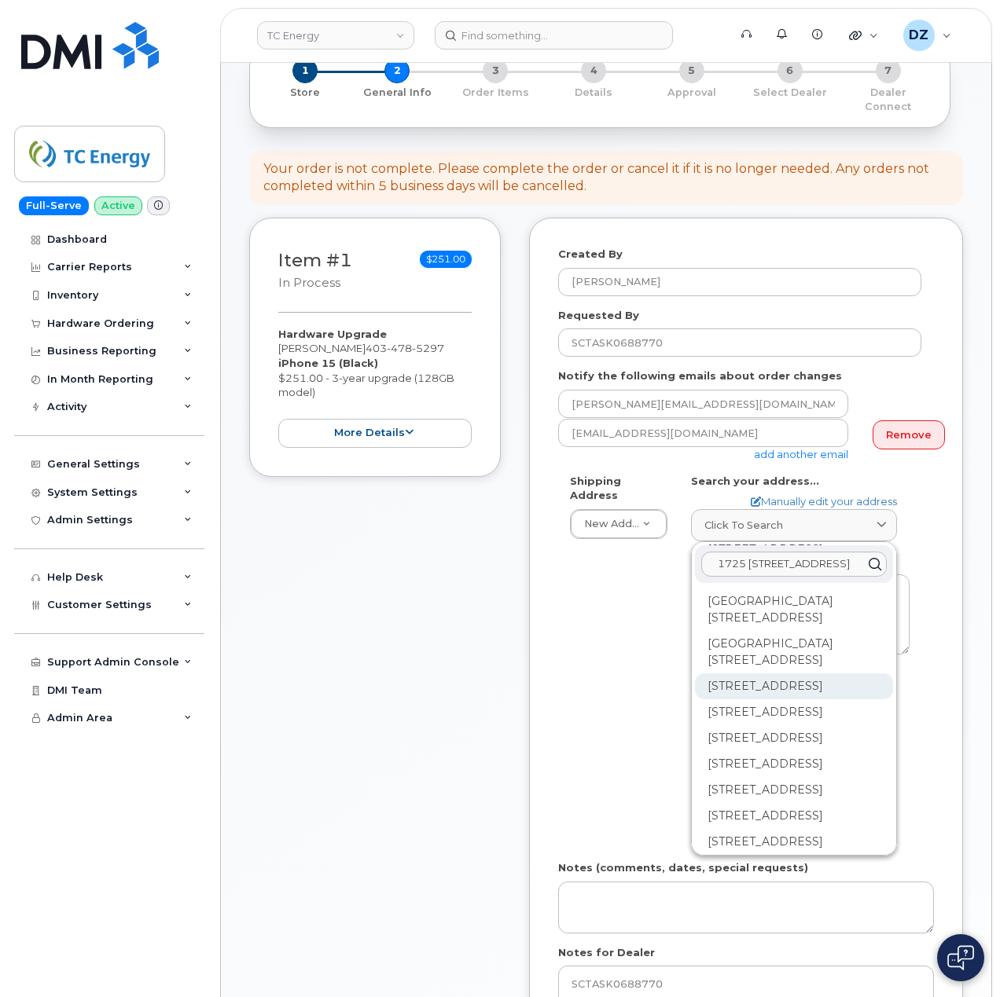
click at [770, 699] on div "[STREET_ADDRESS]" at bounding box center [794, 686] width 198 height 26
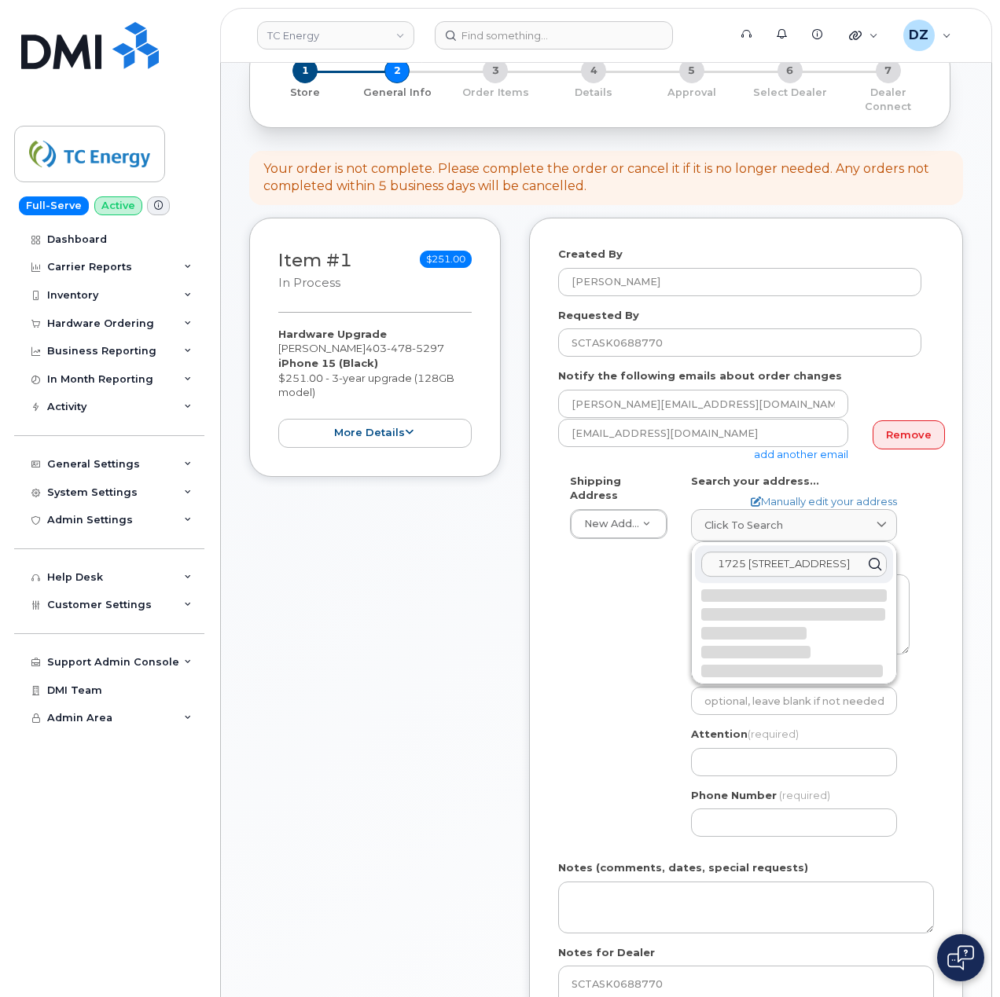
scroll to position [0, 0]
select select
type textarea "1725 [STREET_ADDRESS]"
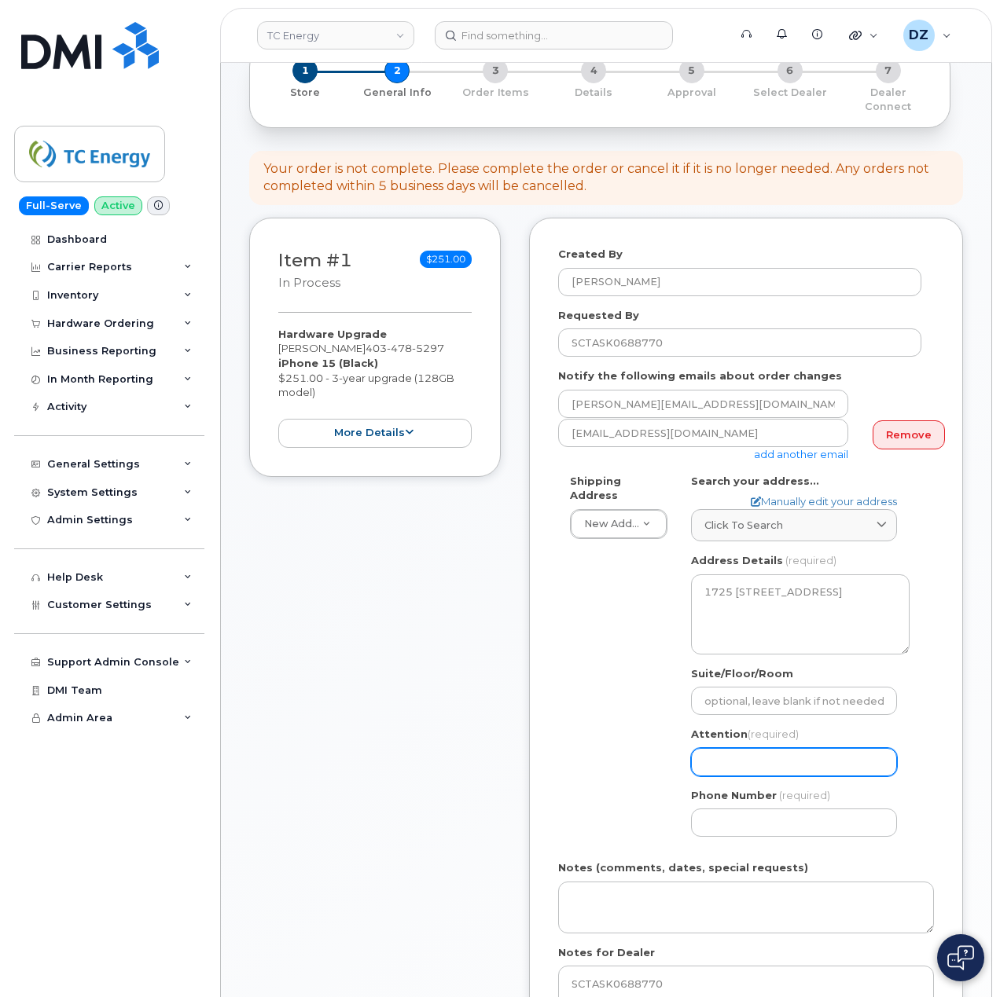
click at [764, 748] on input "Attention (required)" at bounding box center [794, 762] width 206 height 28
paste input "[PERSON_NAME]"
select select
type input "[PERSON_NAME]"
click at [761, 809] on input "Phone Number" at bounding box center [794, 823] width 206 height 28
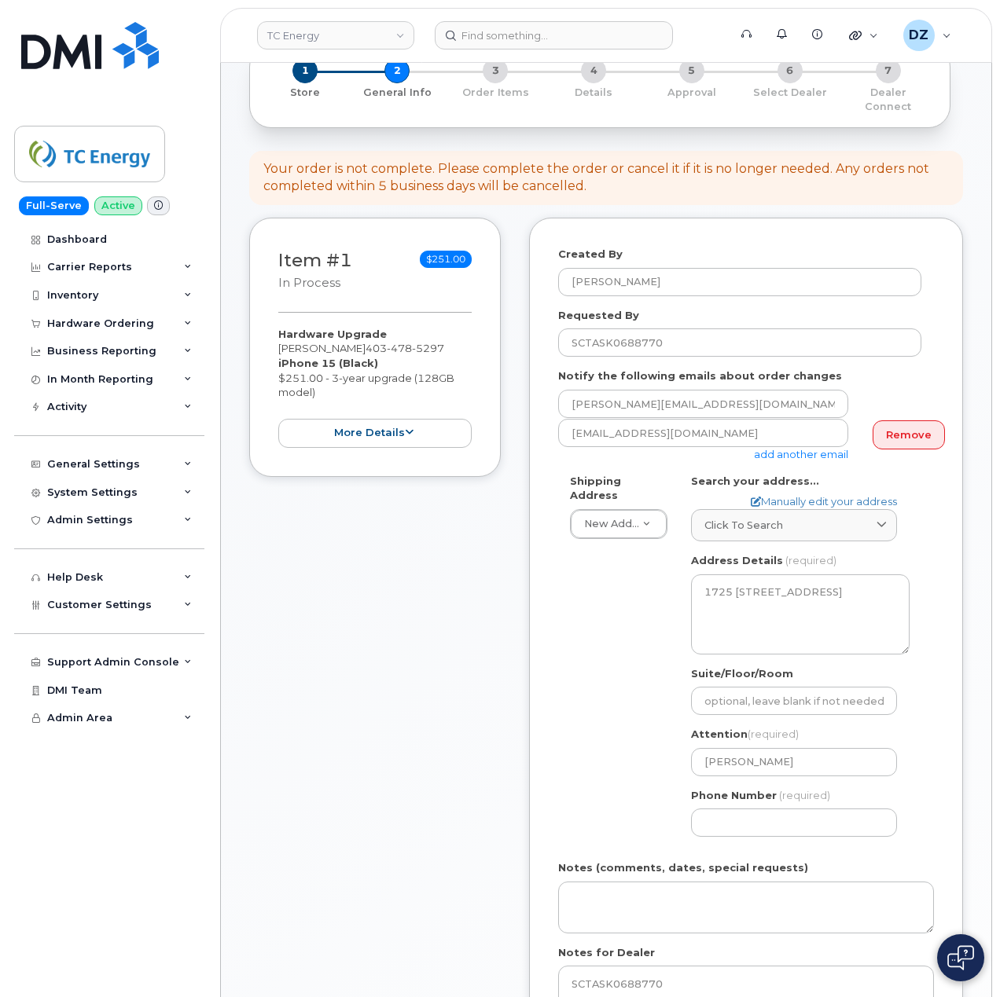
click at [371, 342] on span "[PHONE_NUMBER]" at bounding box center [404, 348] width 79 height 13
copy span "[PHONE_NUMBER]"
click at [751, 811] on input "Phone Number" at bounding box center [794, 823] width 206 height 28
paste input "4034785297"
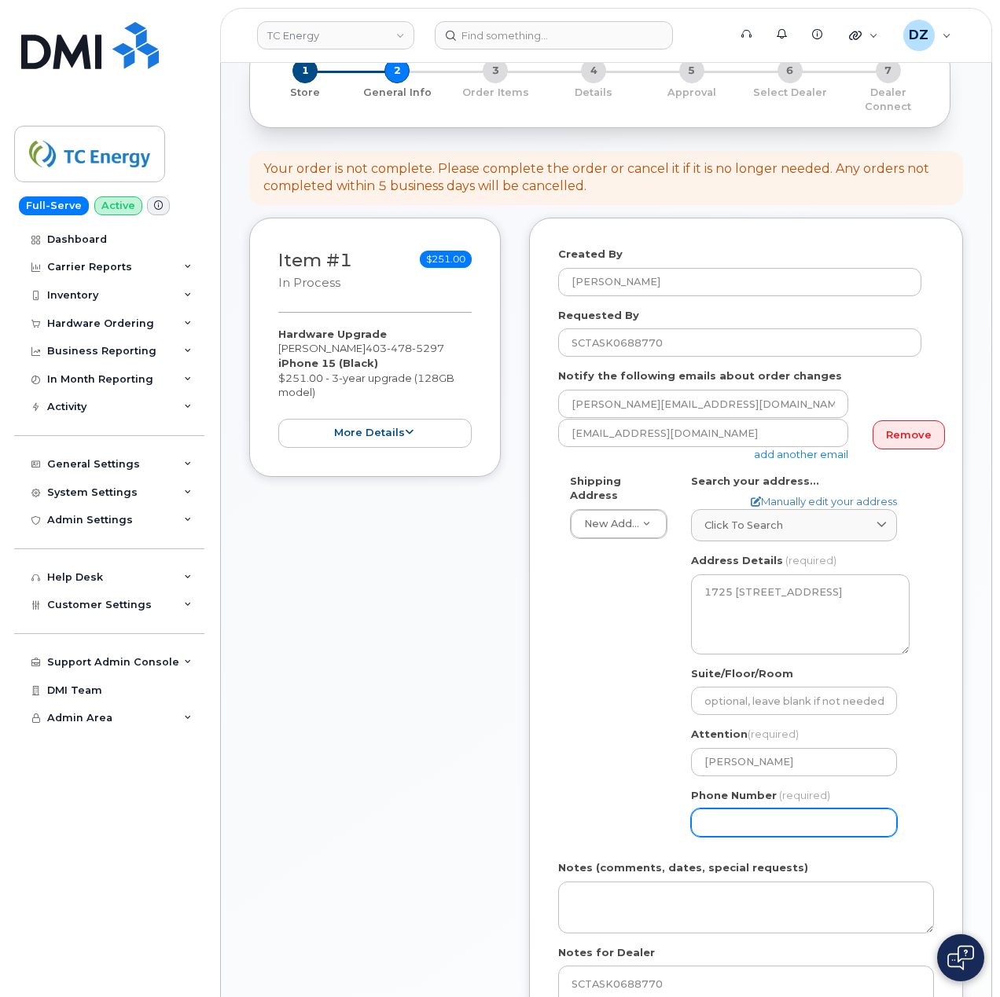
type input "4034785297"
select select
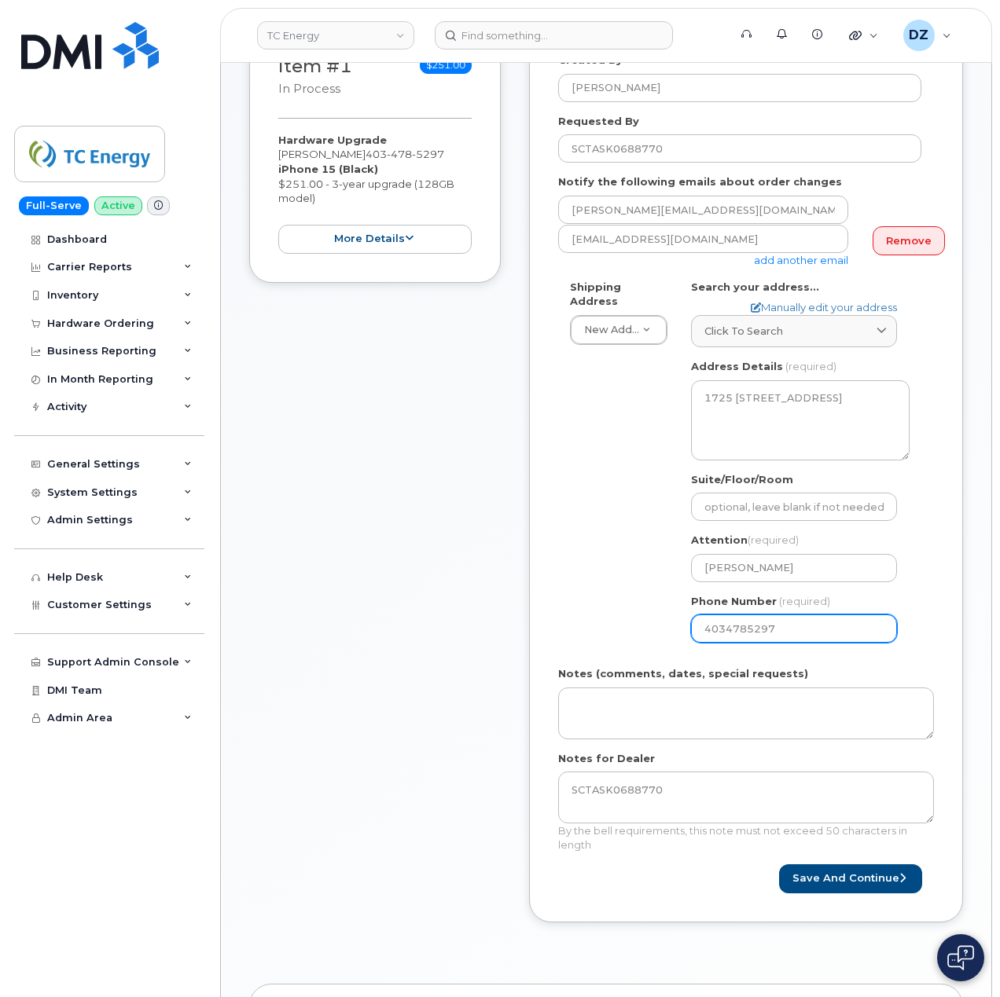
scroll to position [419, 0]
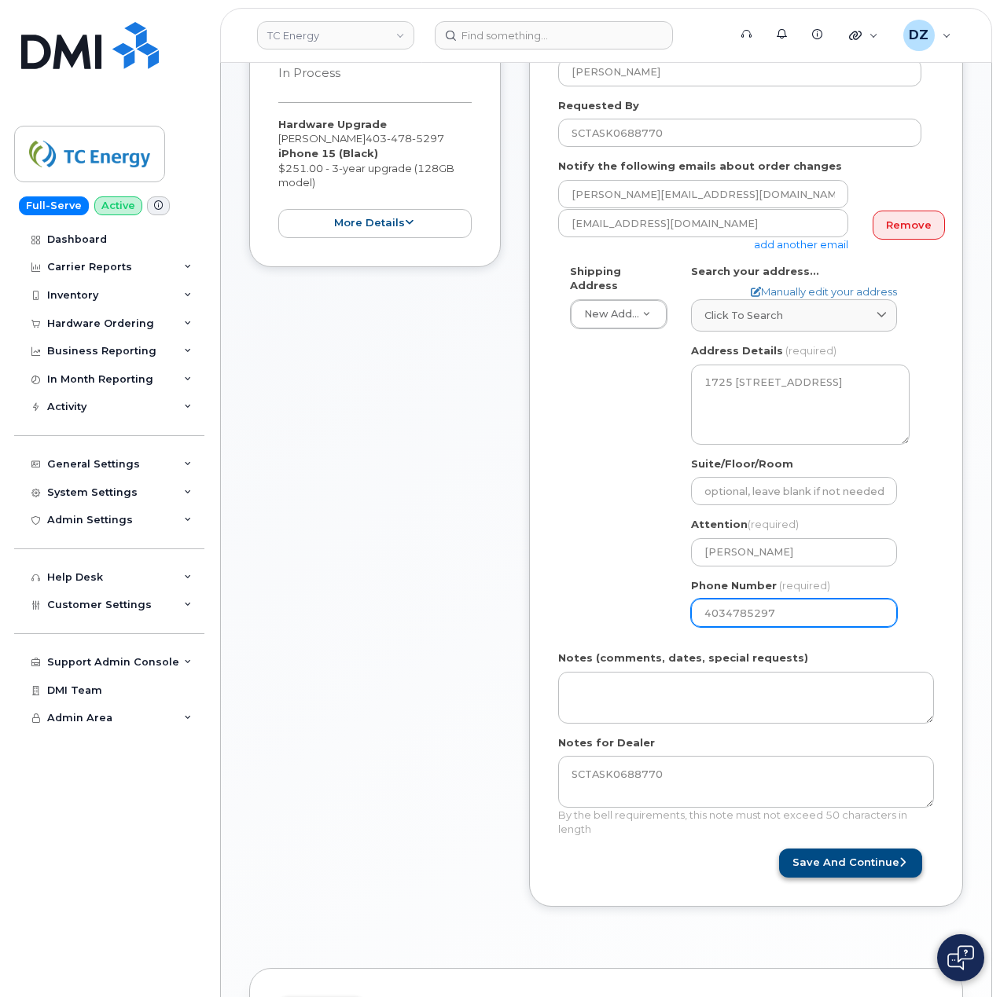
type input "4034785297"
click at [834, 849] on button "Save and Continue" at bounding box center [850, 863] width 143 height 29
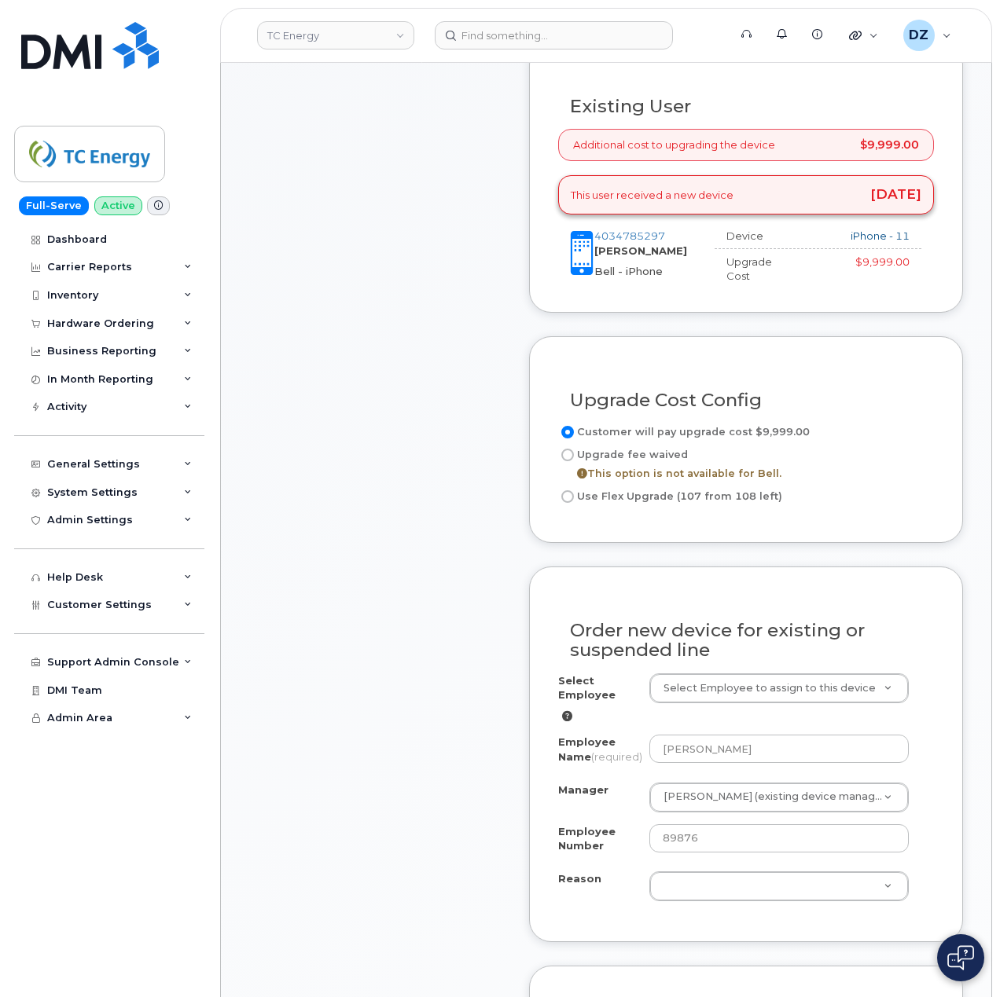
scroll to position [733, 0]
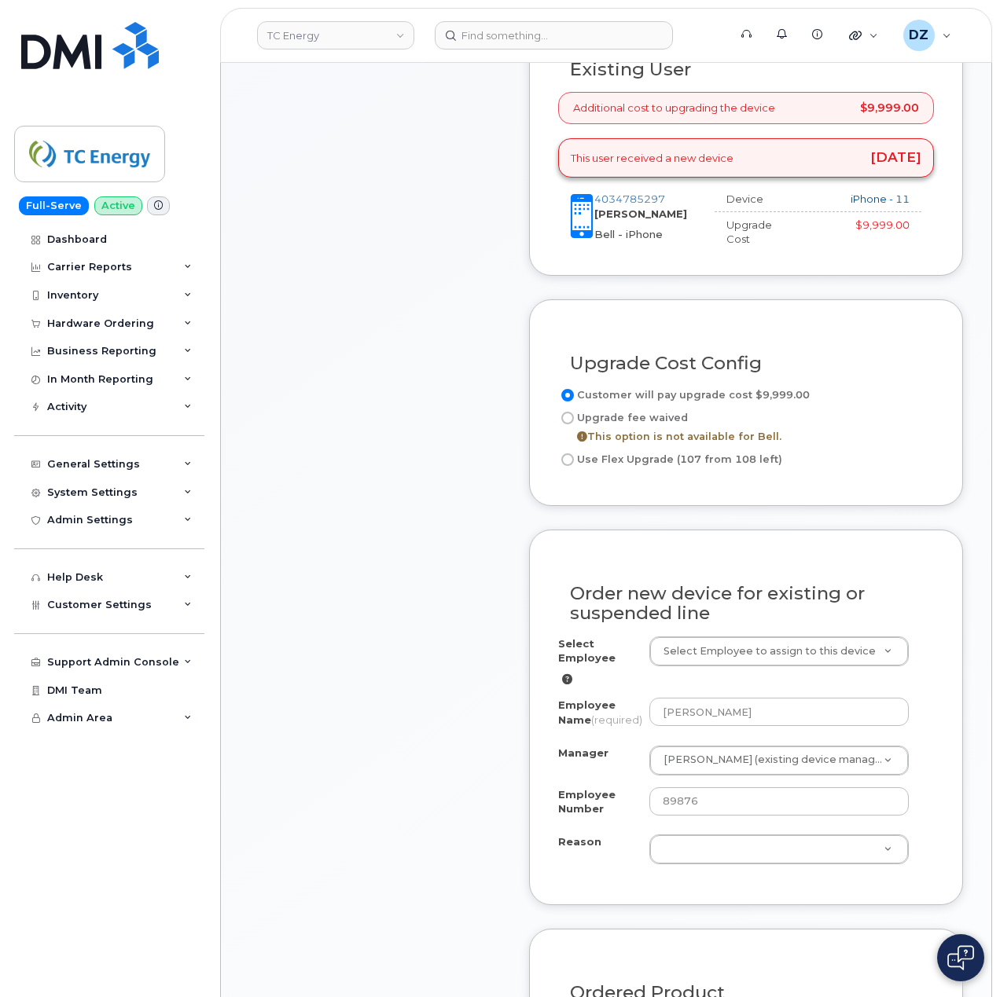
click at [571, 453] on input "Use Flex Upgrade (107 from 108 left)" at bounding box center [567, 459] width 13 height 13
radio input "true"
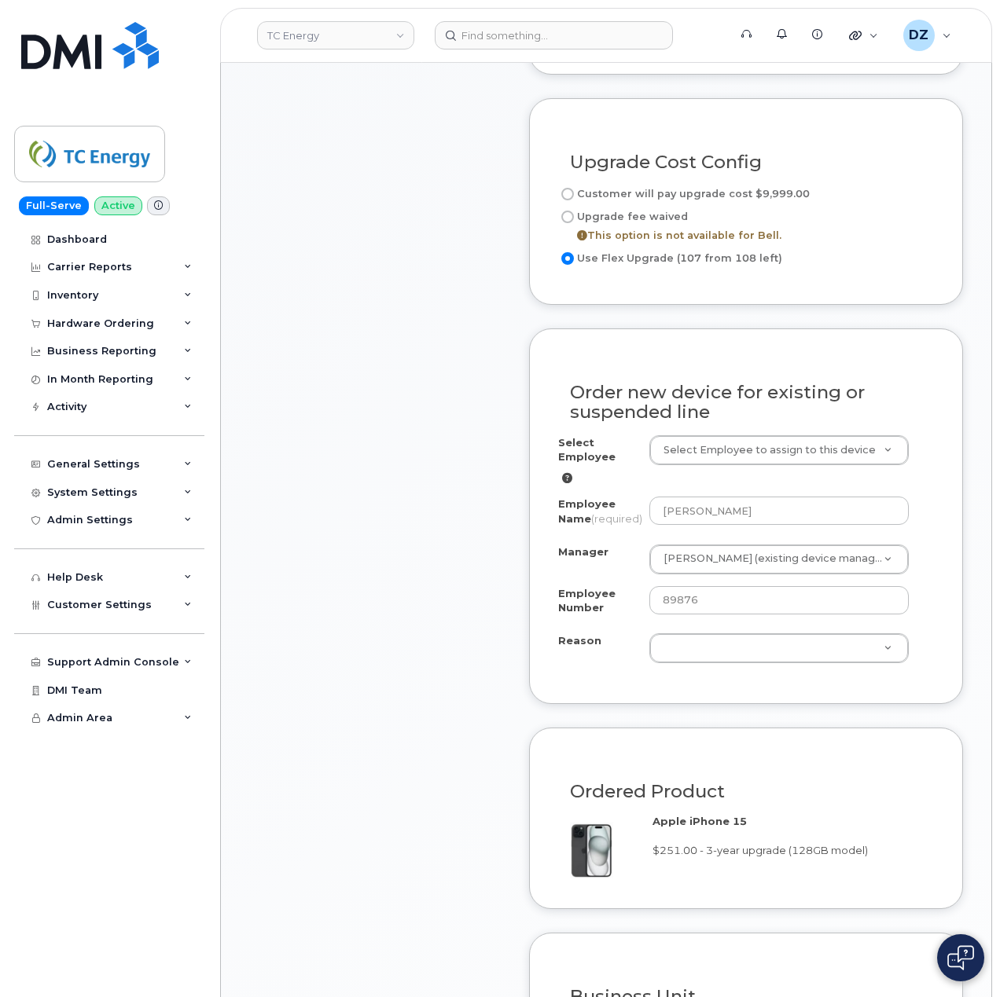
scroll to position [943, 0]
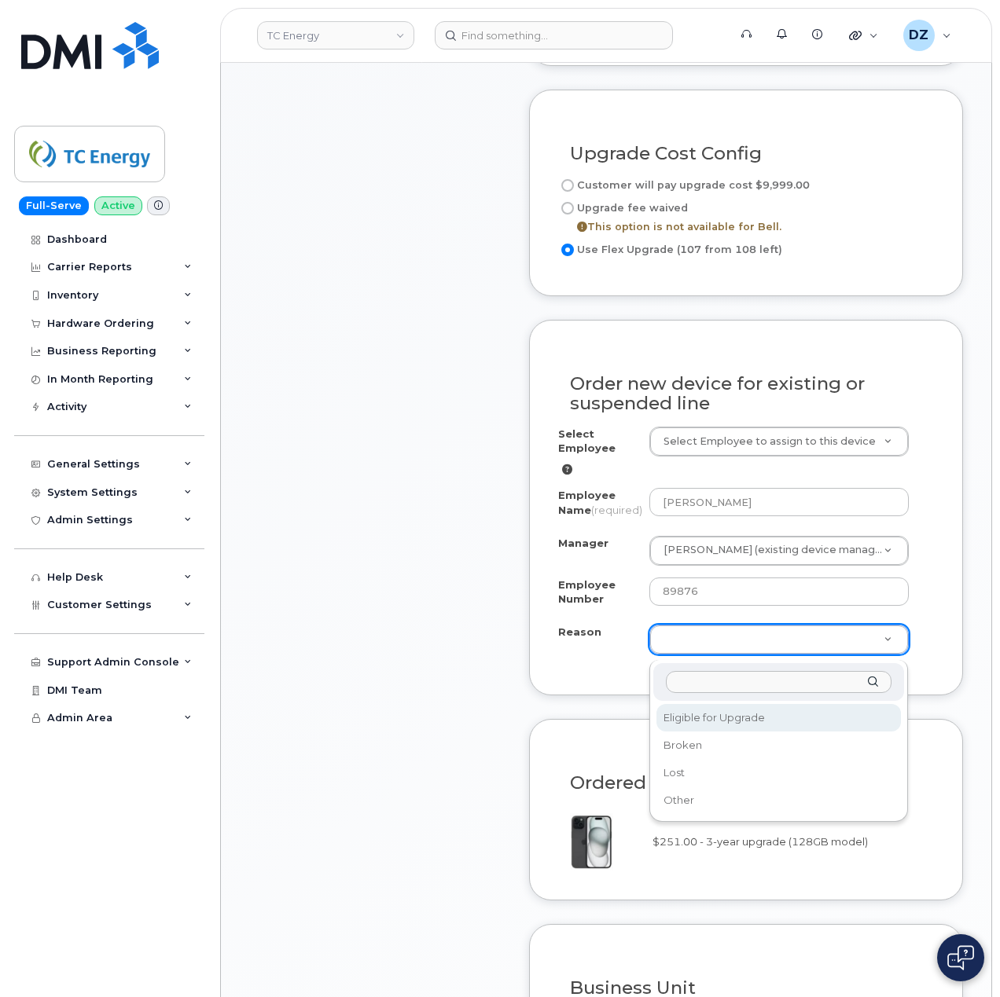
select select "eligible_for_upgrade"
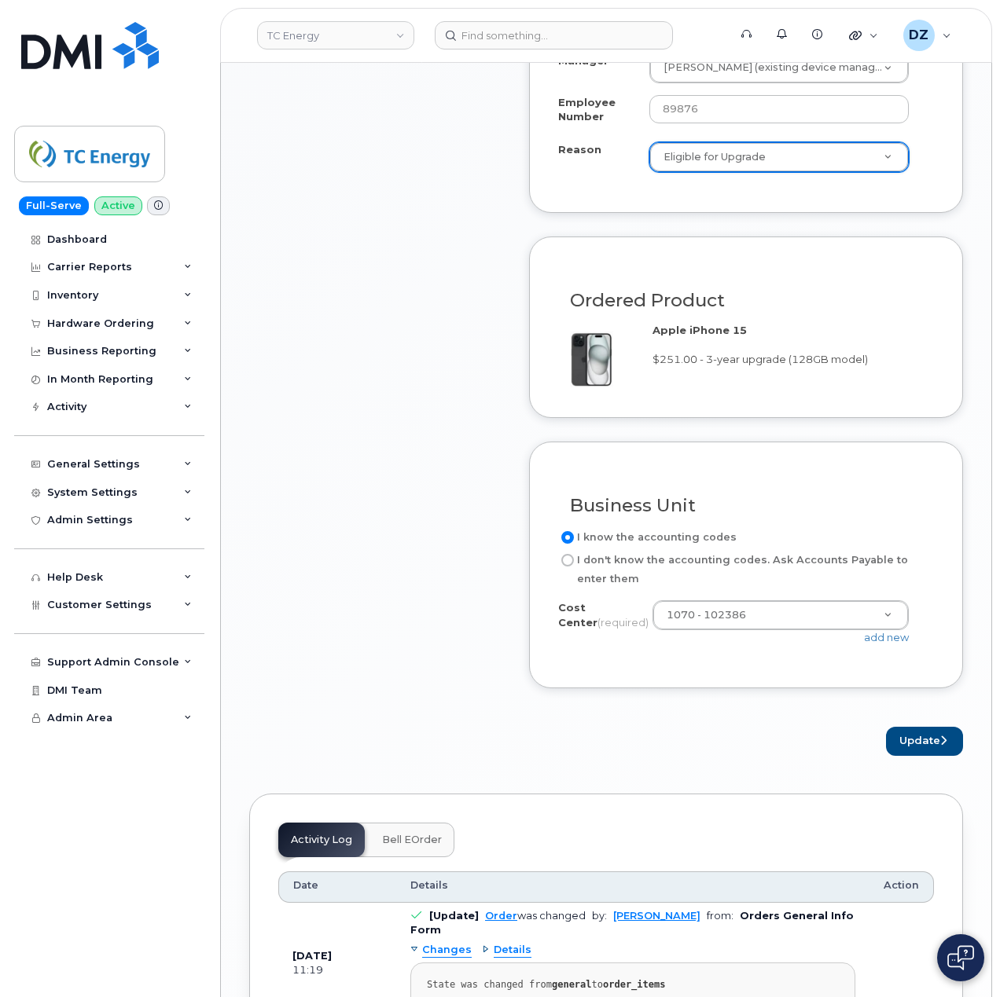
scroll to position [1466, 0]
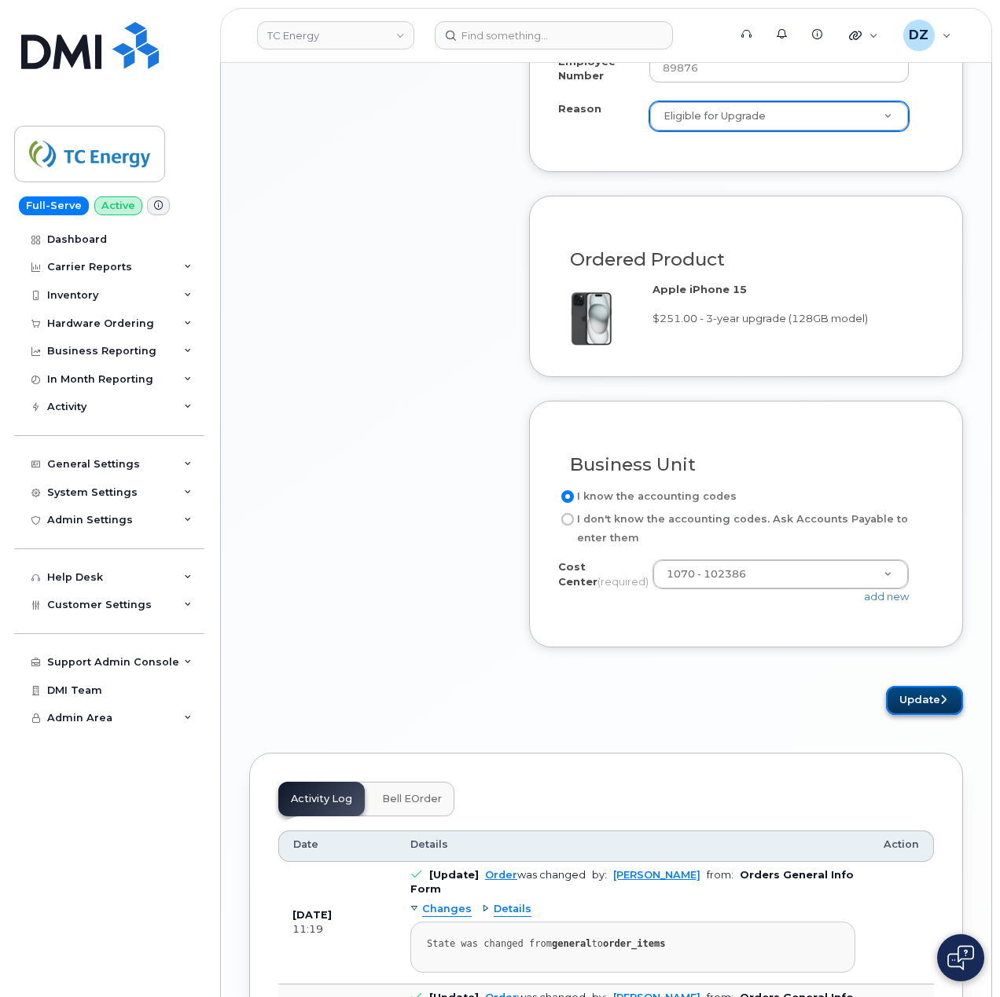
click at [929, 709] on button "Update" at bounding box center [924, 700] width 77 height 29
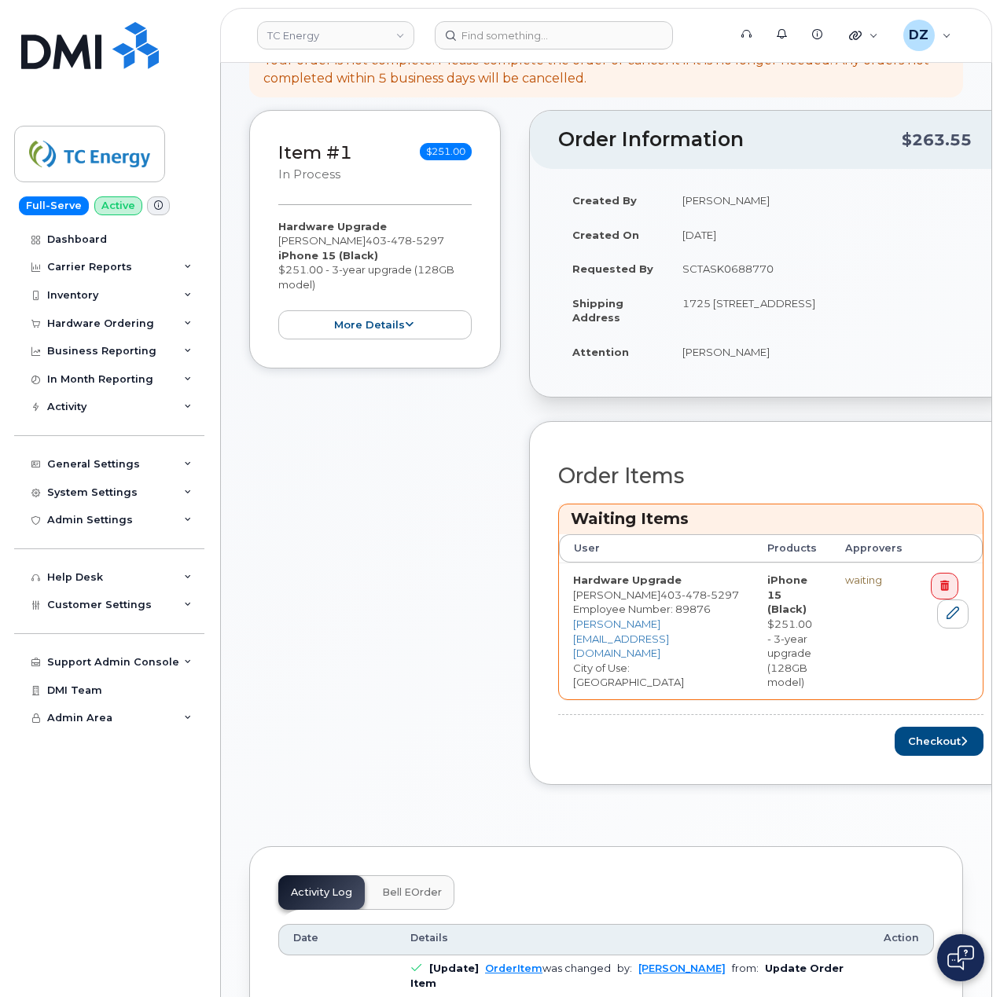
scroll to position [419, 0]
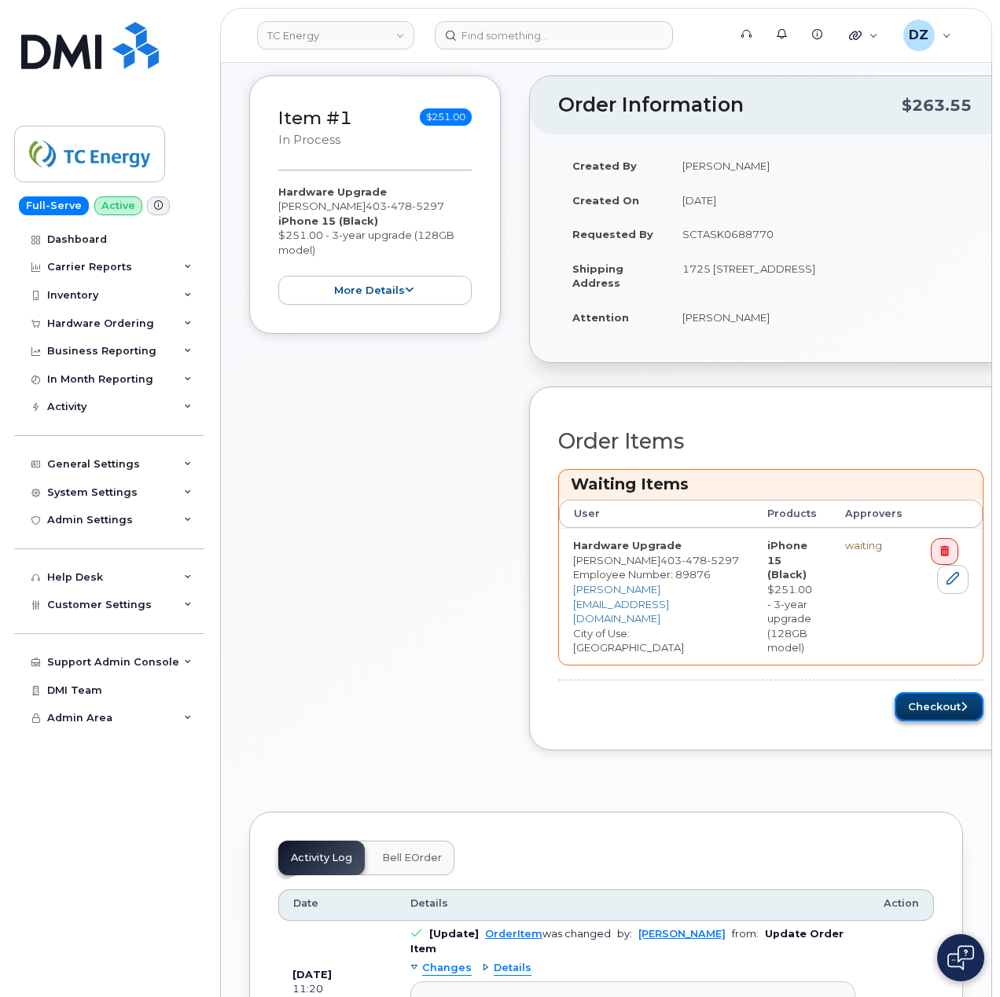
click at [960, 702] on icon "submit" at bounding box center [963, 707] width 6 height 10
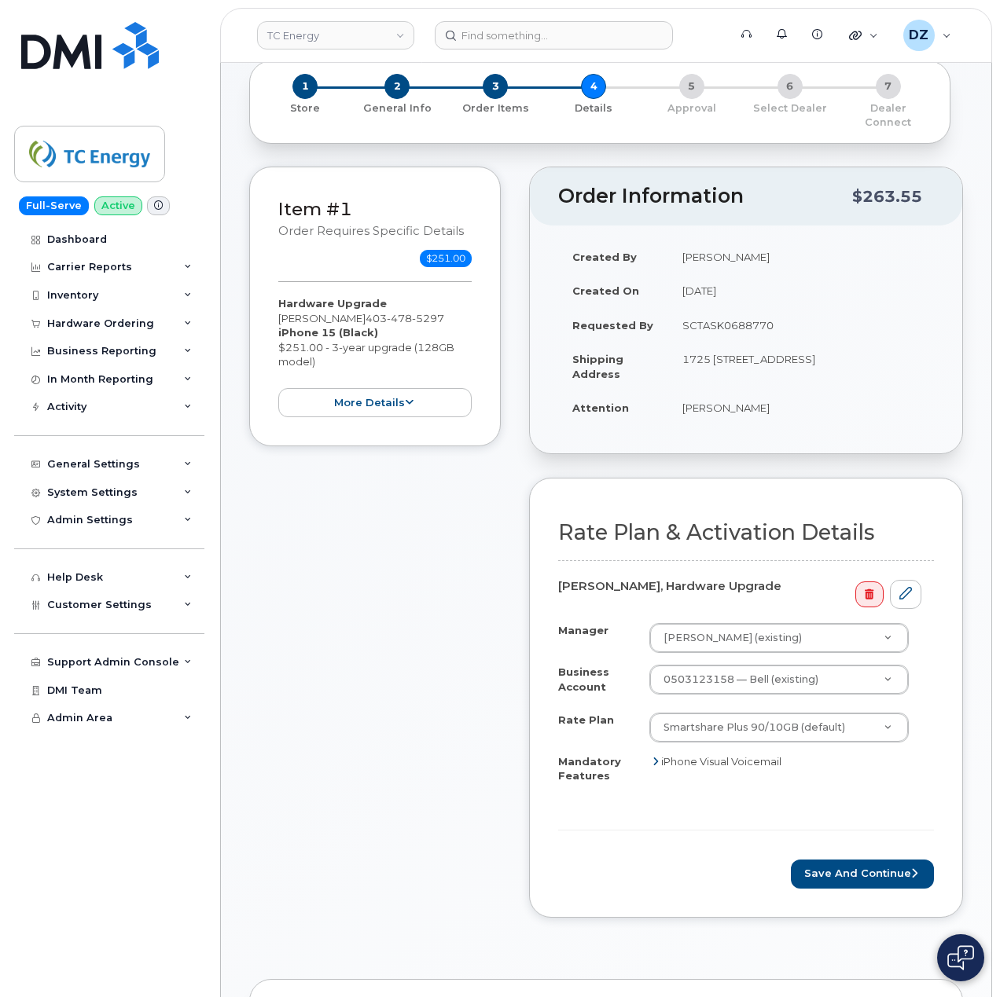
scroll to position [209, 0]
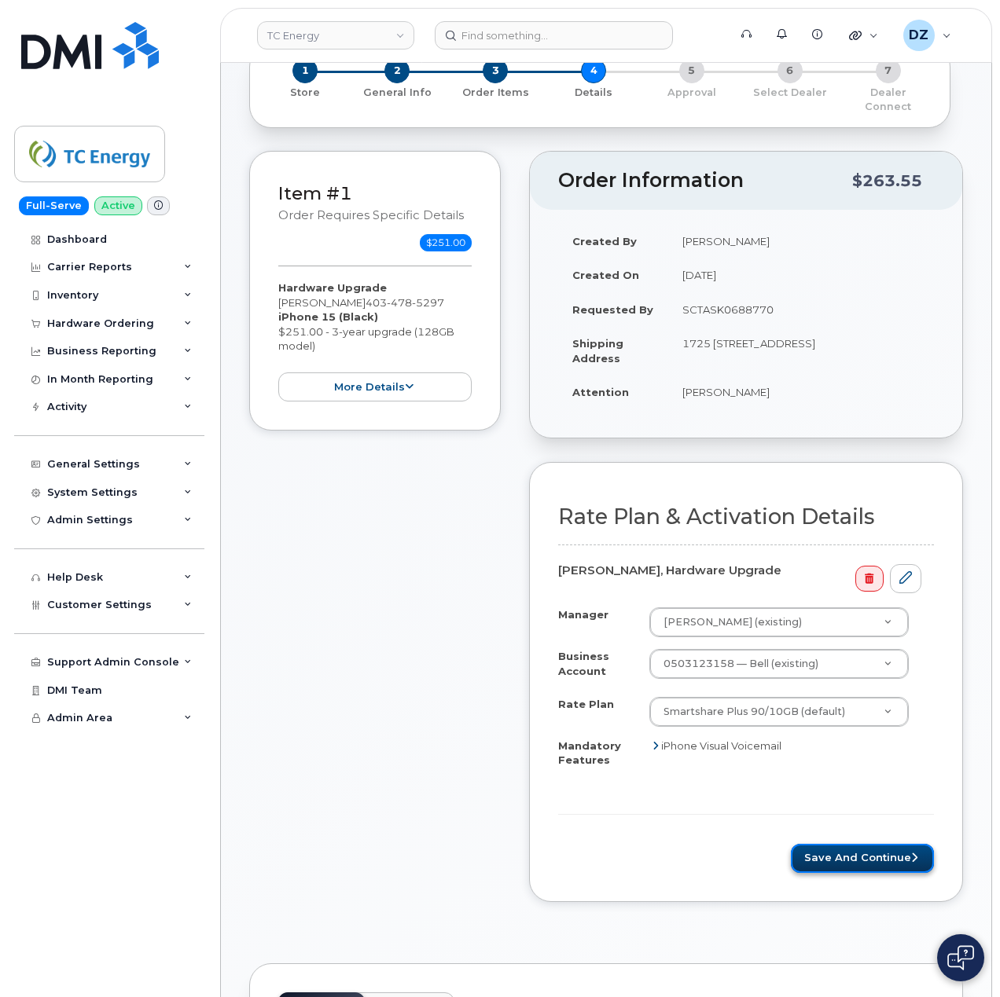
click at [883, 844] on button "Save and Continue" at bounding box center [862, 858] width 143 height 29
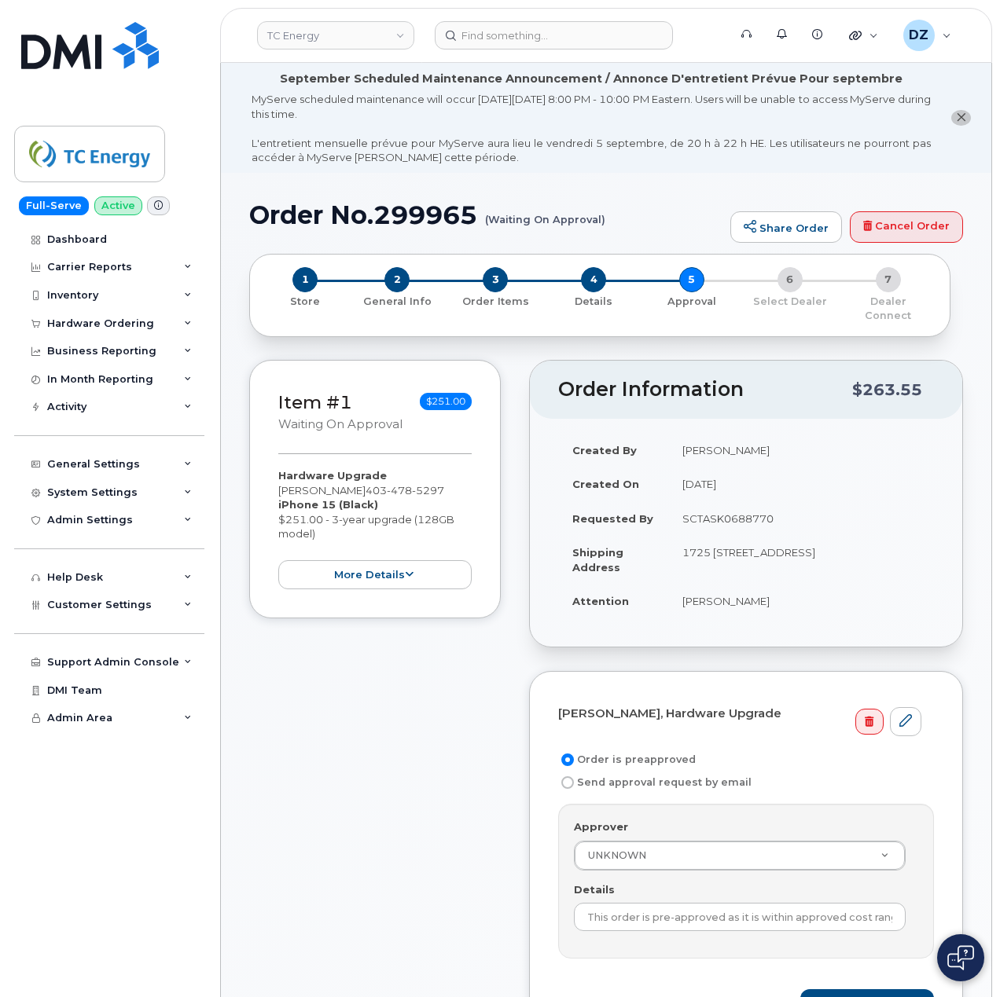
click at [736, 508] on td "SCTASK0688770" at bounding box center [801, 518] width 266 height 35
copy td "SCTASK0688770"
click at [717, 916] on input "This order is pre-approved as it is within approved cost range." at bounding box center [740, 917] width 332 height 28
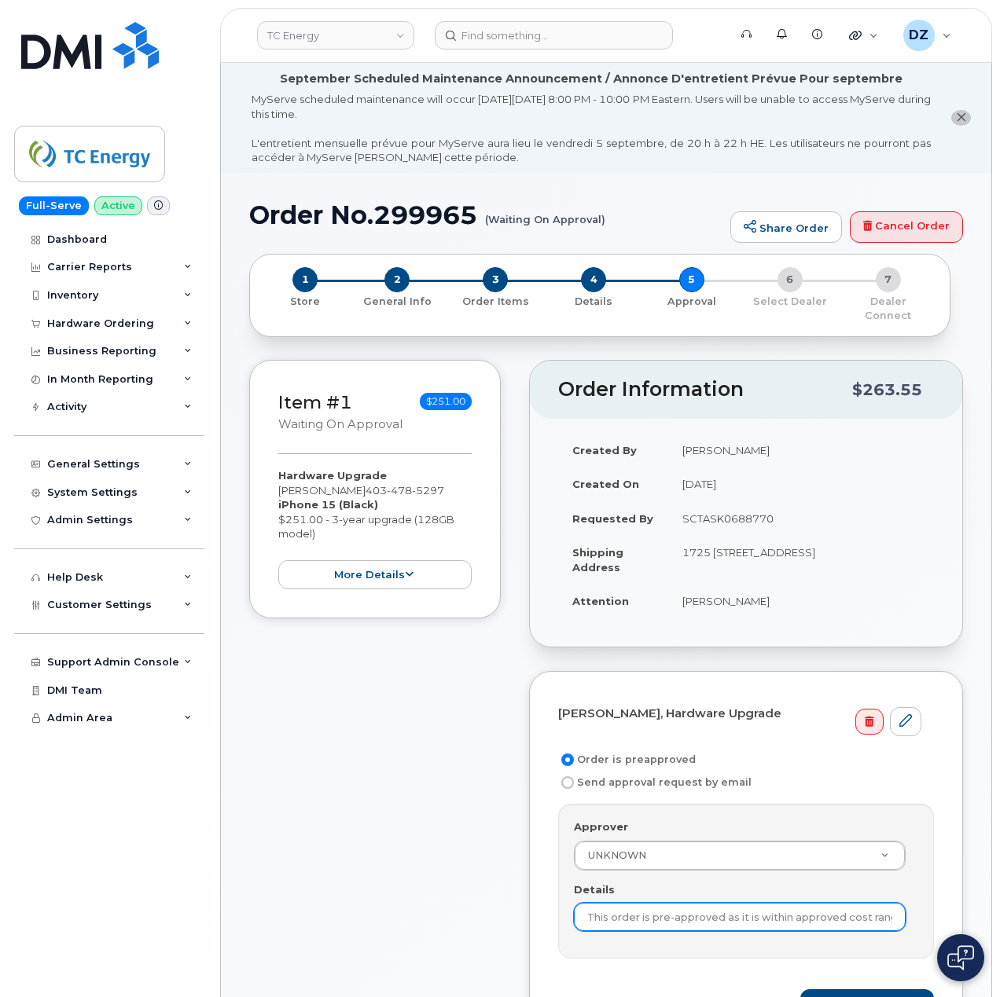
click at [717, 916] on input "This order is pre-approved as it is within approved cost range." at bounding box center [740, 917] width 332 height 28
paste input "SCTASK0688770"
type input "SCTASK0688770"
click at [289, 218] on h1 "Order No.299965 (Waiting On Approval)" at bounding box center [485, 215] width 473 height 28
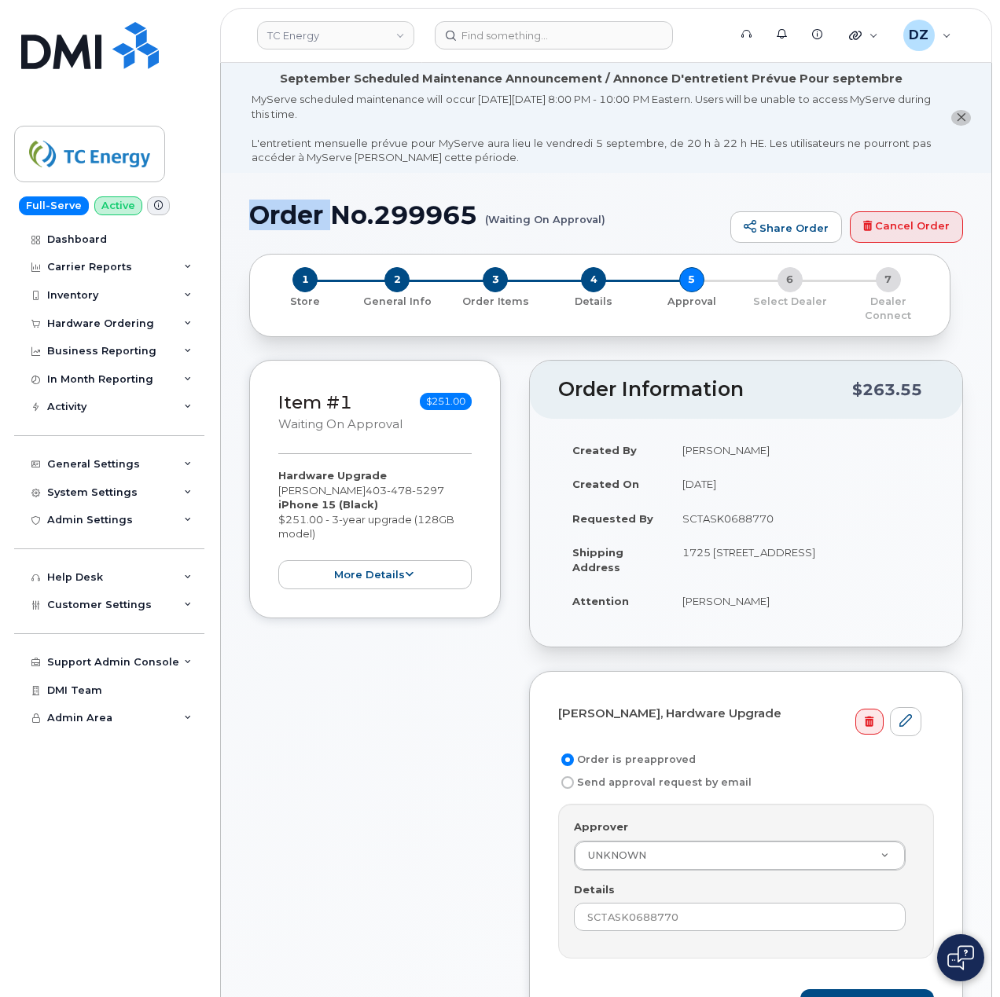
drag, startPoint x: 289, startPoint y: 218, endPoint x: 461, endPoint y: 220, distance: 171.3
click at [289, 218] on h1 "Order No.299965 (Waiting On Approval)" at bounding box center [485, 215] width 473 height 28
click at [461, 221] on h1 "Order No.299965 (Waiting On Approval)" at bounding box center [485, 215] width 473 height 28
copy h1 "Order No.299965"
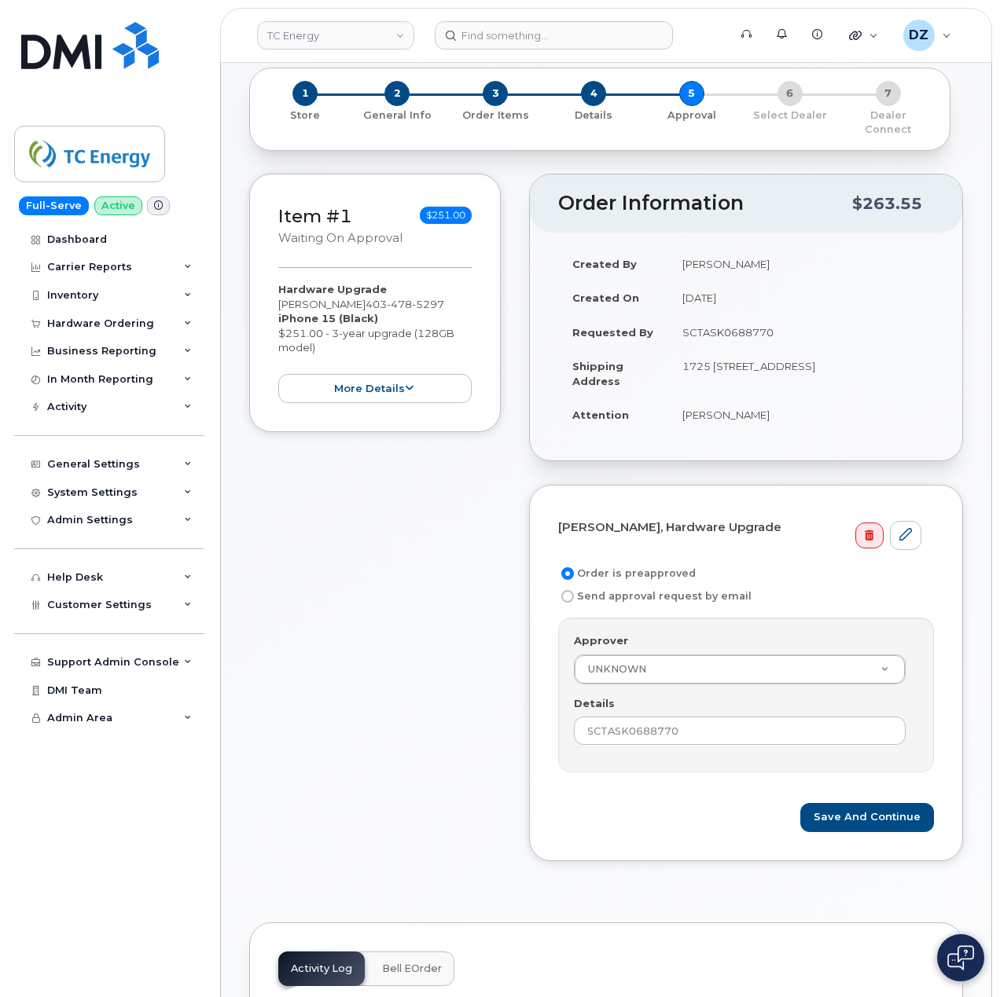
scroll to position [209, 0]
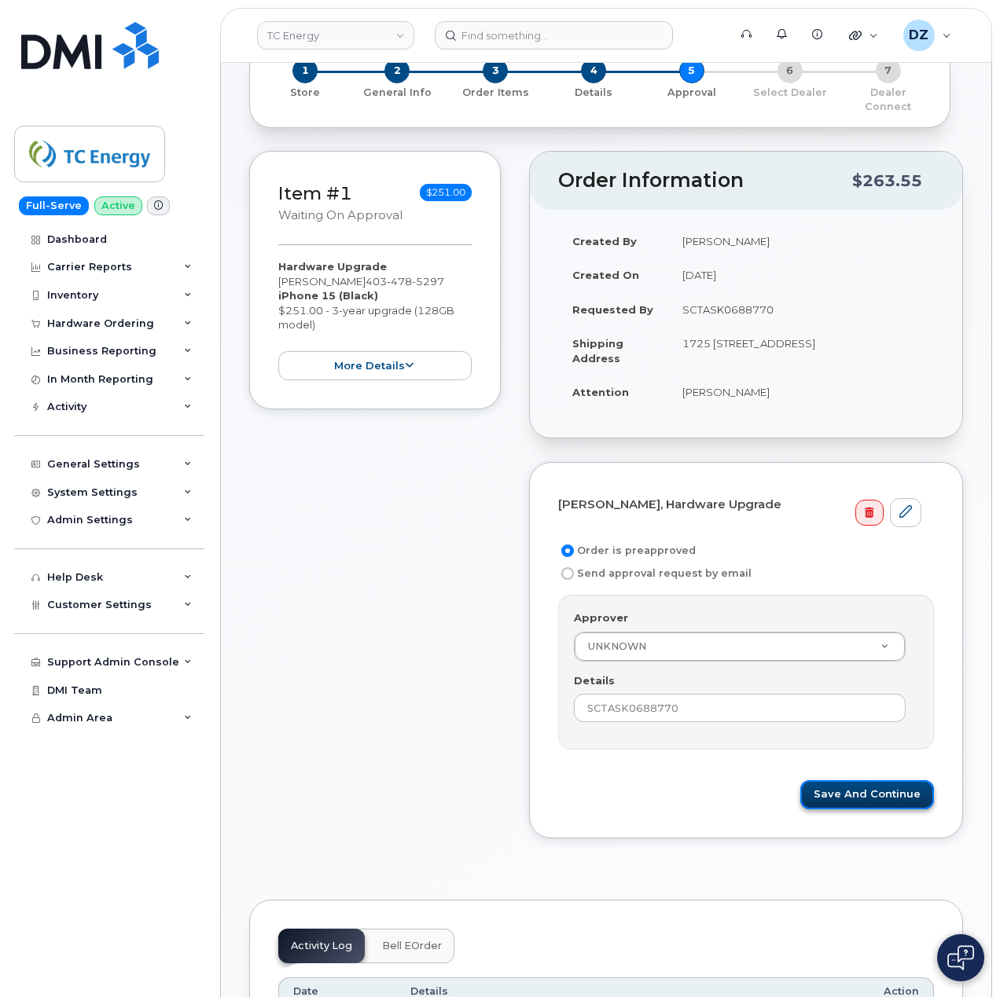
click at [896, 787] on button "Save and Continue" at bounding box center [867, 794] width 134 height 29
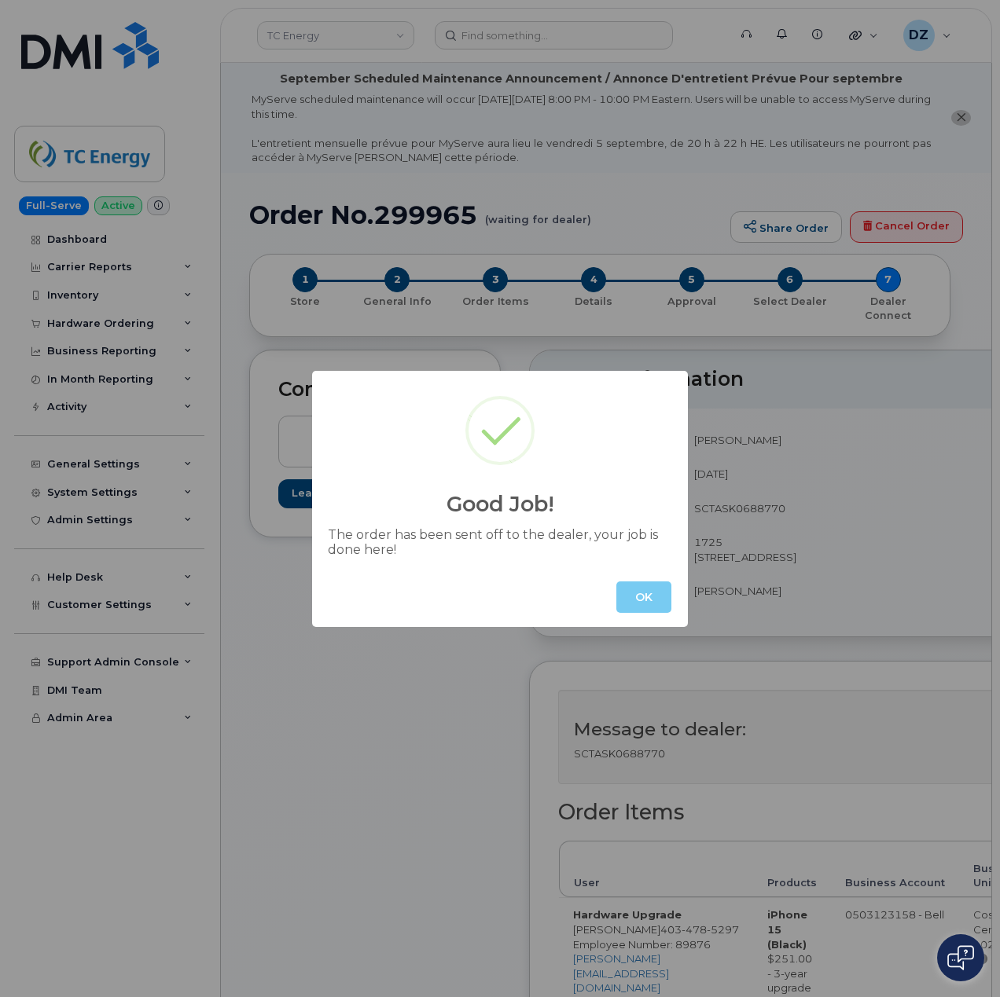
click at [638, 589] on button "OK" at bounding box center [643, 597] width 55 height 31
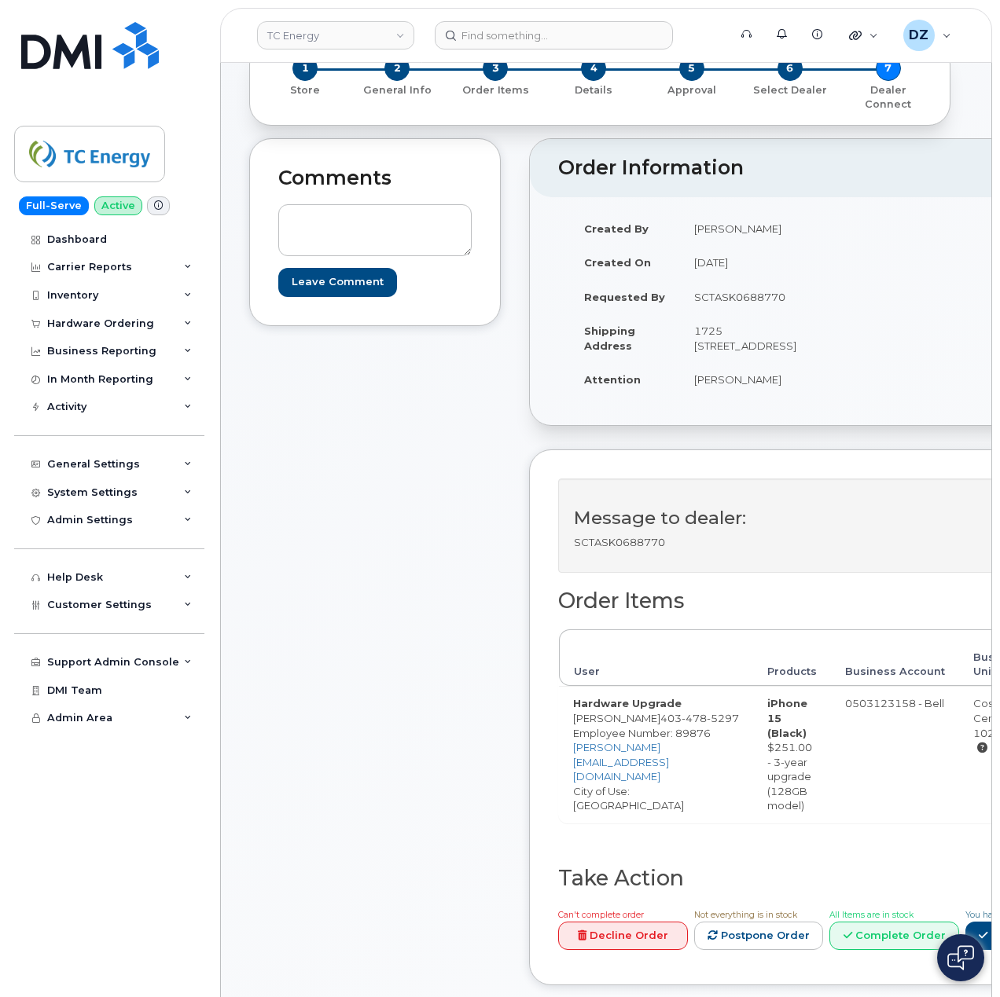
scroll to position [209, 0]
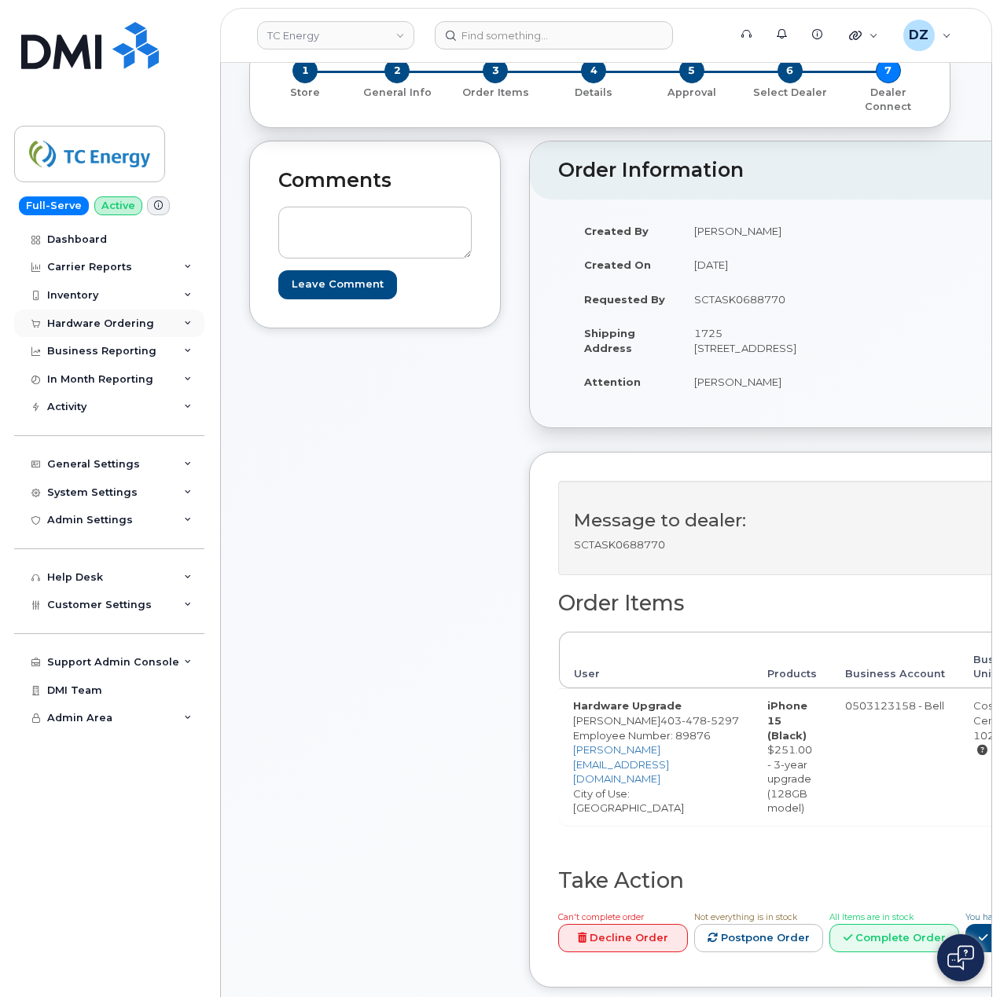
click at [118, 321] on div "Hardware Ordering" at bounding box center [100, 323] width 107 height 13
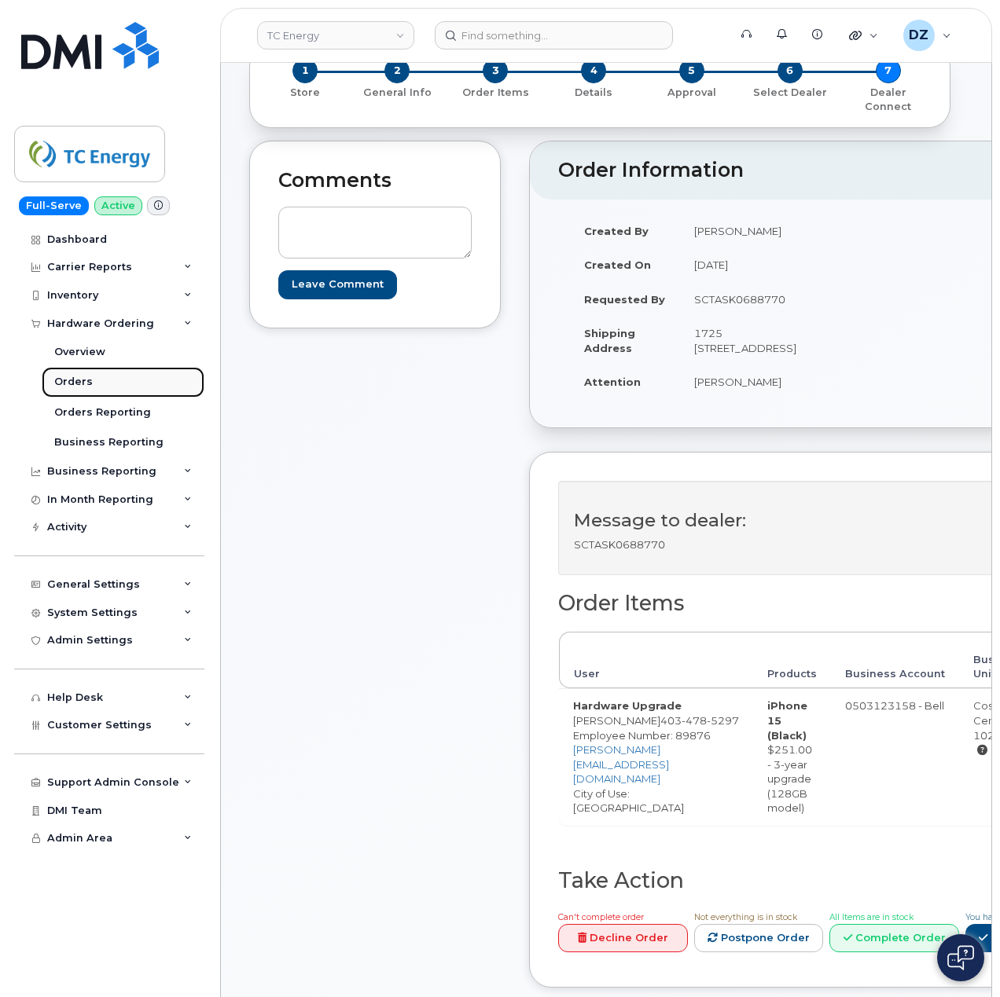
click at [104, 384] on link "Orders" at bounding box center [123, 382] width 163 height 30
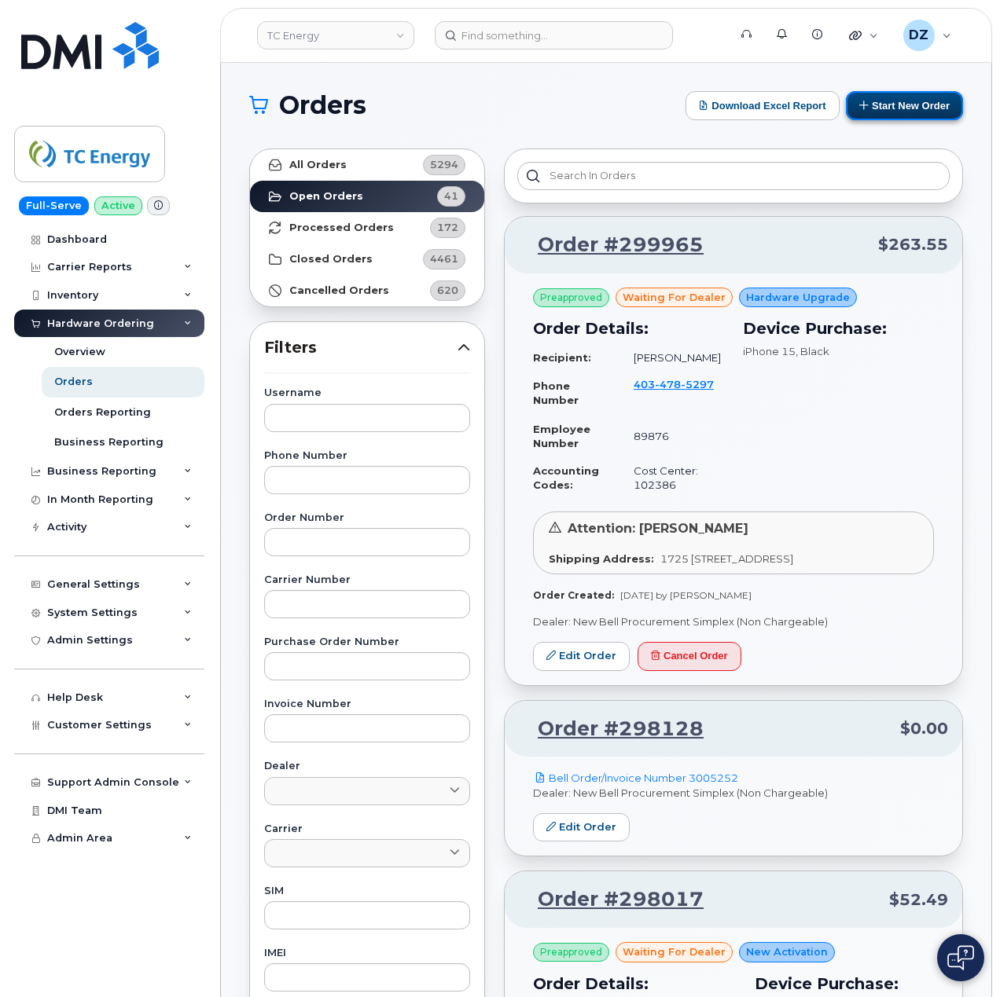
click at [918, 101] on button "Start New Order" at bounding box center [904, 105] width 117 height 29
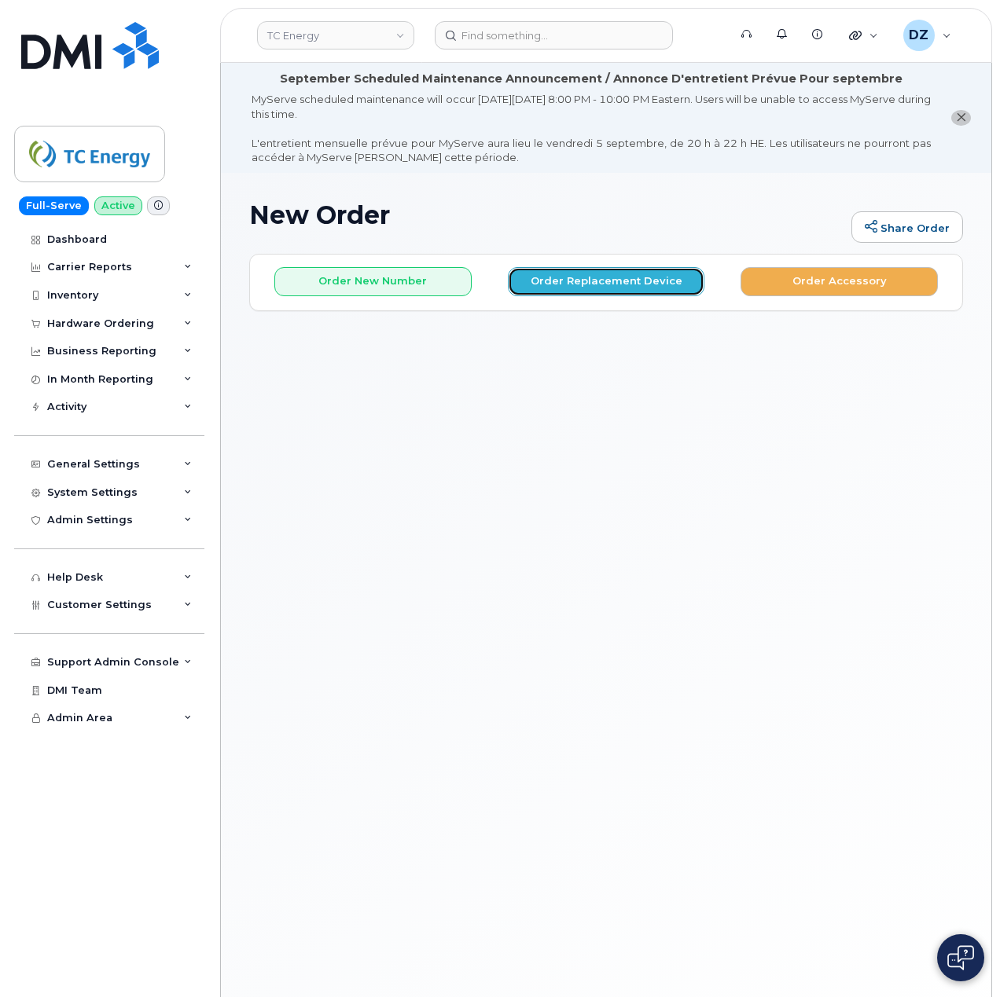
click at [583, 277] on button "Order Replacement Device" at bounding box center [606, 281] width 197 height 29
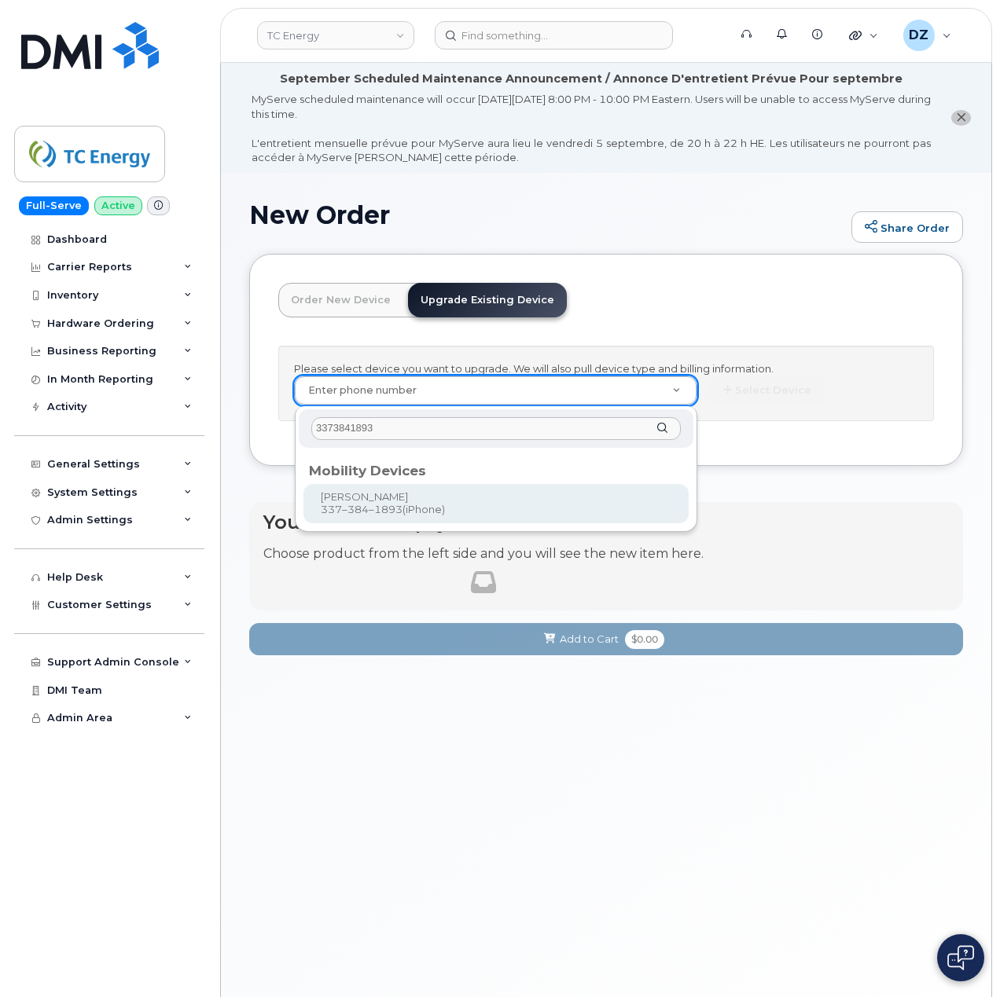
type input "3373841893"
type input "673877"
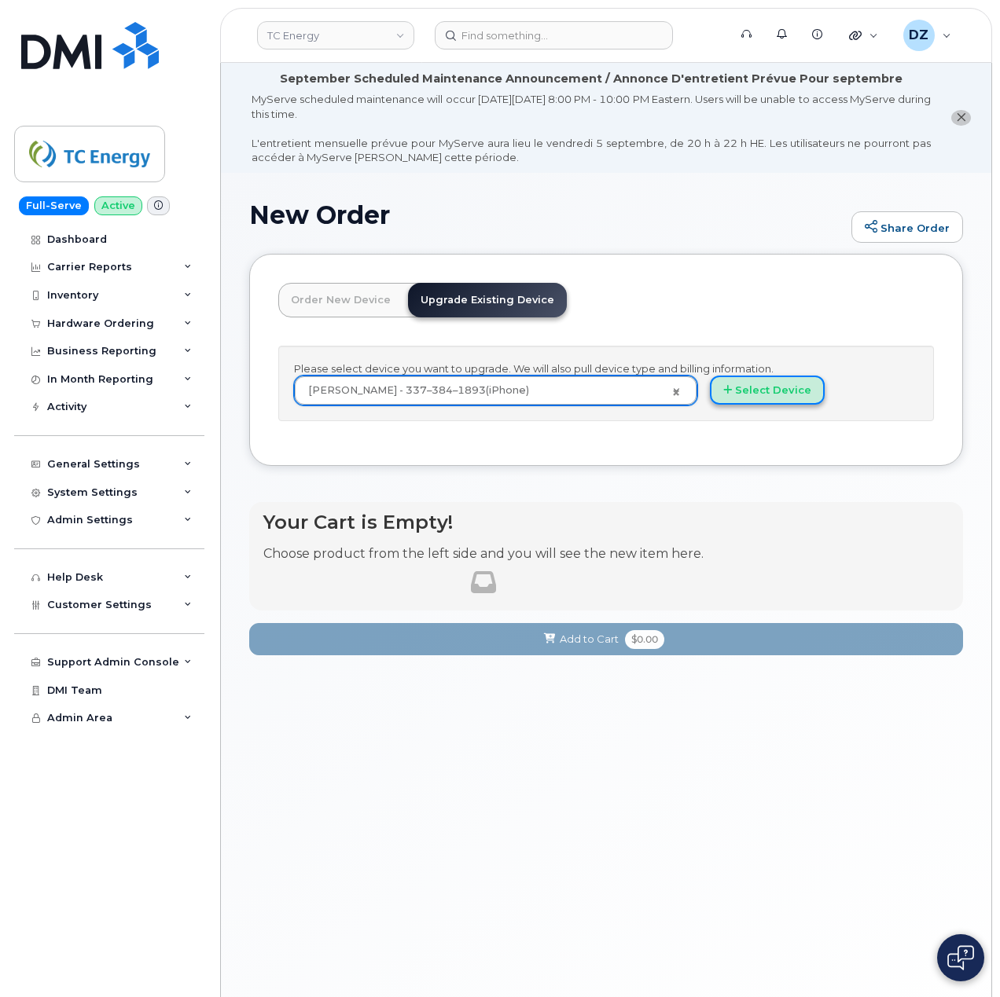
click at [780, 391] on button "Select Device" at bounding box center [767, 390] width 115 height 29
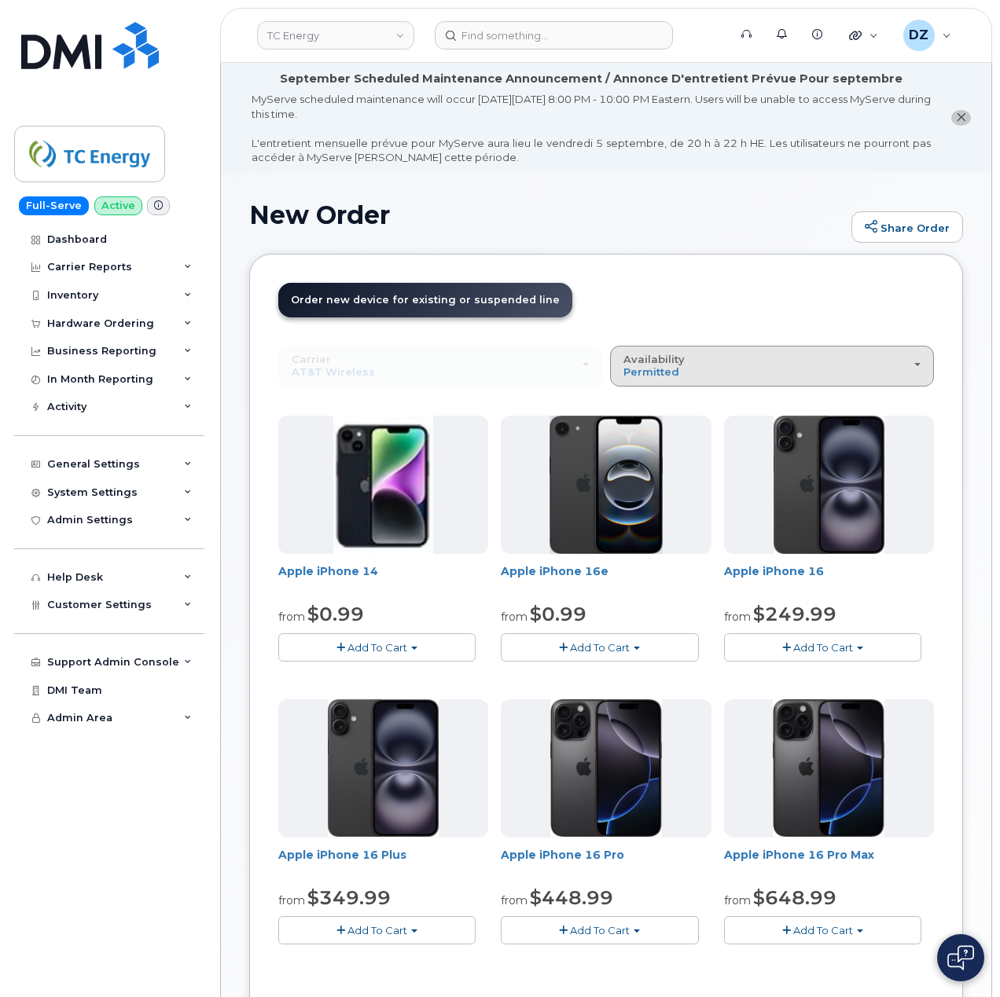
scroll to position [419, 0]
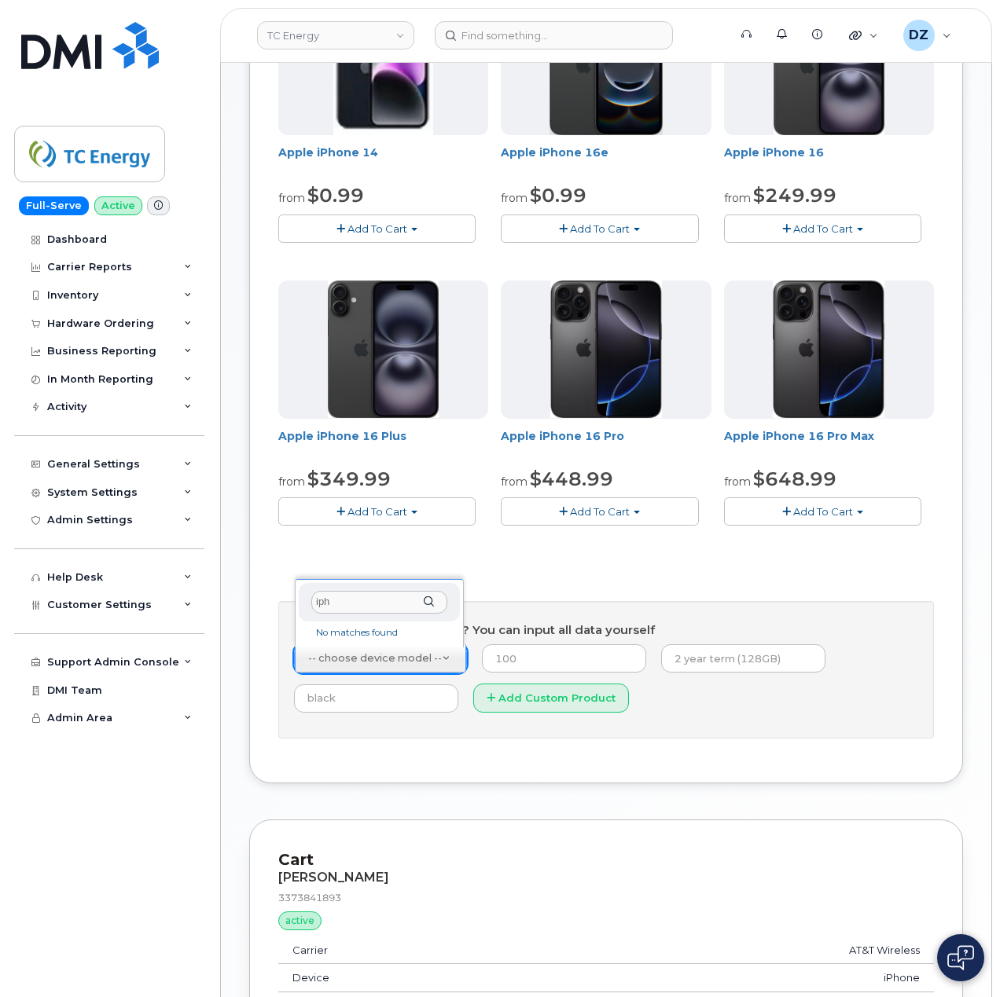
type input "iphp"
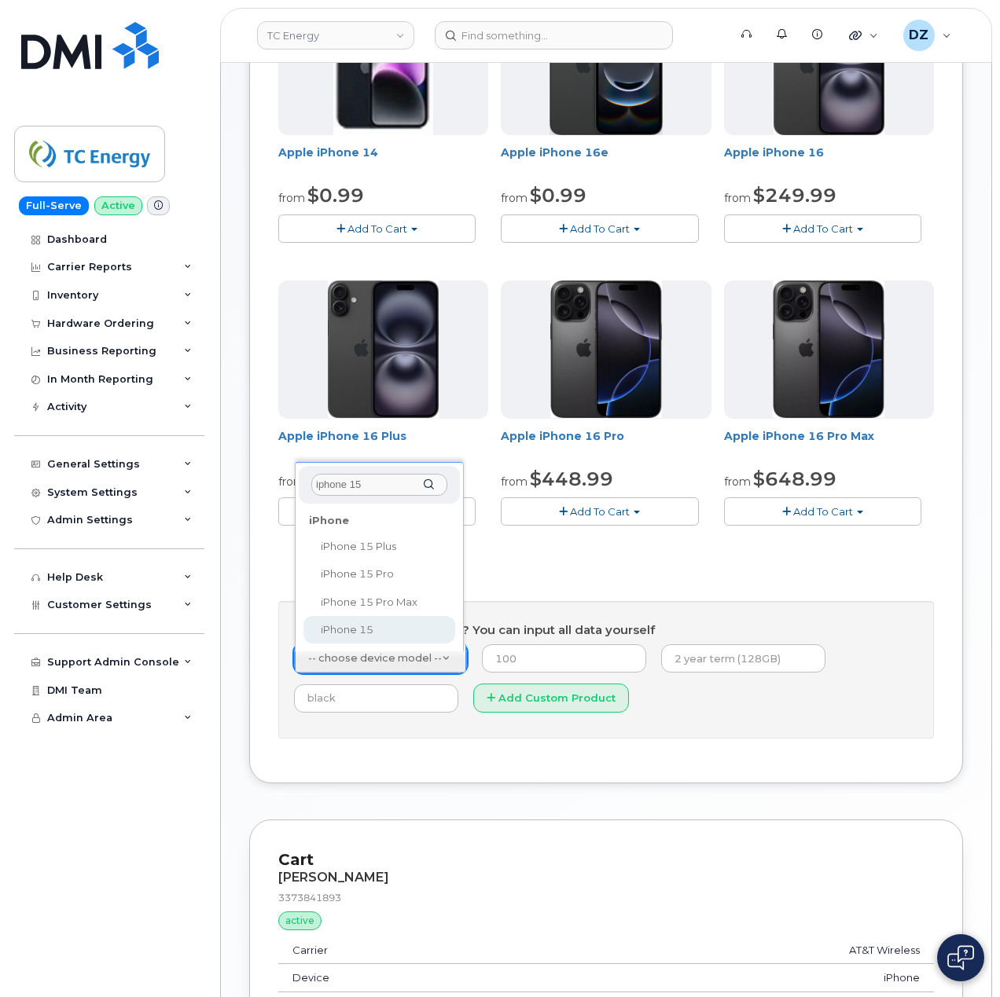
type input "iphone 15"
select select "3031"
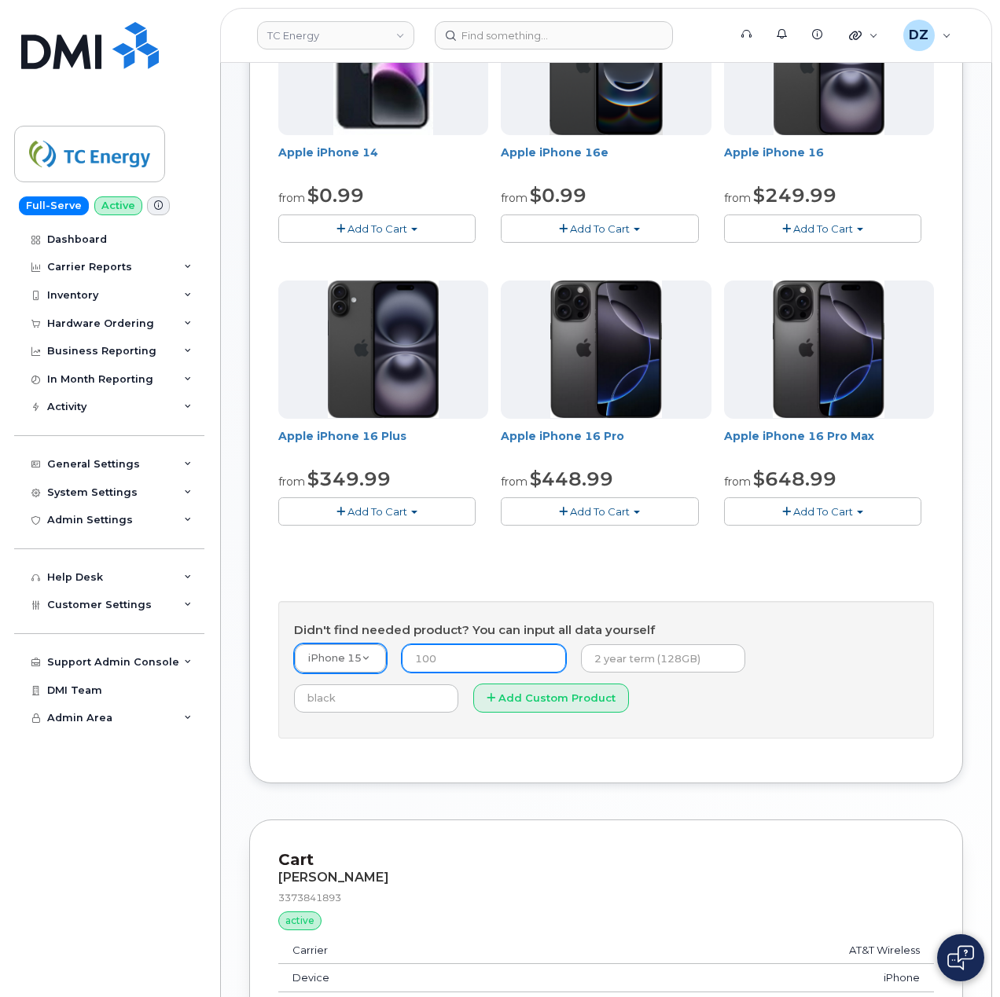
click at [446, 658] on input "number" at bounding box center [484, 658] width 164 height 28
type input "14.99"
click at [695, 660] on input "text" at bounding box center [663, 658] width 164 height 28
drag, startPoint x: 686, startPoint y: 660, endPoint x: 708, endPoint y: 673, distance: 25.7
click at [686, 660] on input "2 year term, 128GB" at bounding box center [663, 658] width 164 height 28
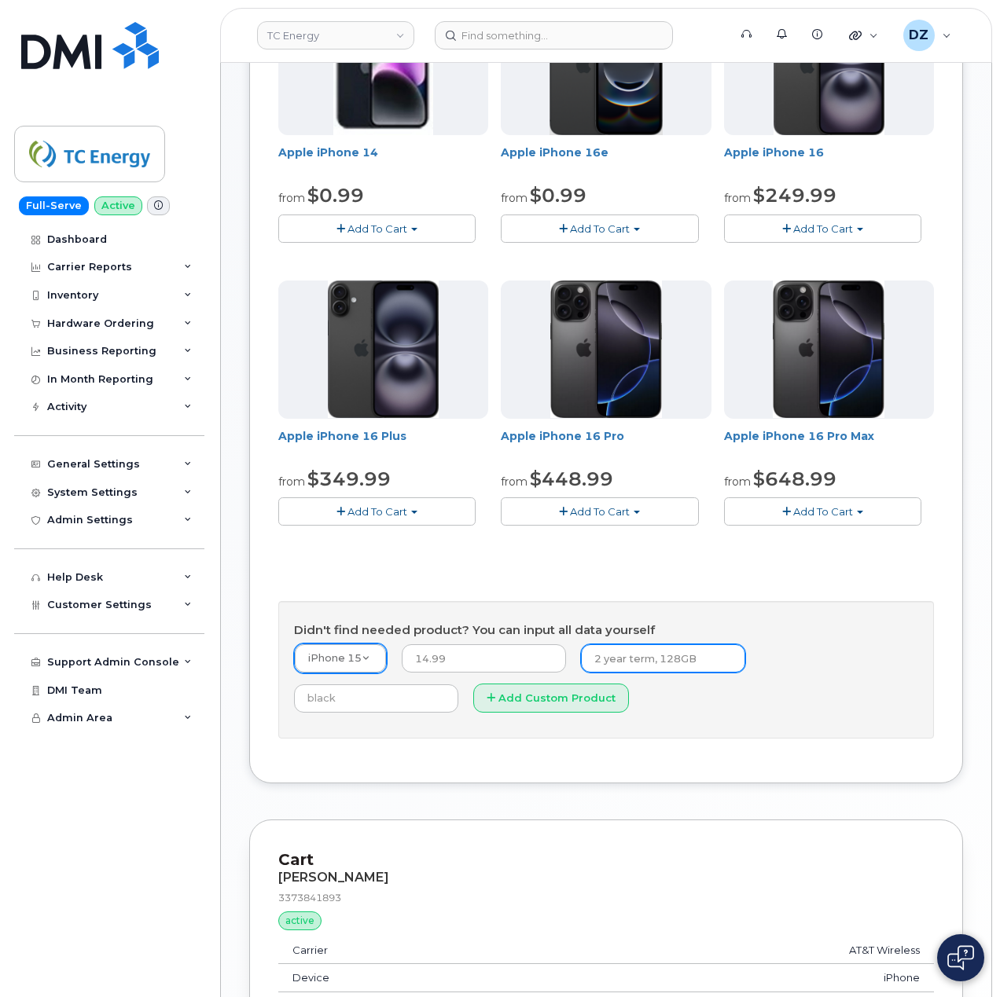
paste input "SCTASK0689156"
type input "2 year term, 128GB SCTASK0689156"
click at [458, 684] on input "text" at bounding box center [376, 698] width 164 height 28
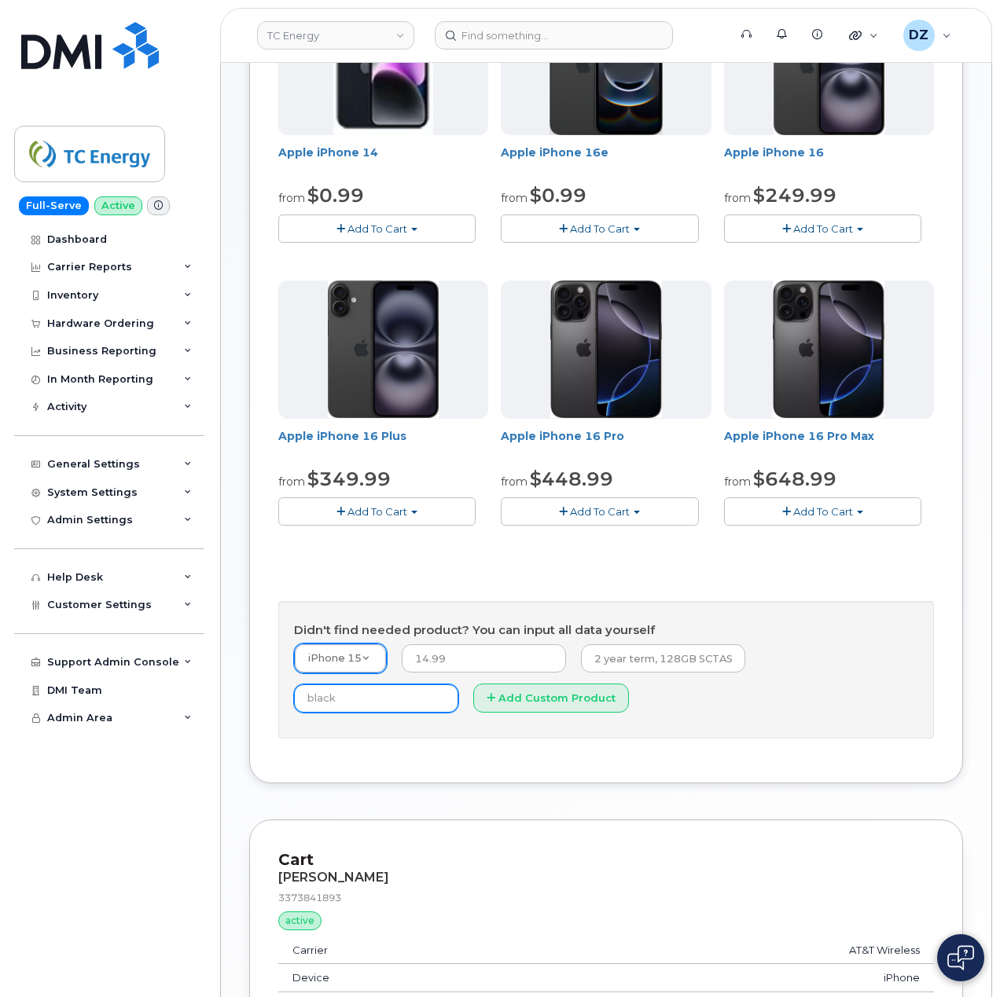
type input "Black"
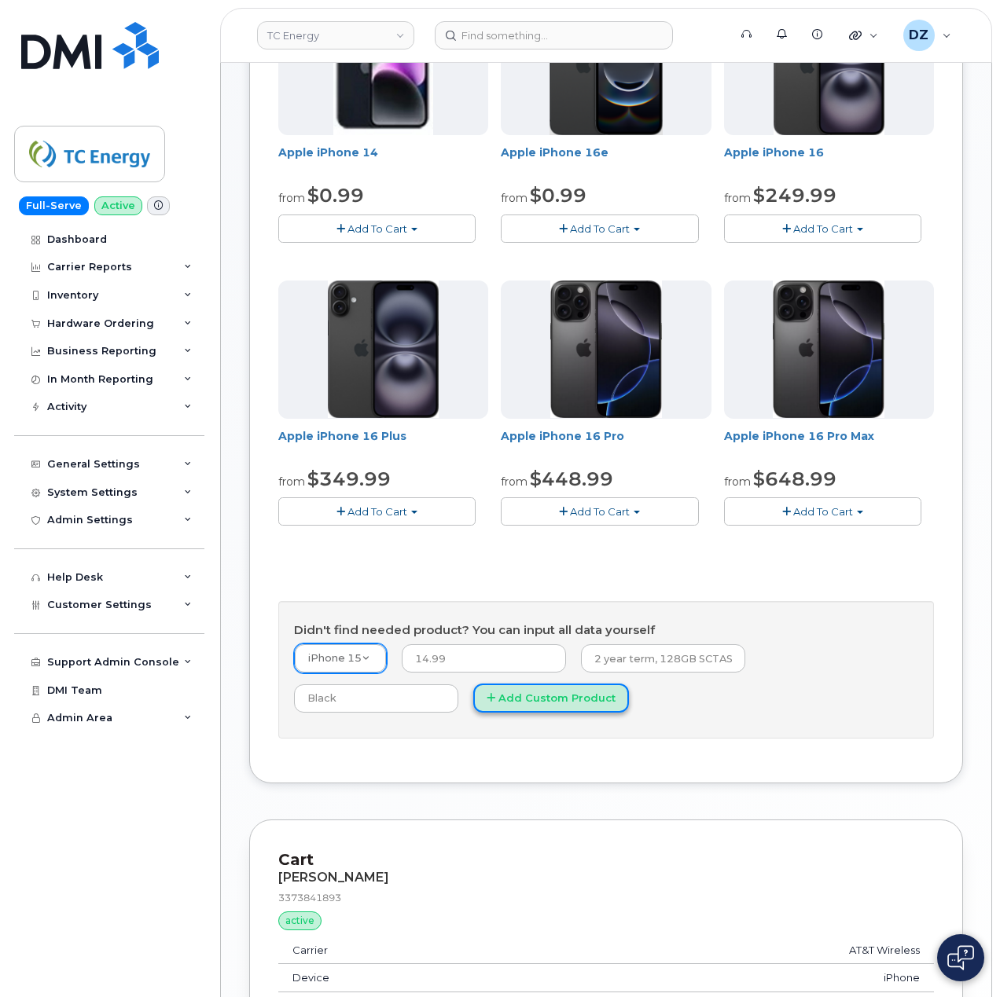
click at [473, 706] on button "Add Custom Product" at bounding box center [551, 698] width 156 height 29
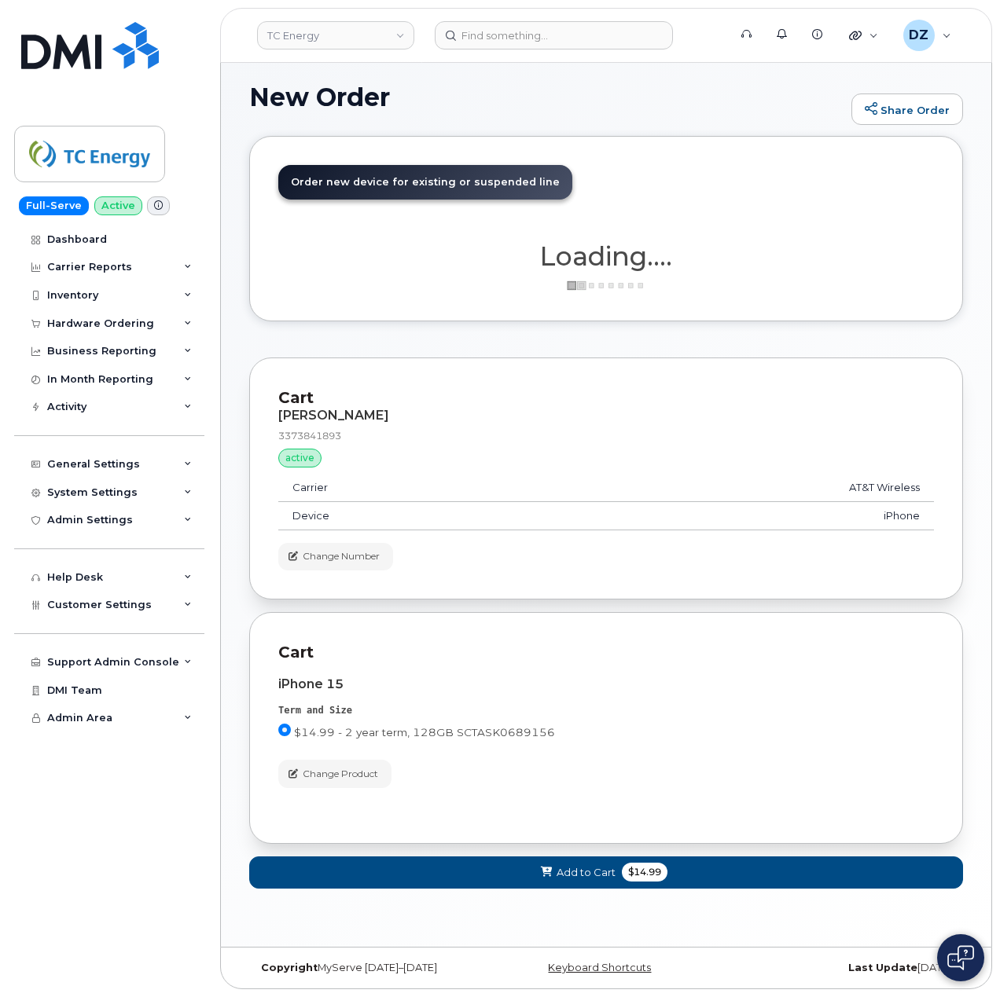
scroll to position [119, 0]
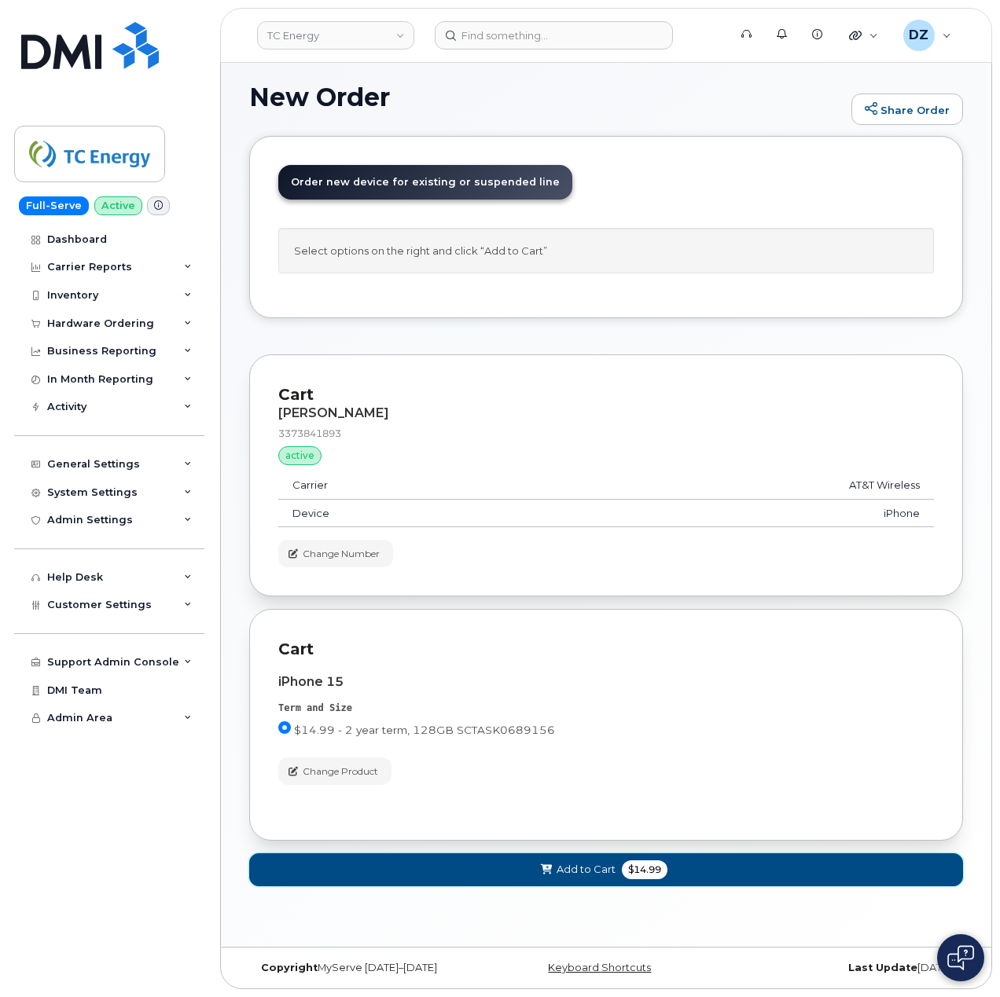
click at [629, 875] on span "$14.99" at bounding box center [645, 870] width 46 height 19
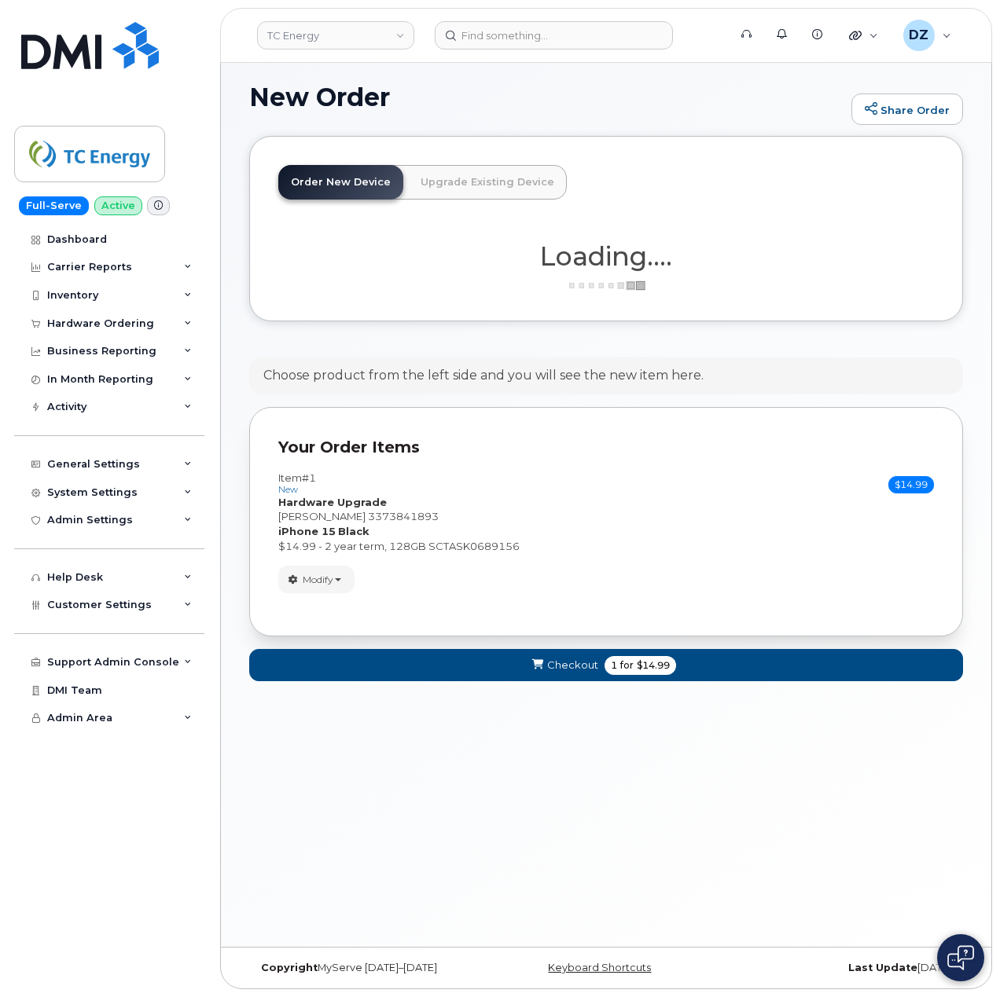
scroll to position [118, 0]
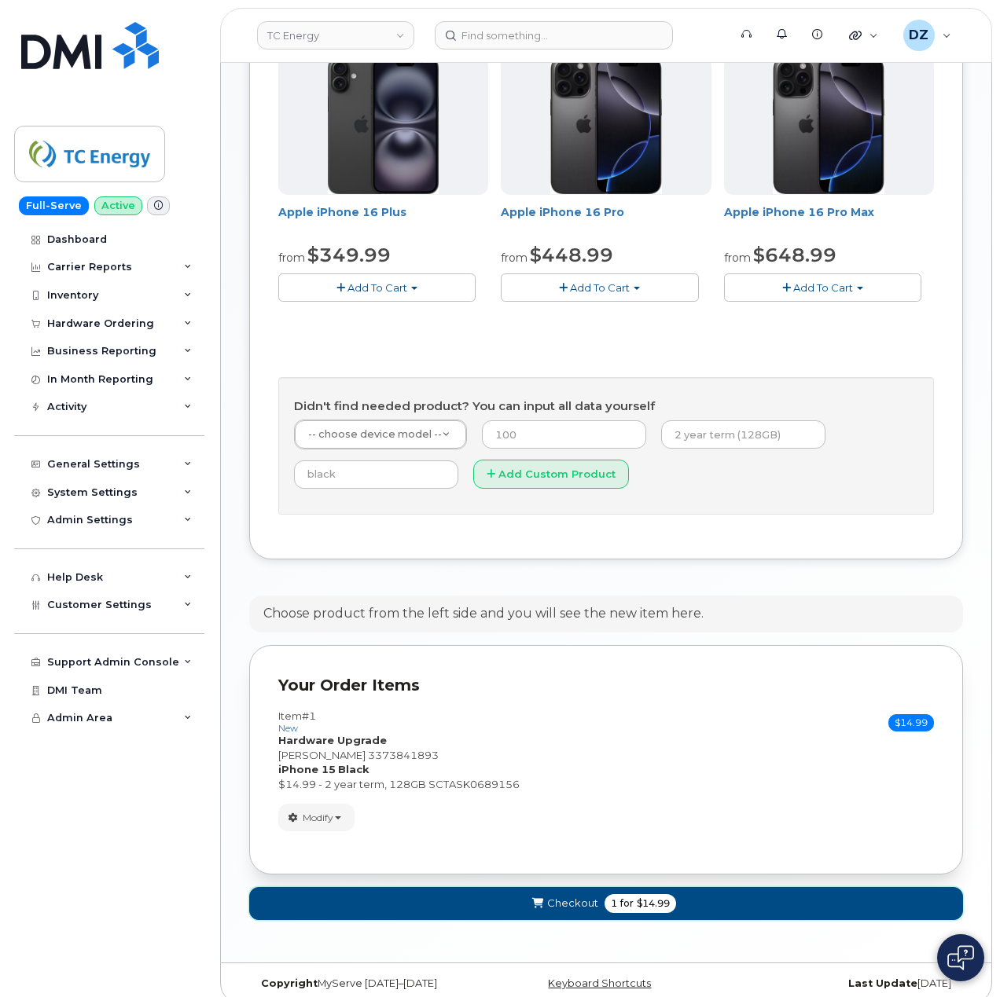
click at [611, 908] on span "1" at bounding box center [614, 904] width 6 height 14
